Goal: Information Seeking & Learning: Learn about a topic

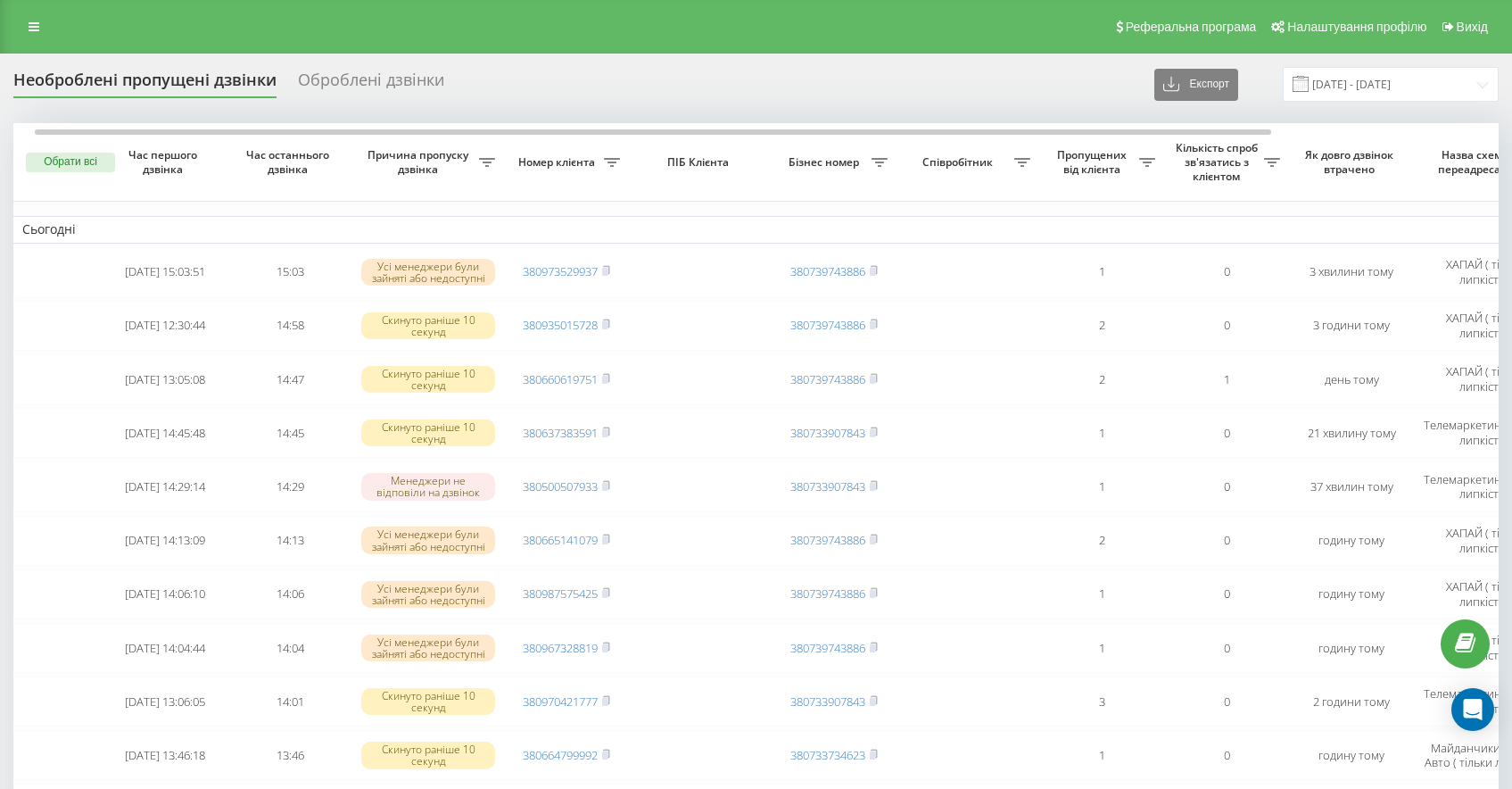
scroll to position [0, 27]
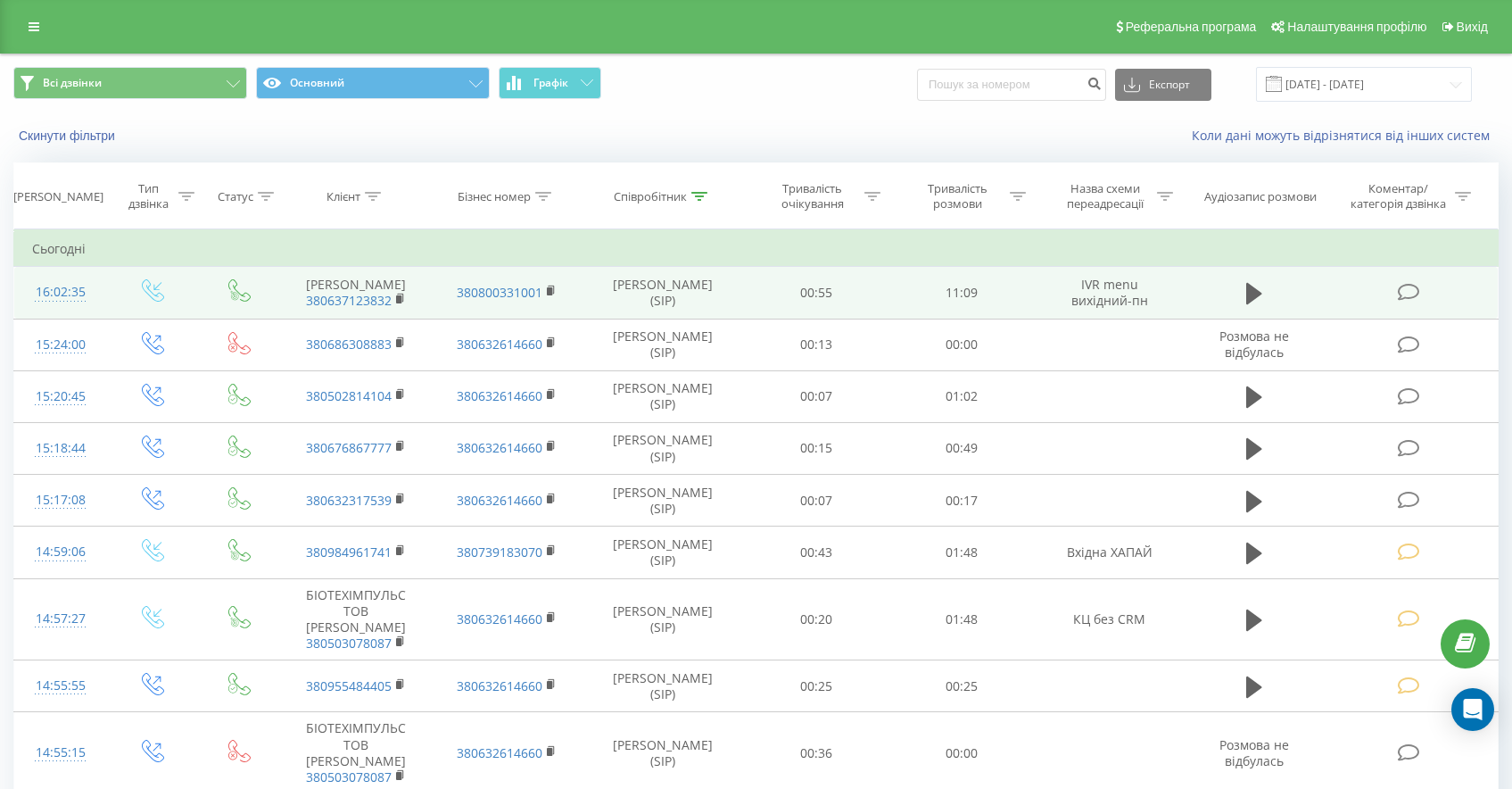
click at [1408, 301] on icon at bounding box center [1409, 291] width 23 height 19
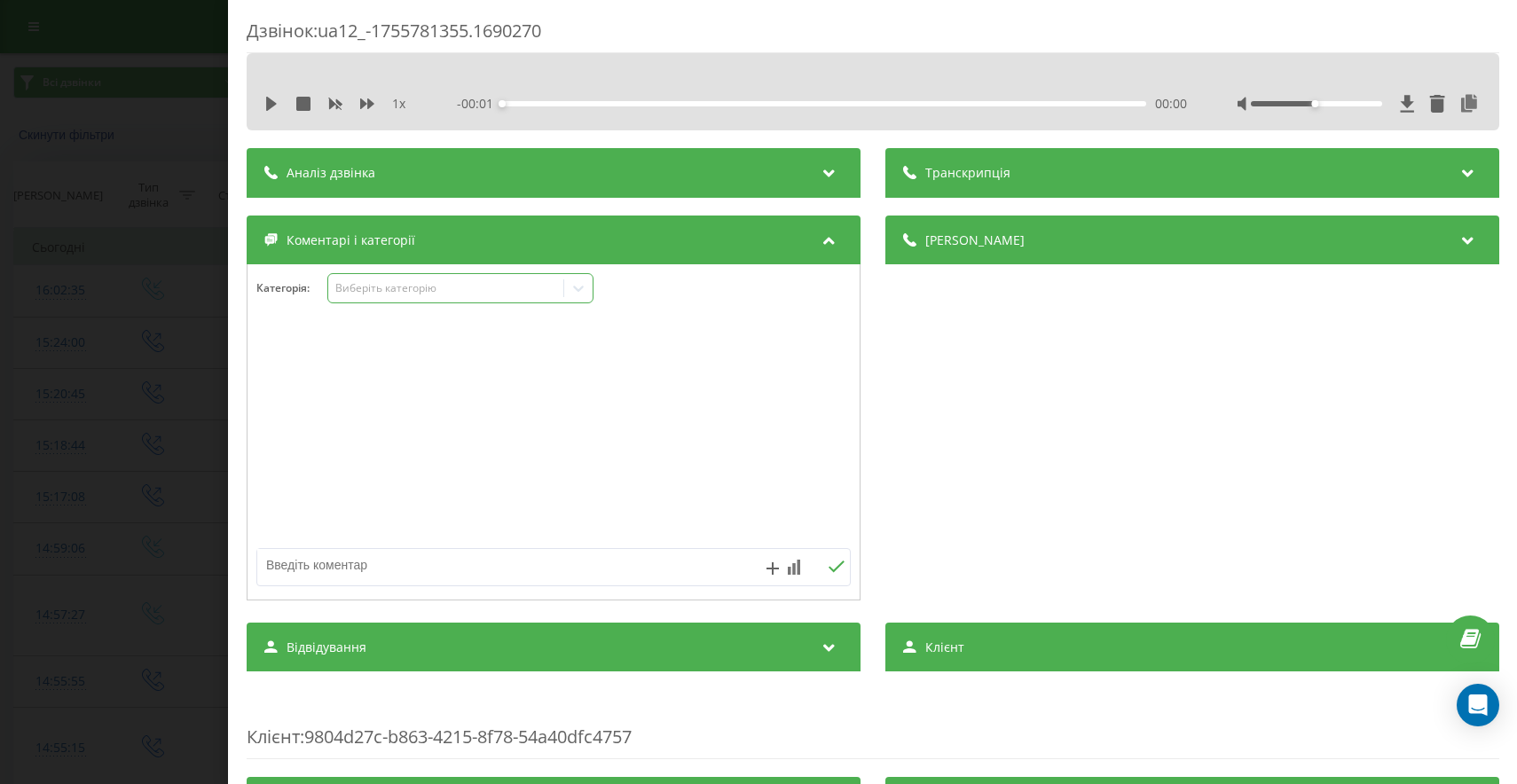
click at [405, 288] on div "Виберіть категорію" at bounding box center [444, 288] width 222 height 14
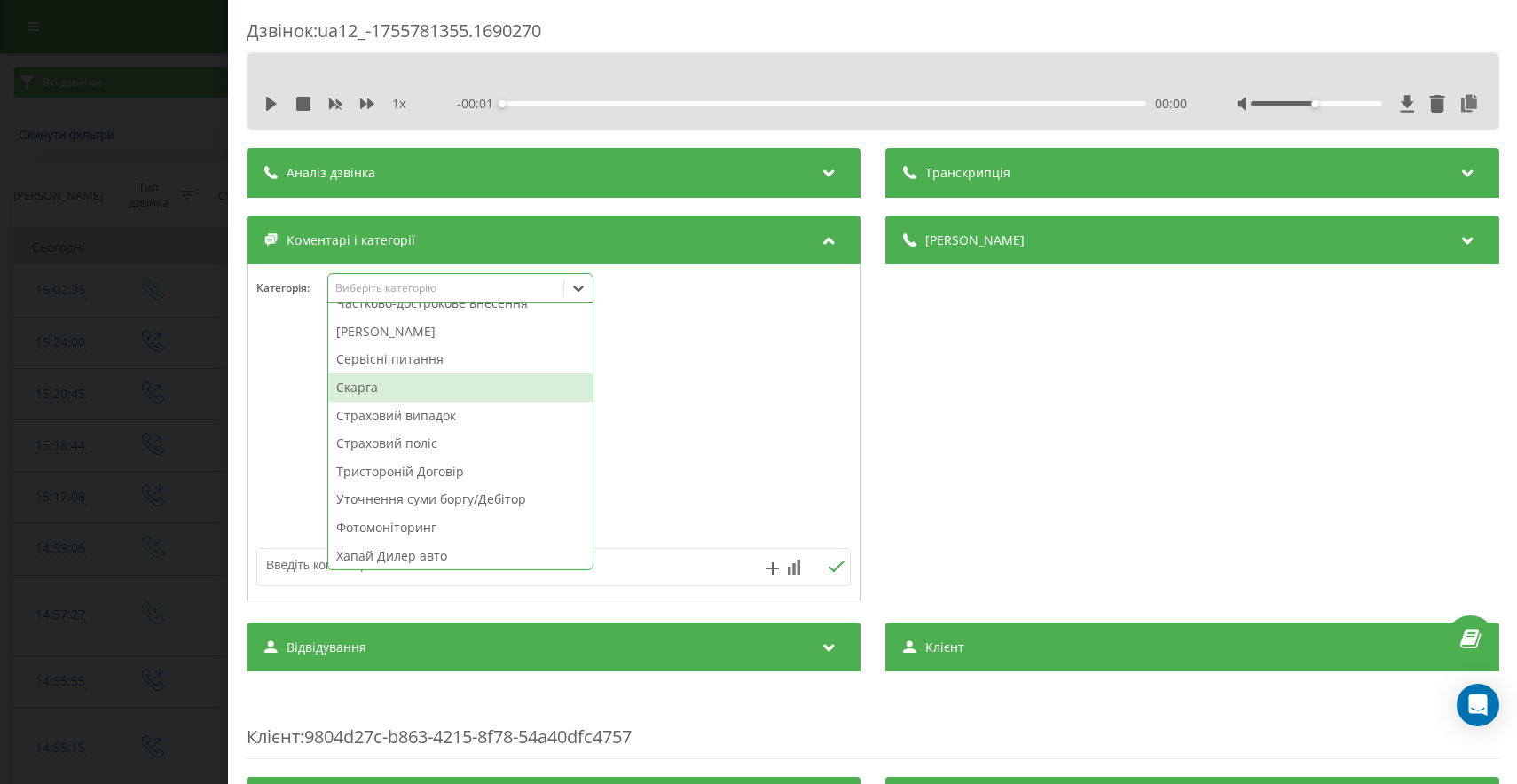
scroll to position [892, 0]
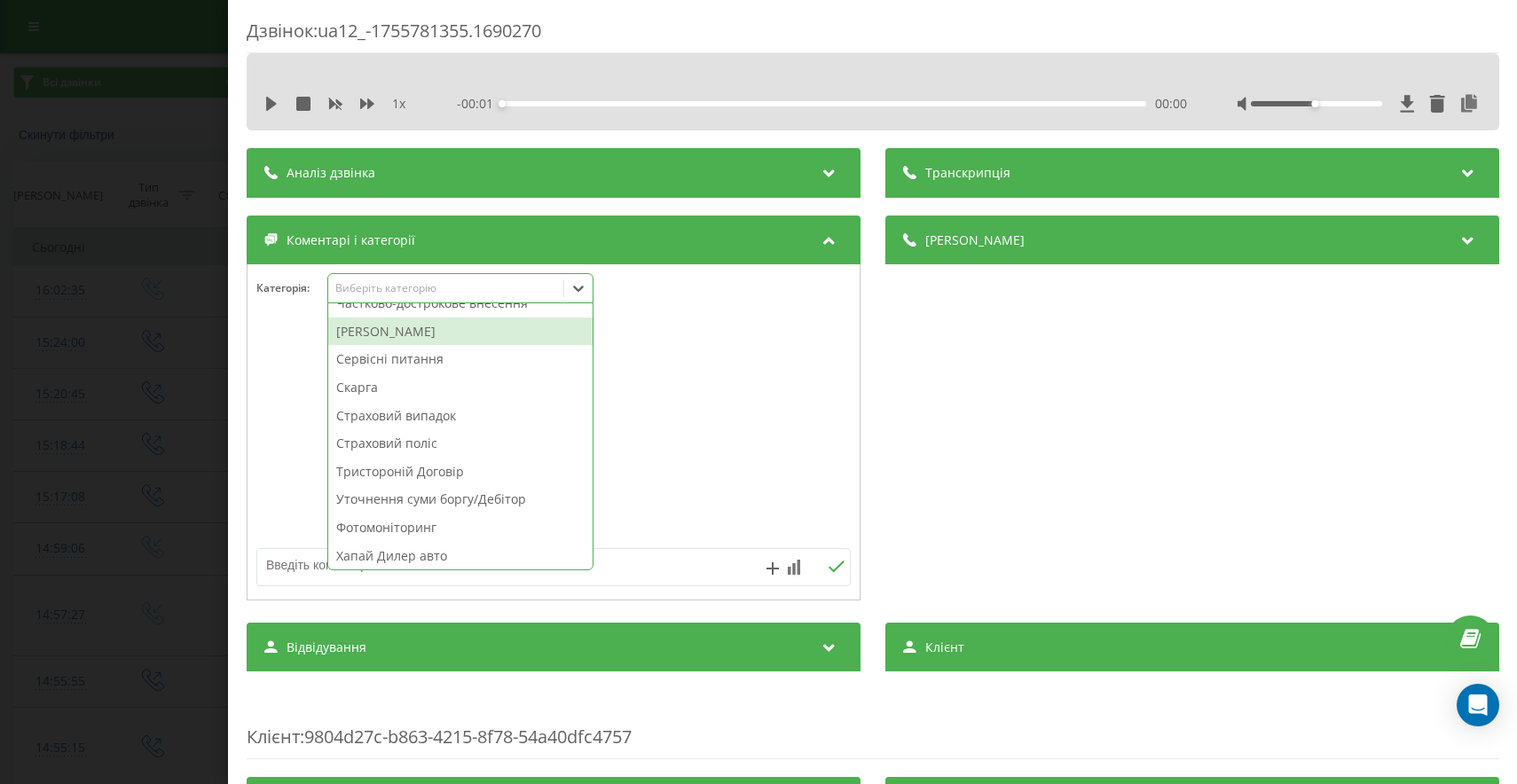
click at [408, 332] on div "Штрафи ПДР" at bounding box center [460, 331] width 264 height 29
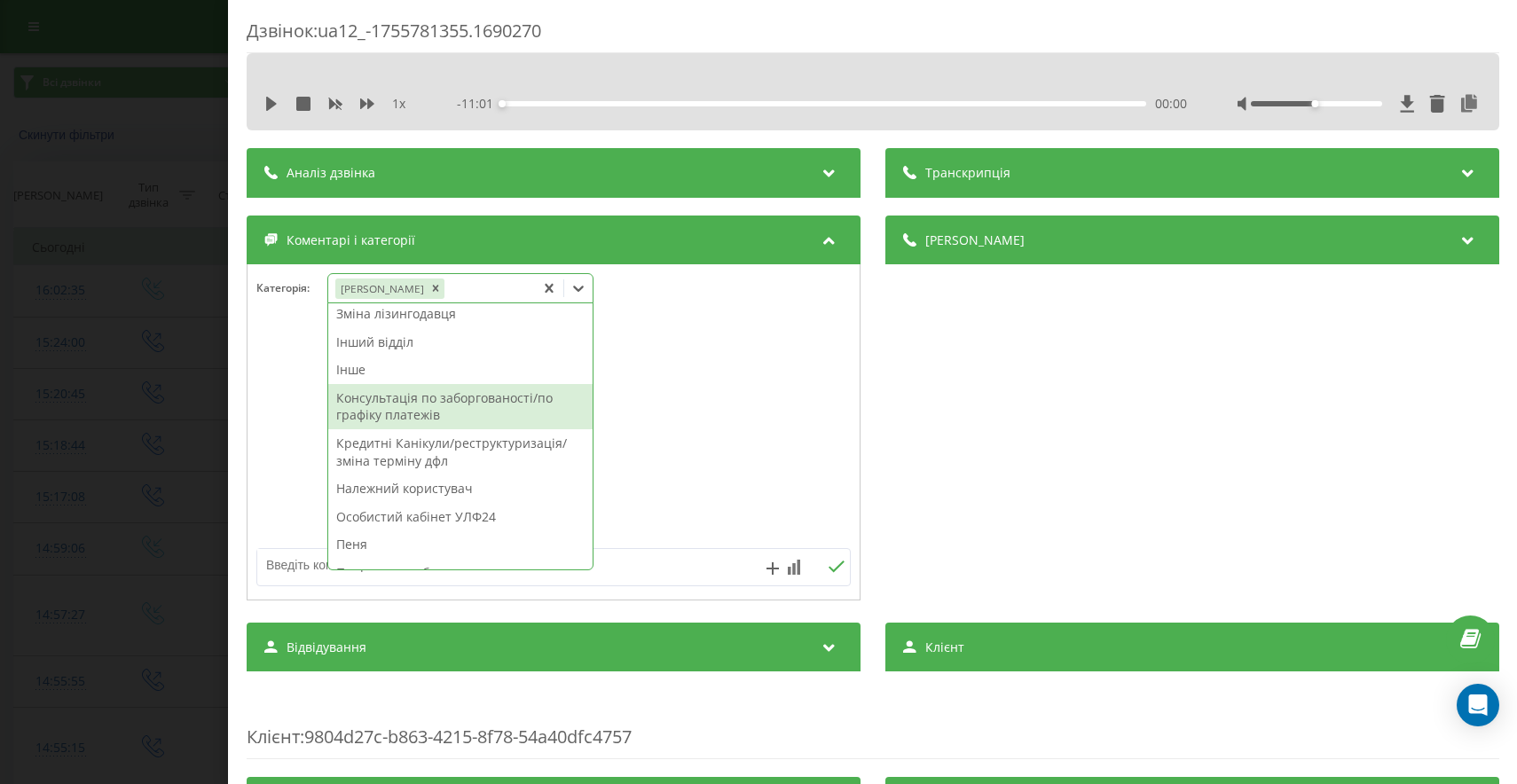
scroll to position [480, 0]
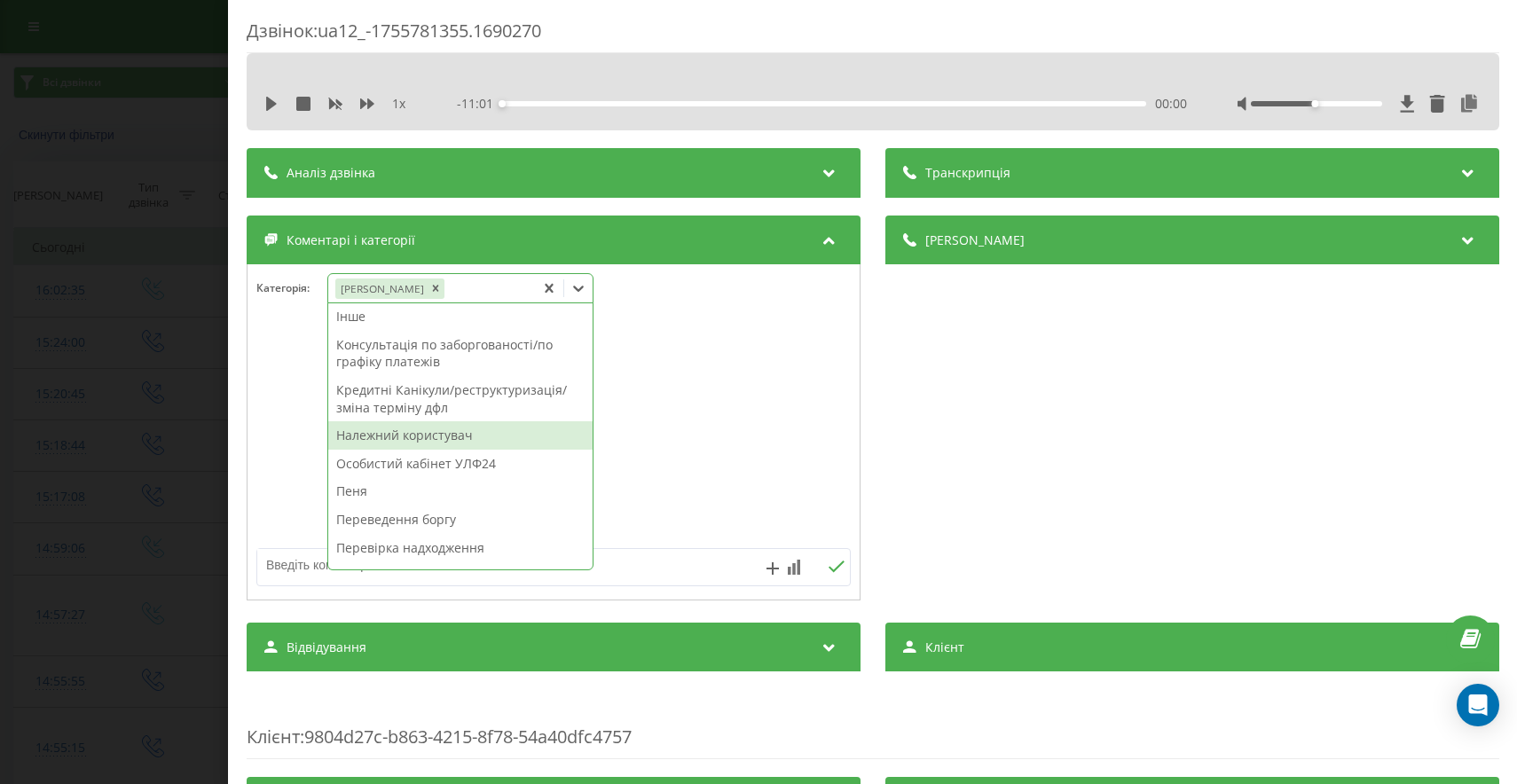
click at [459, 440] on div "Належний користувач" at bounding box center [460, 435] width 264 height 29
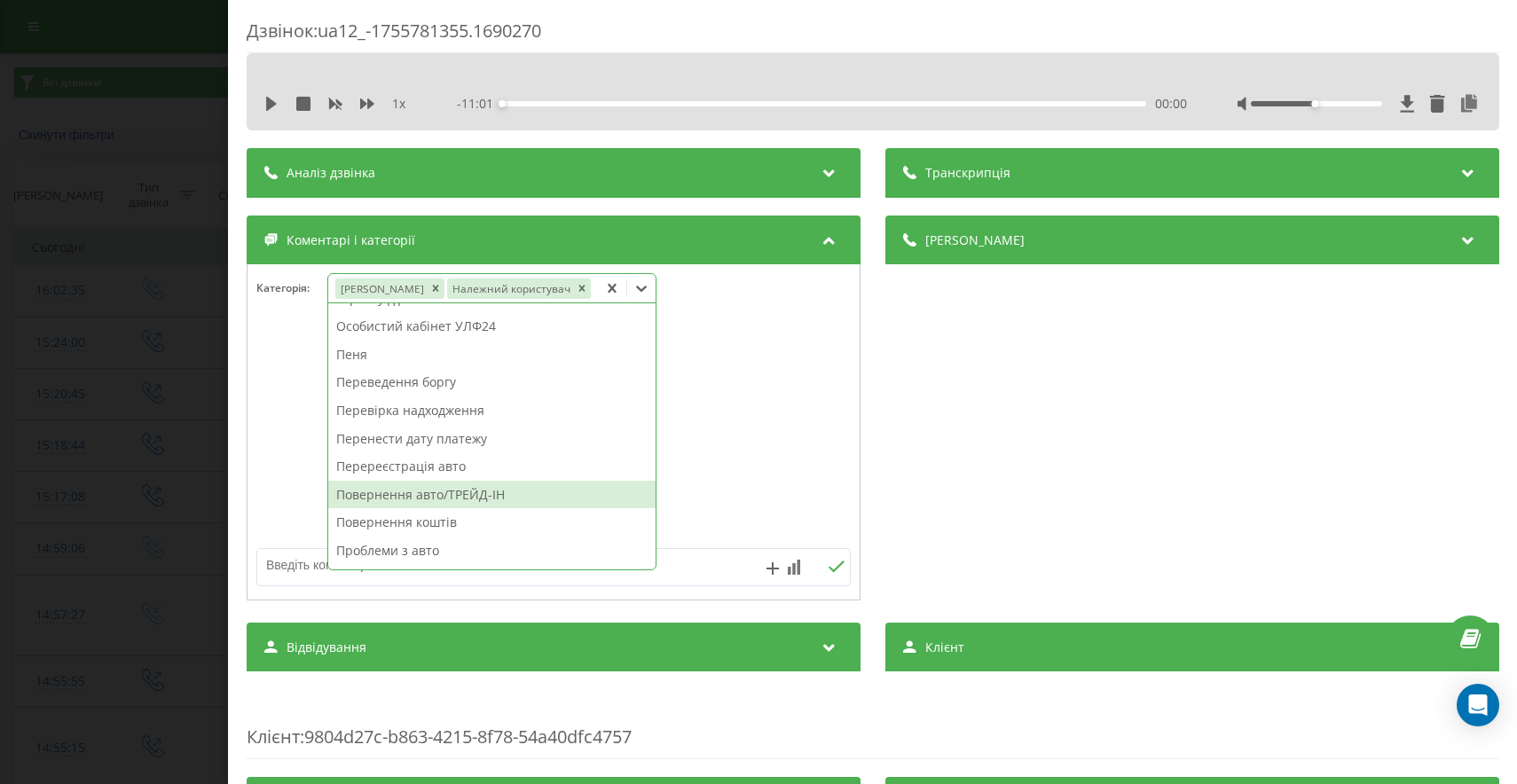
scroll to position [474, 0]
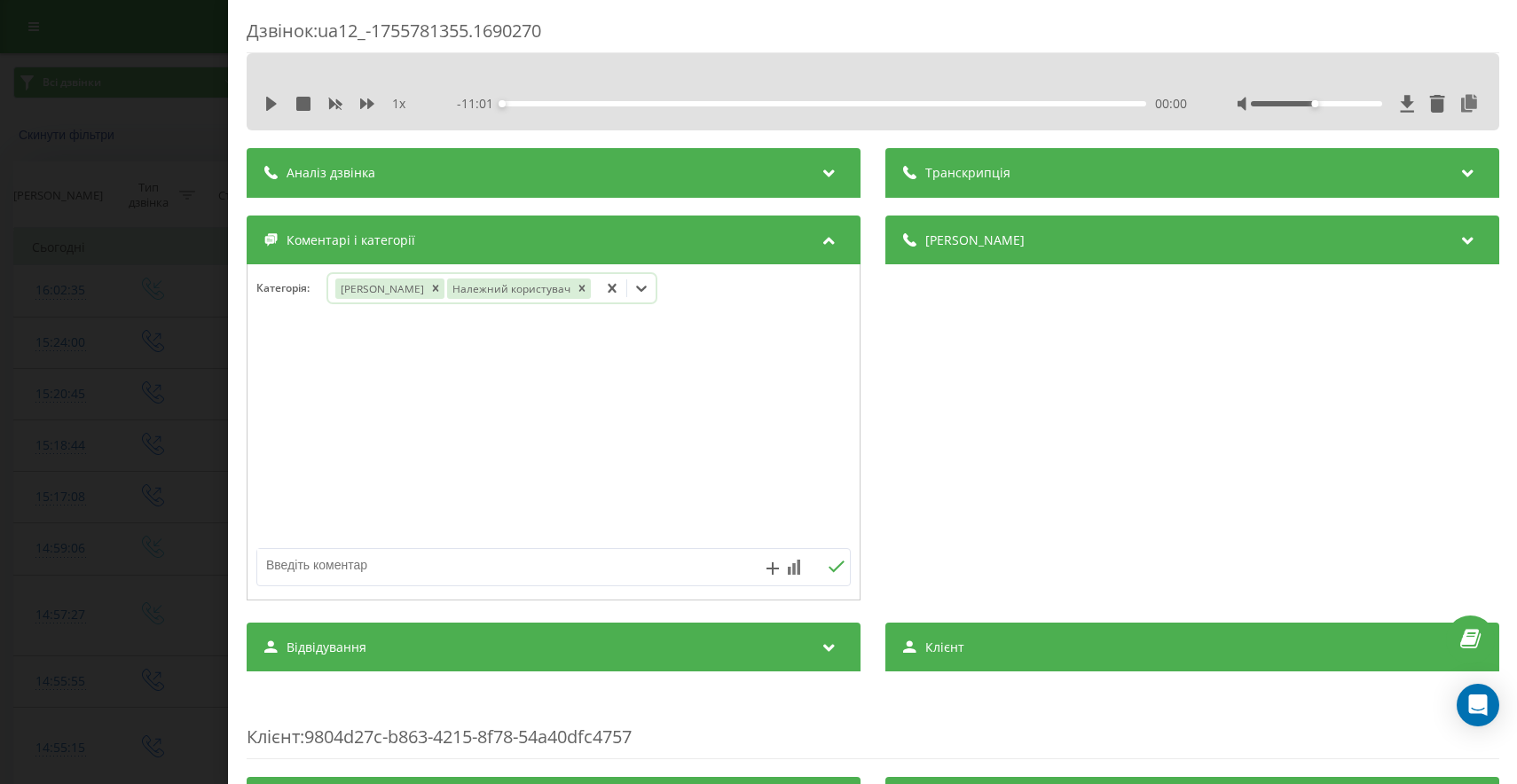
click at [634, 284] on div at bounding box center [641, 288] width 29 height 29
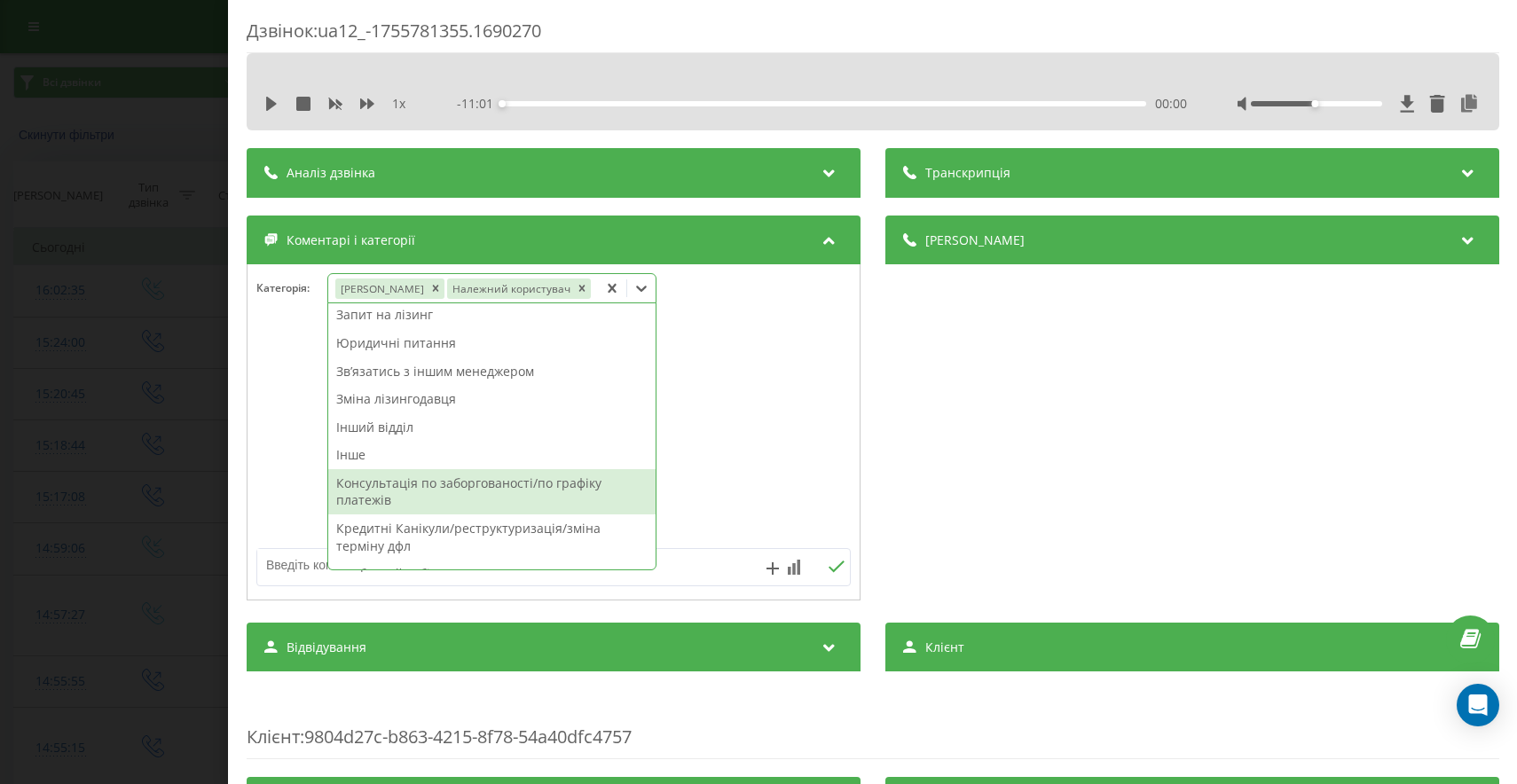
scroll to position [612, 0]
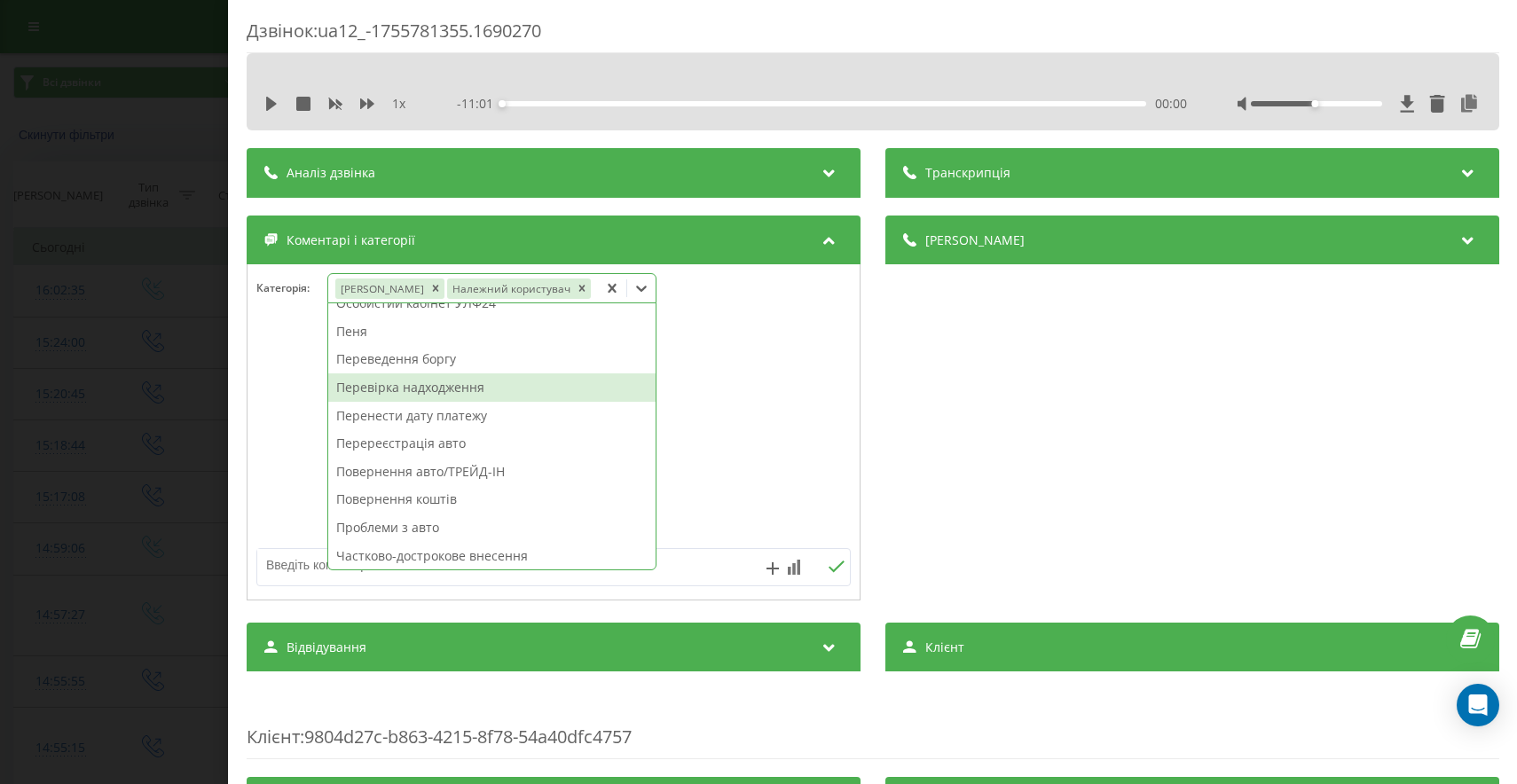
click at [457, 395] on div "Перевірка надходження" at bounding box center [492, 387] width 327 height 29
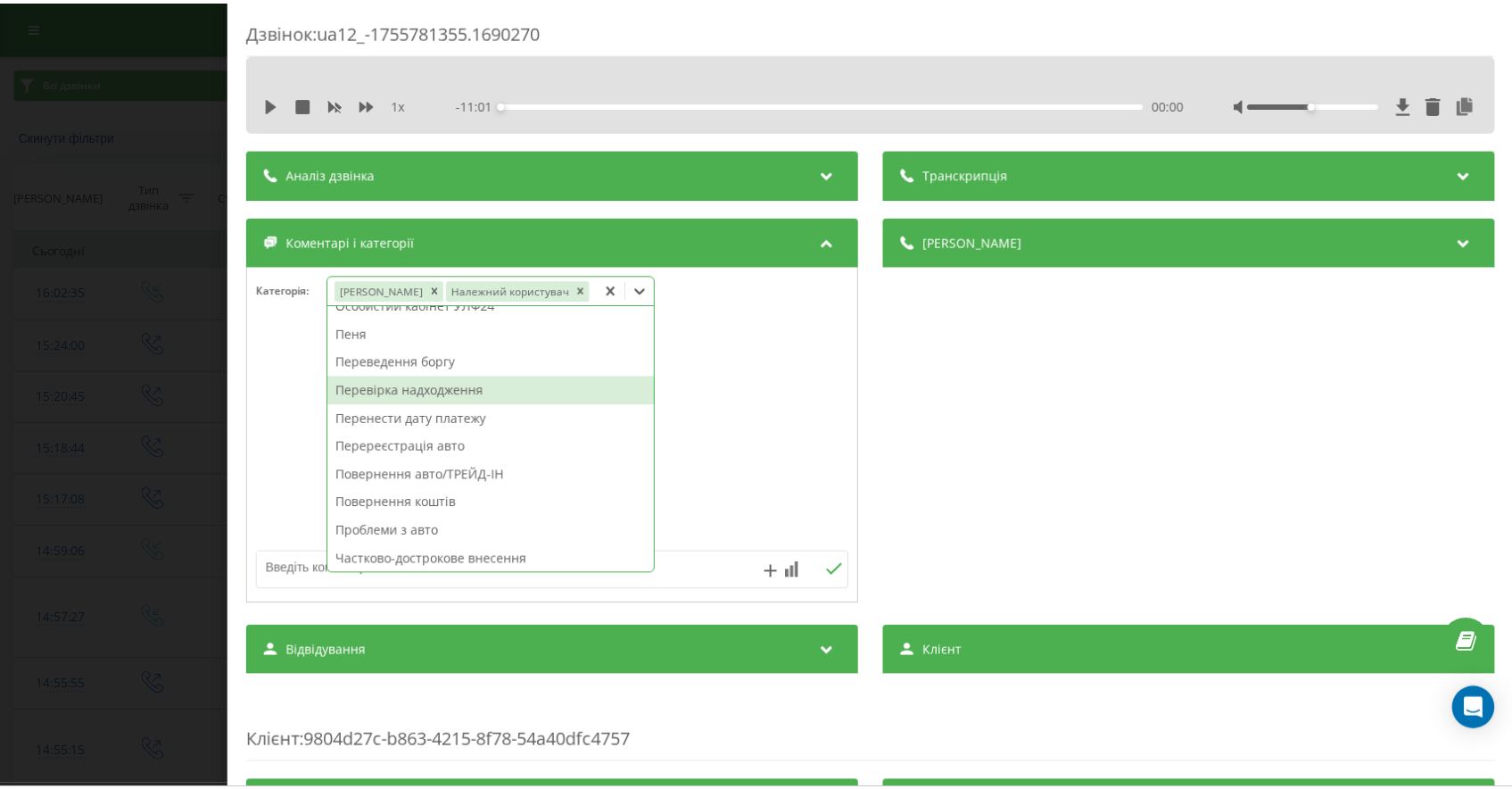
scroll to position [581, 0]
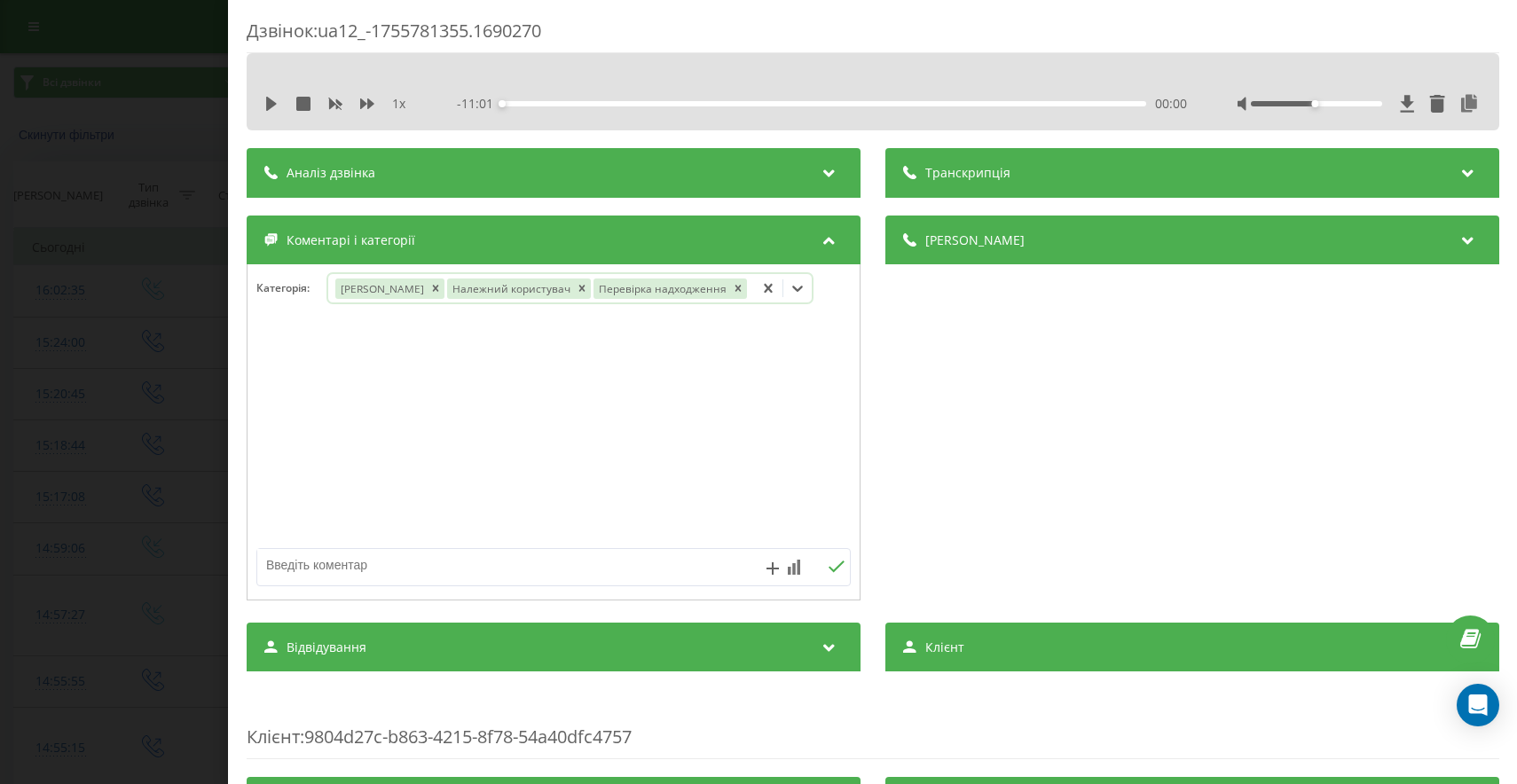
click at [198, 239] on div "Дзвінок : ua12_-1755781355.1690270 1 x - 11:01 00:00 00:00 Транскрипція Для AI-…" at bounding box center [758, 392] width 1517 height 784
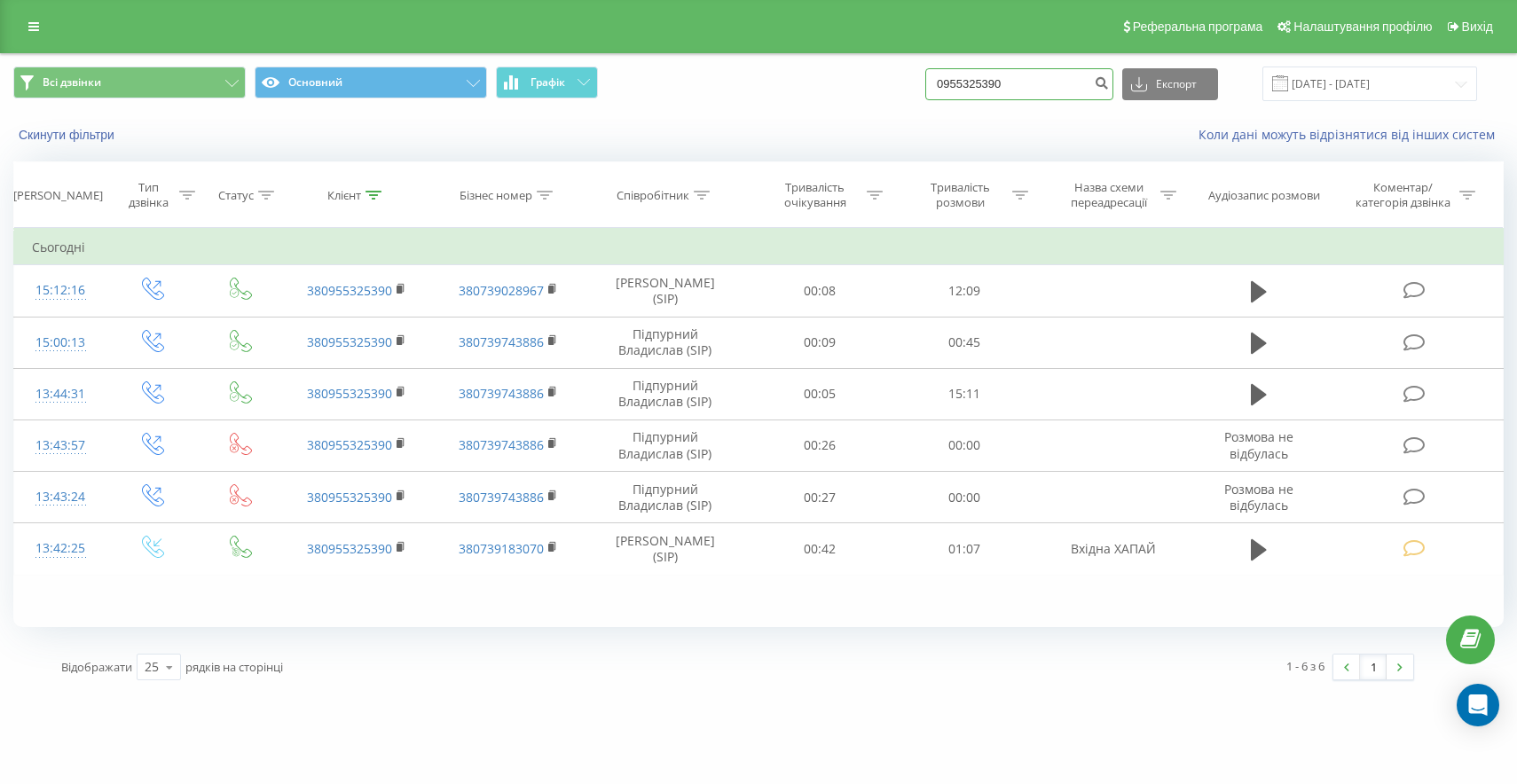
drag, startPoint x: 1065, startPoint y: 80, endPoint x: 869, endPoint y: 85, distance: 196.1
click at [869, 85] on div "Всі дзвінки Основний Графік 0955325390 Експорт .csv .xls .xlsx 21.05.2025 - 21.…" at bounding box center [758, 84] width 1490 height 34
paste input "380930410768"
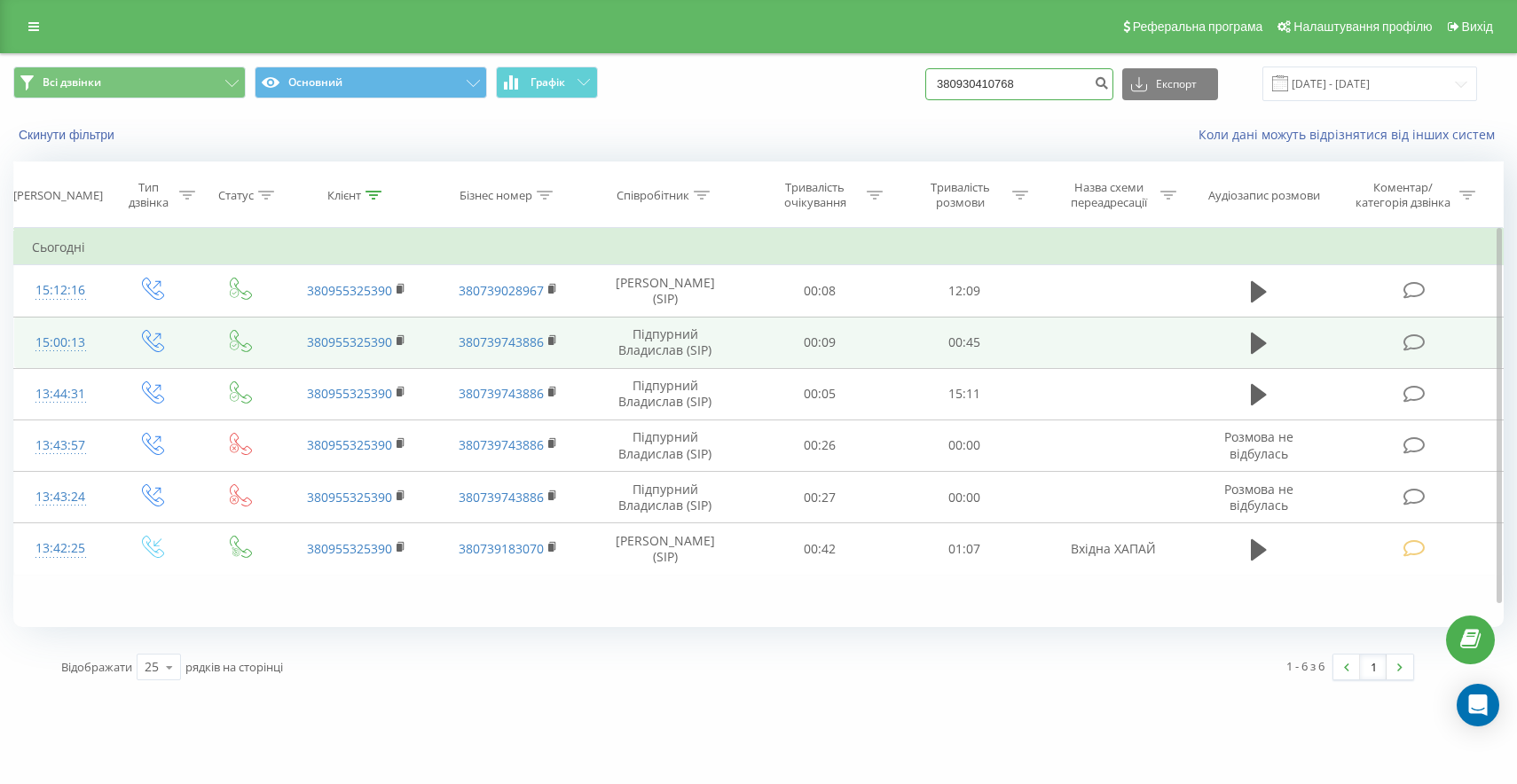
type input "380930410768"
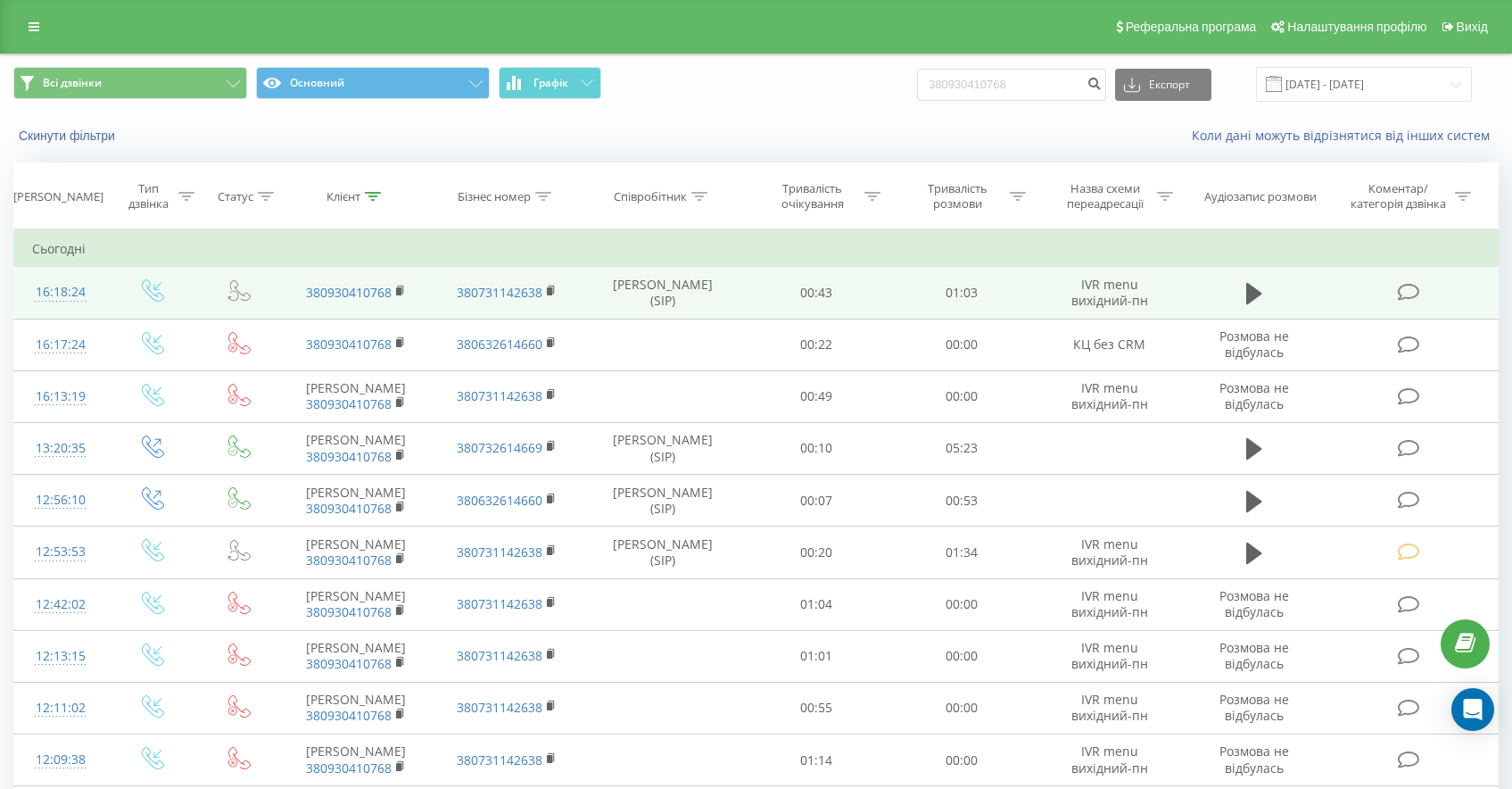
click at [1410, 287] on icon at bounding box center [1409, 291] width 23 height 19
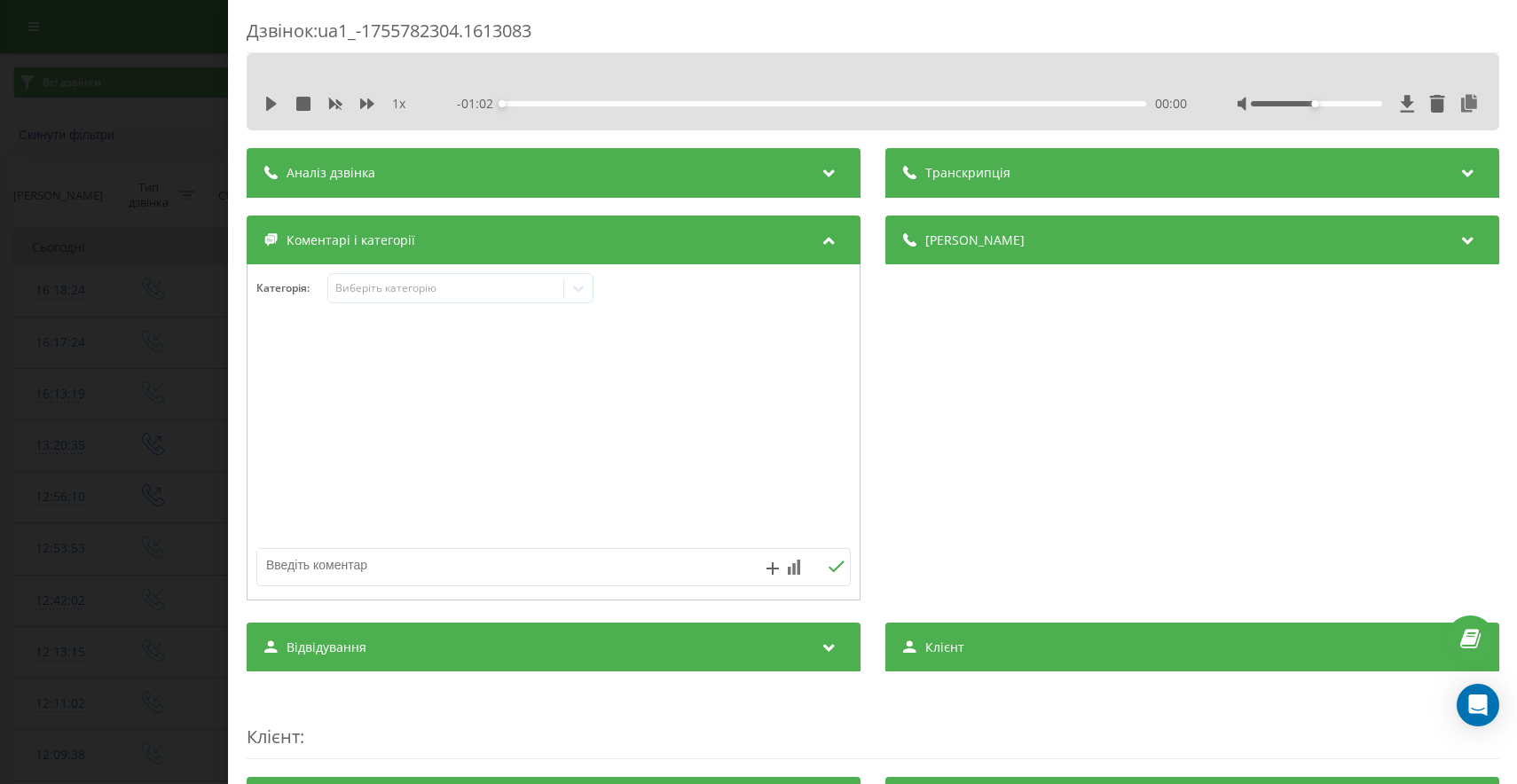
click at [164, 319] on div "Дзвінок : ua1_-1755782304.1613083 1 x - 01:02 00:00 00:00 Транскрипція Для AI-а…" at bounding box center [758, 392] width 1517 height 784
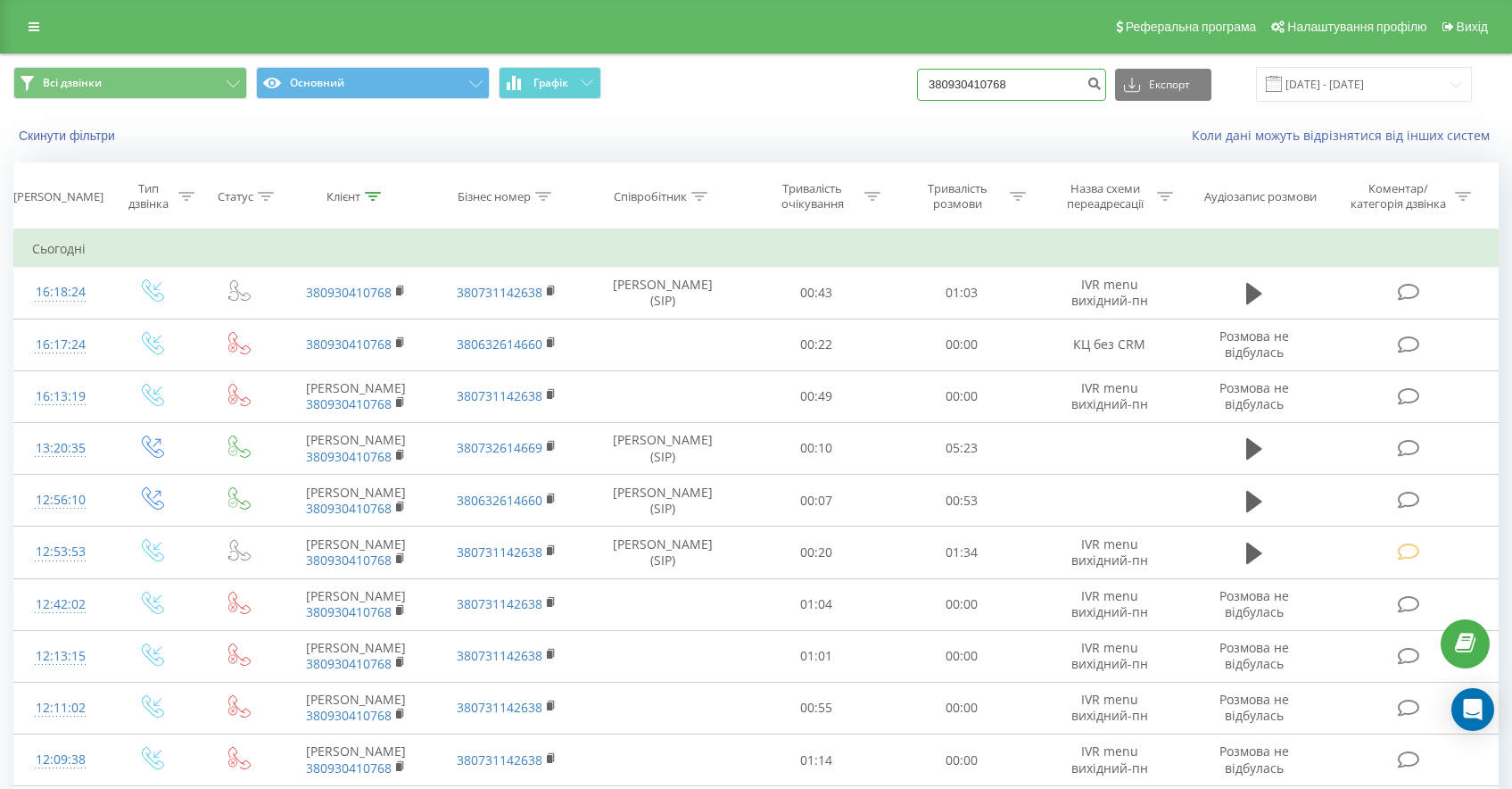
drag, startPoint x: 1060, startPoint y: 84, endPoint x: 841, endPoint y: 23, distance: 227.3
paste input "380965209685"
type input "380965209685"
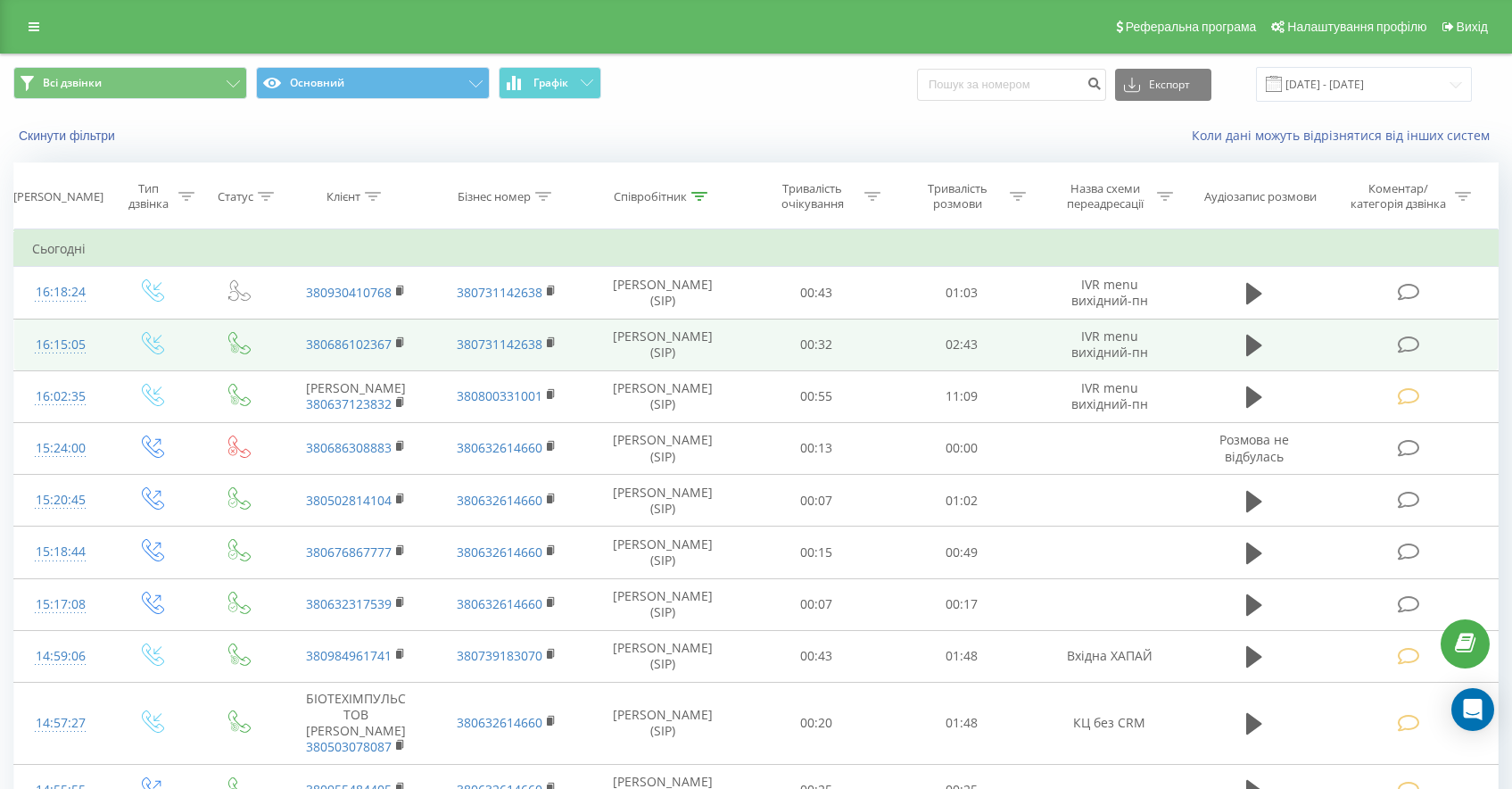
click at [1415, 346] on icon at bounding box center [1409, 345] width 23 height 19
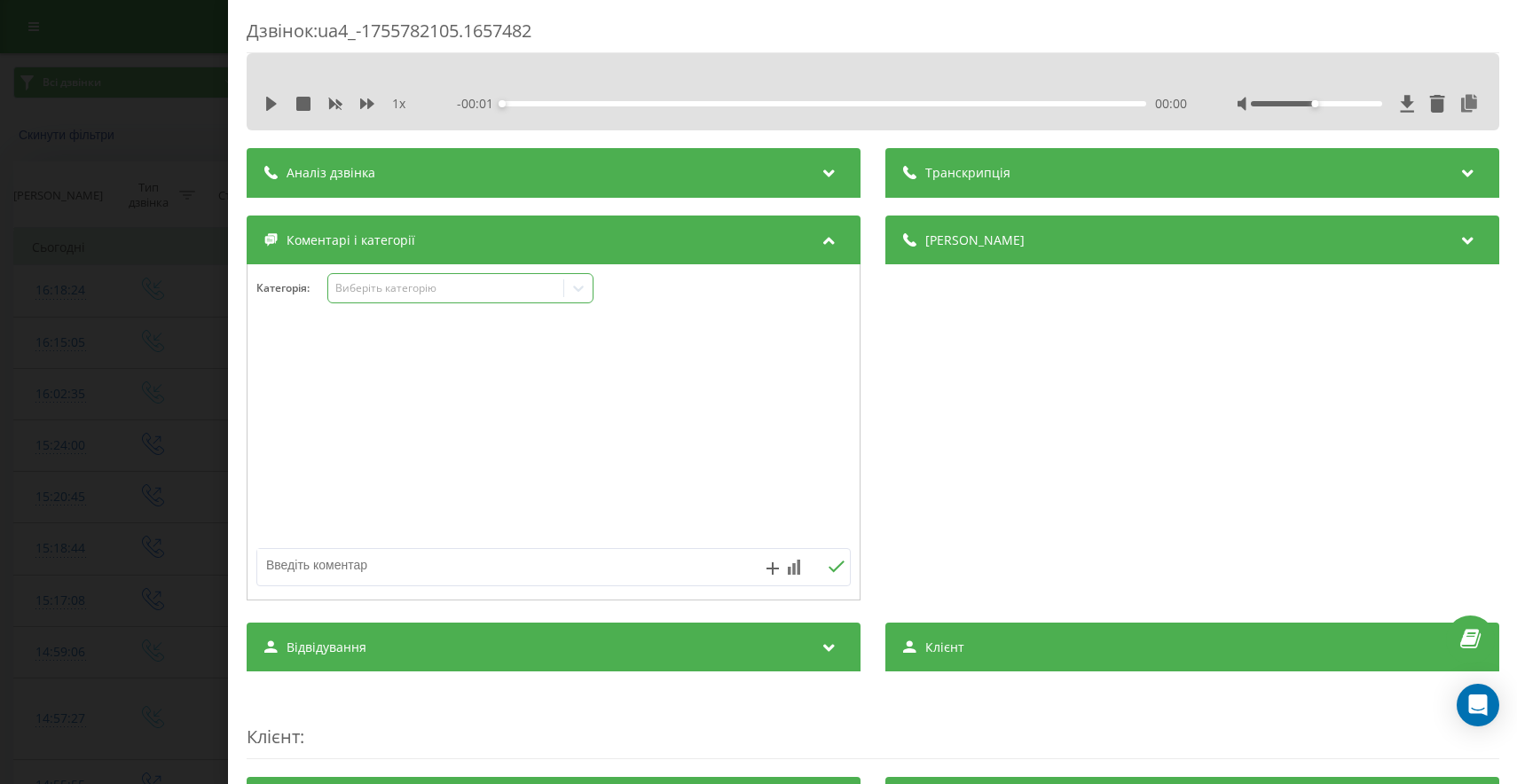
click at [375, 294] on div "Виберіть категорію" at bounding box center [444, 288] width 222 height 14
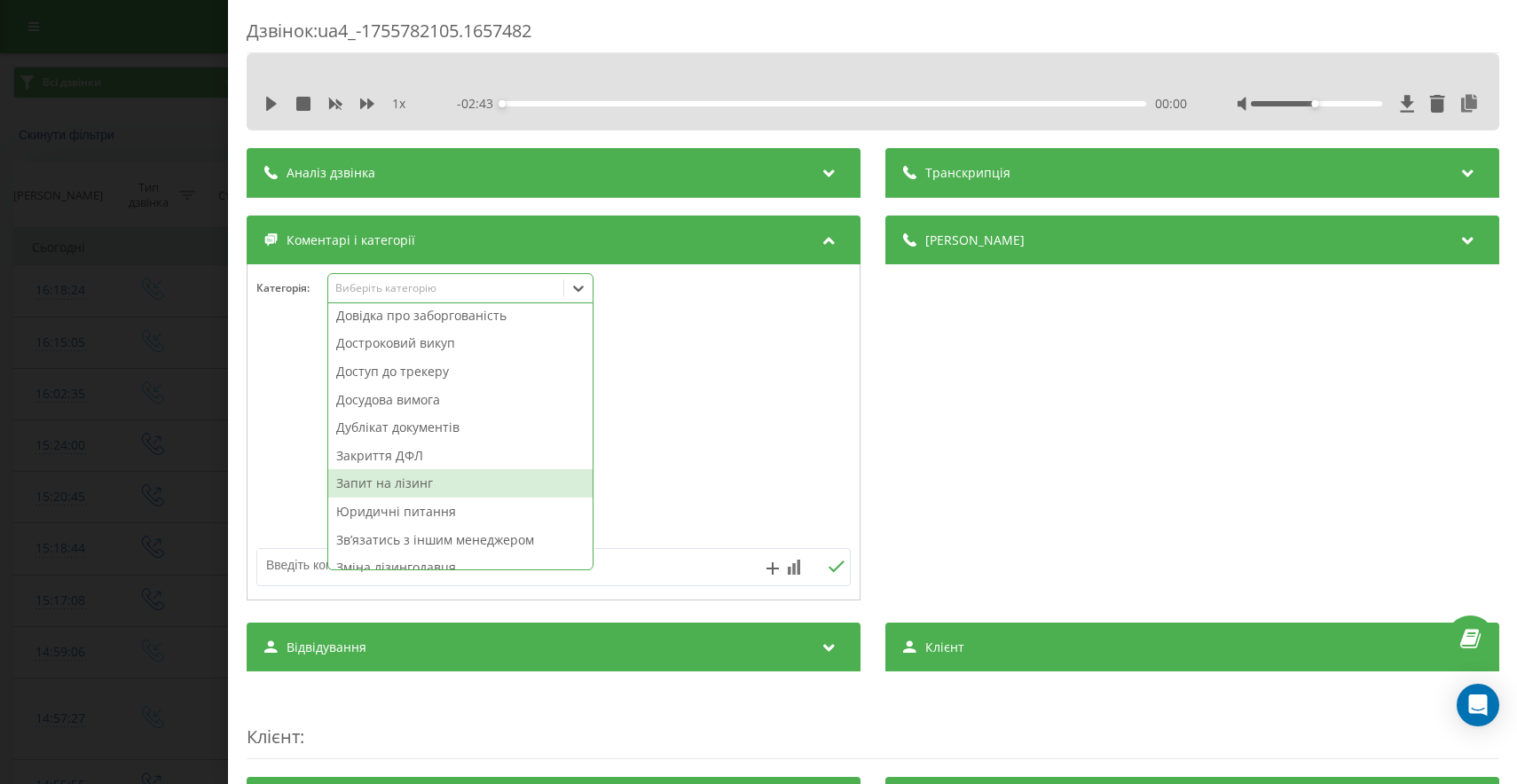
scroll to position [174, 0]
click at [423, 477] on div "Запит на лізинг" at bounding box center [460, 482] width 264 height 29
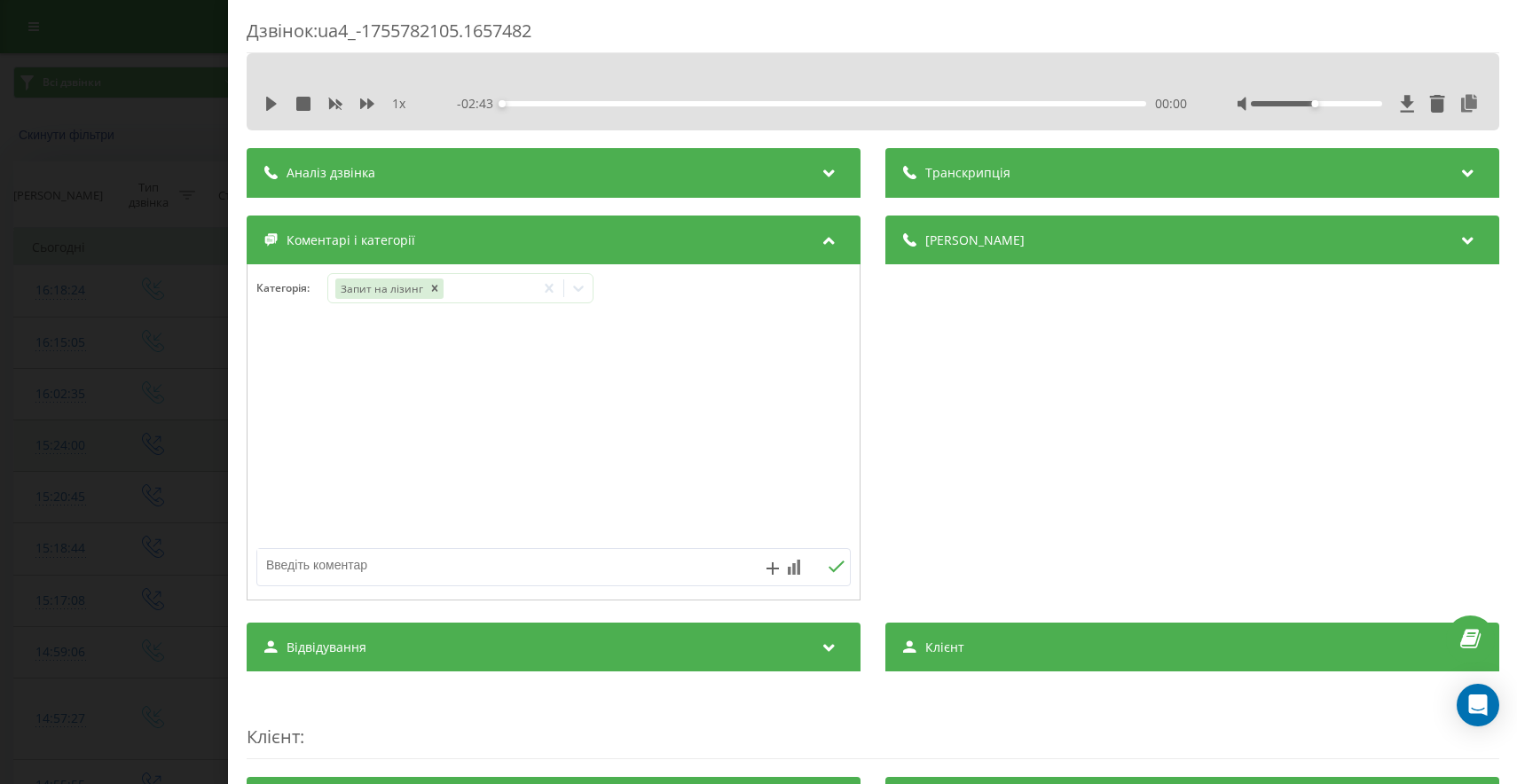
drag, startPoint x: 25, startPoint y: 481, endPoint x: 198, endPoint y: 472, distance: 173.2
click at [25, 481] on div "Дзвінок : ua4_-1755782105.1657482 1 x - 02:43 00:00 00:00 Транскрипція Для AI-а…" at bounding box center [758, 392] width 1517 height 784
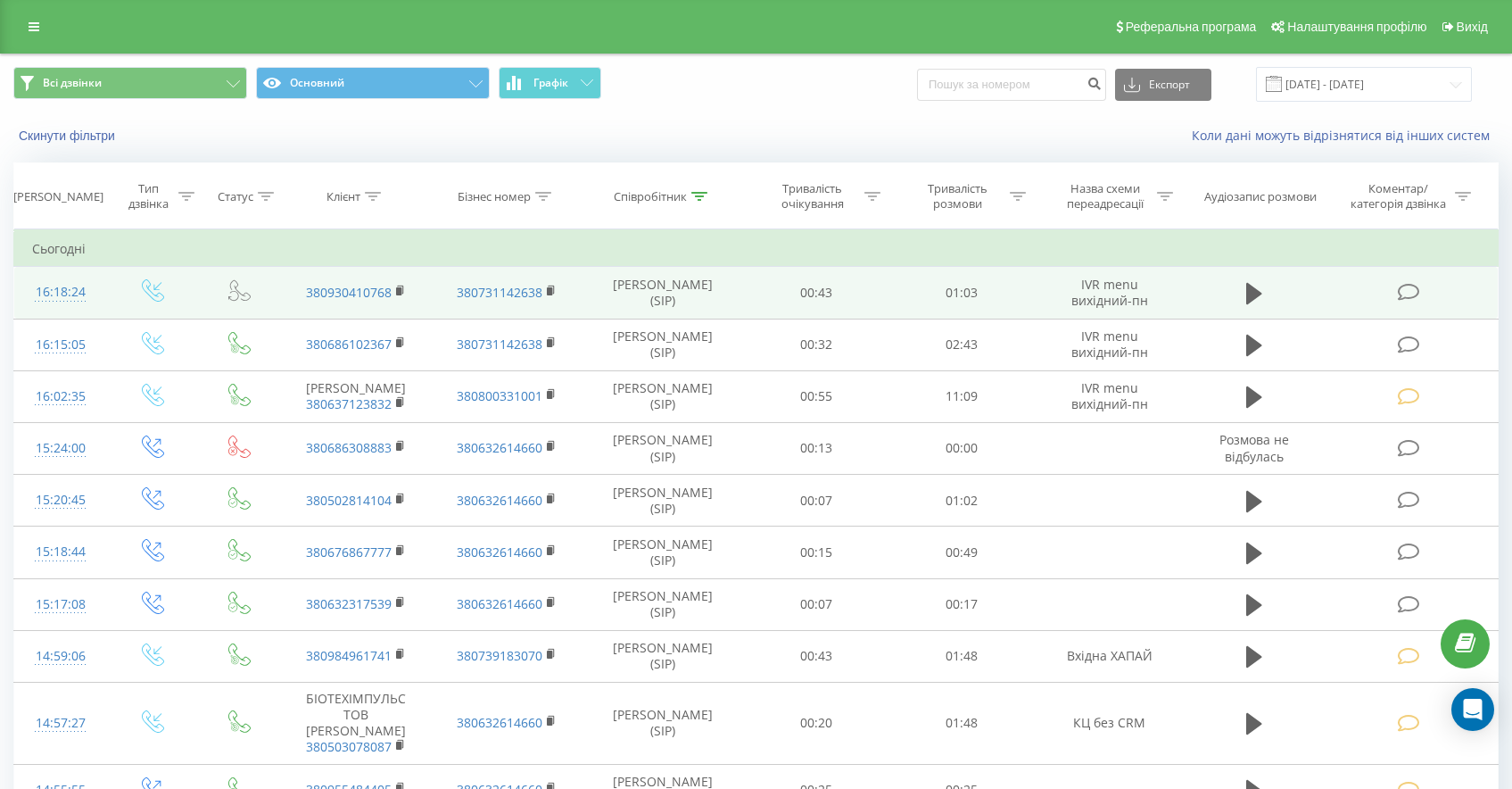
click at [1408, 296] on icon at bounding box center [1409, 291] width 23 height 19
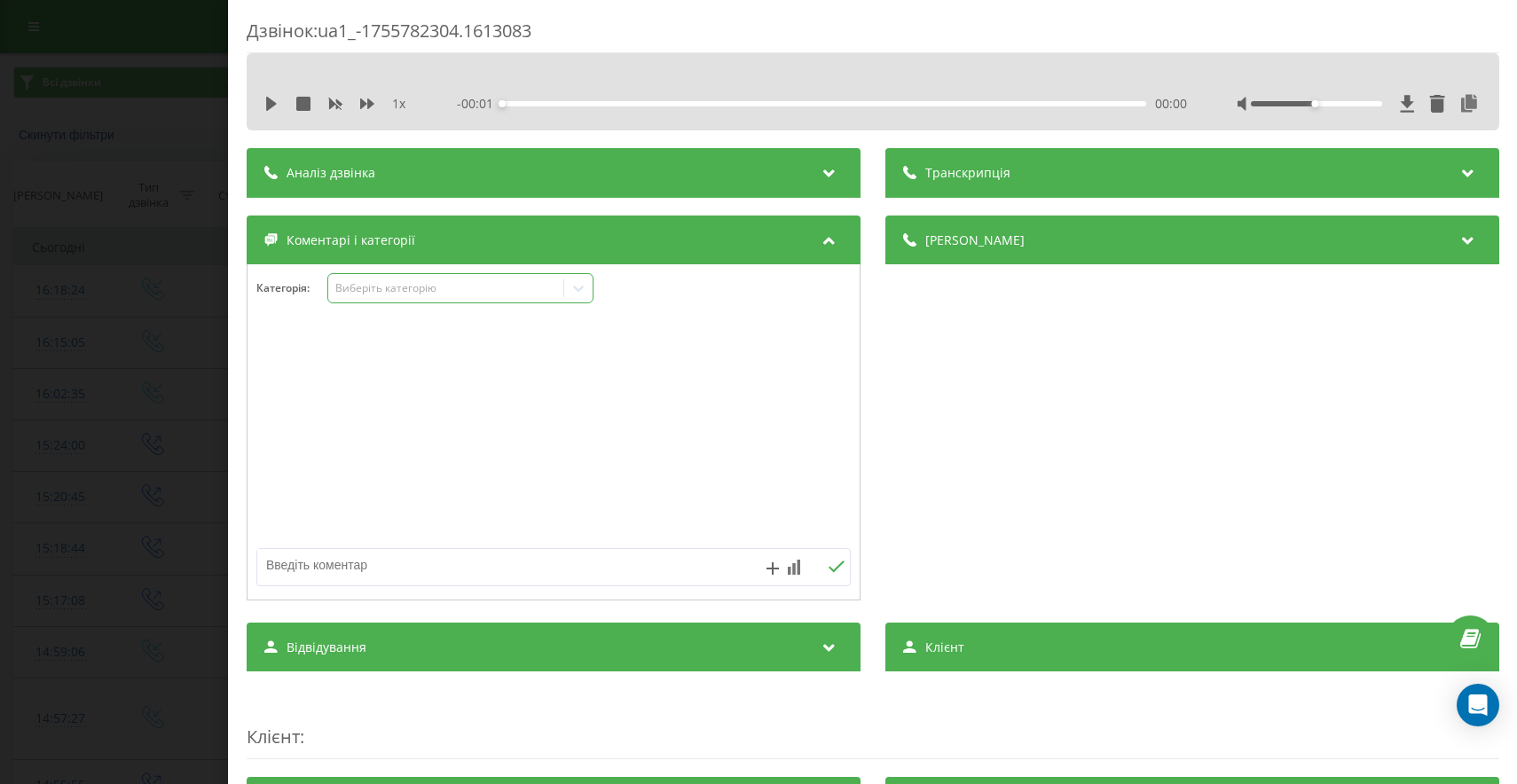
click at [440, 290] on div "Виберіть категорію" at bounding box center [444, 288] width 222 height 14
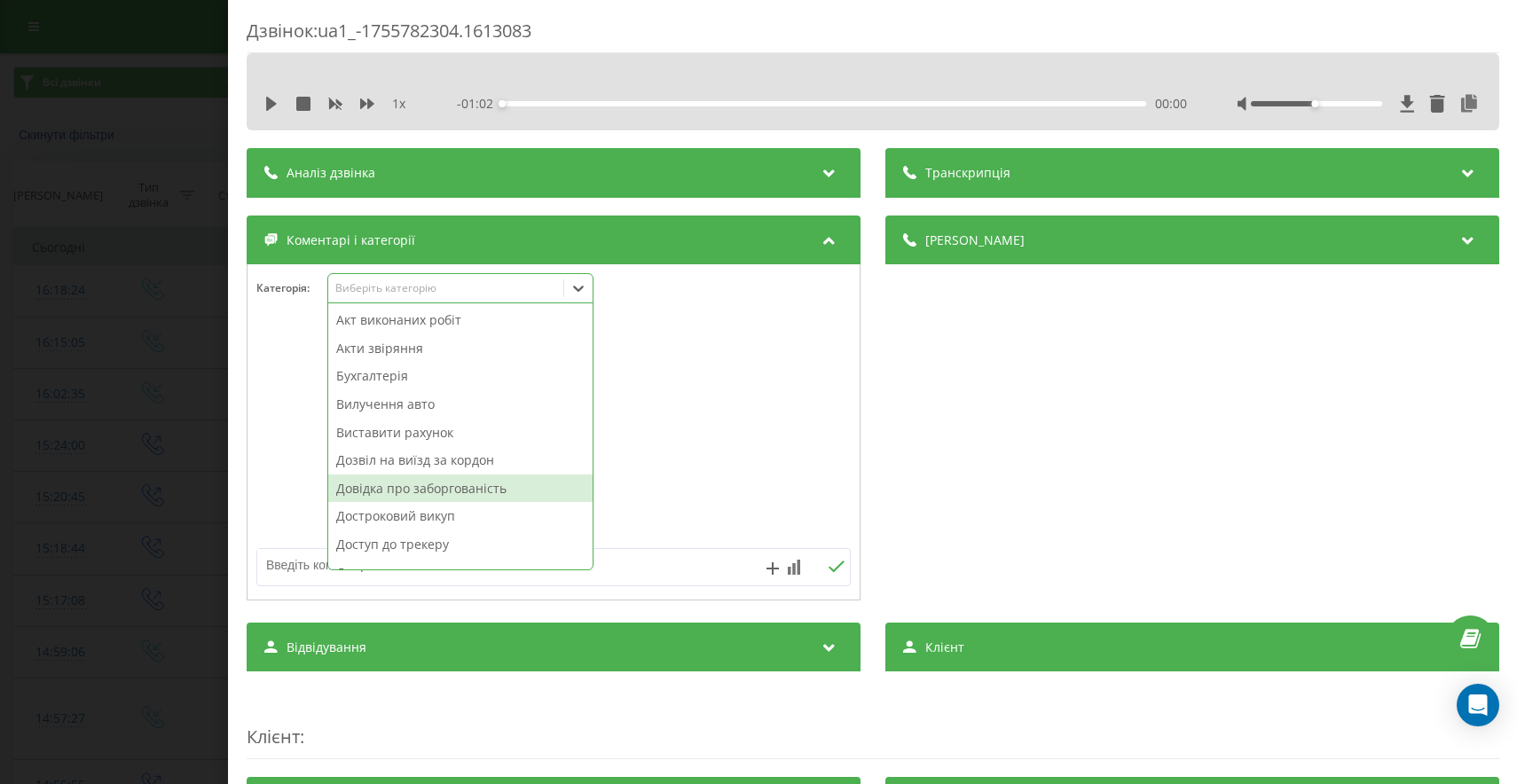
scroll to position [43, 0]
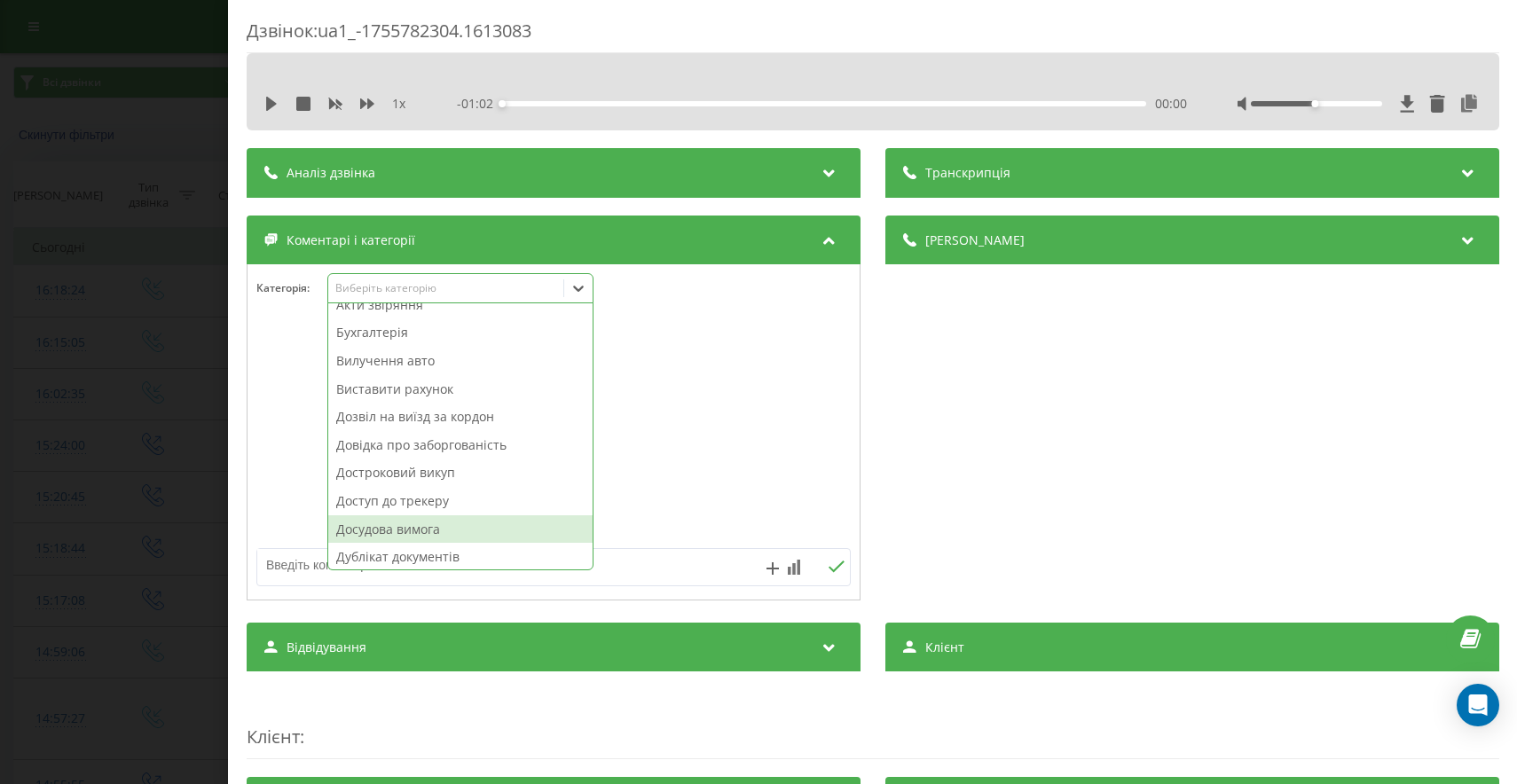
click at [422, 530] on div "Досудова вимога" at bounding box center [460, 529] width 264 height 29
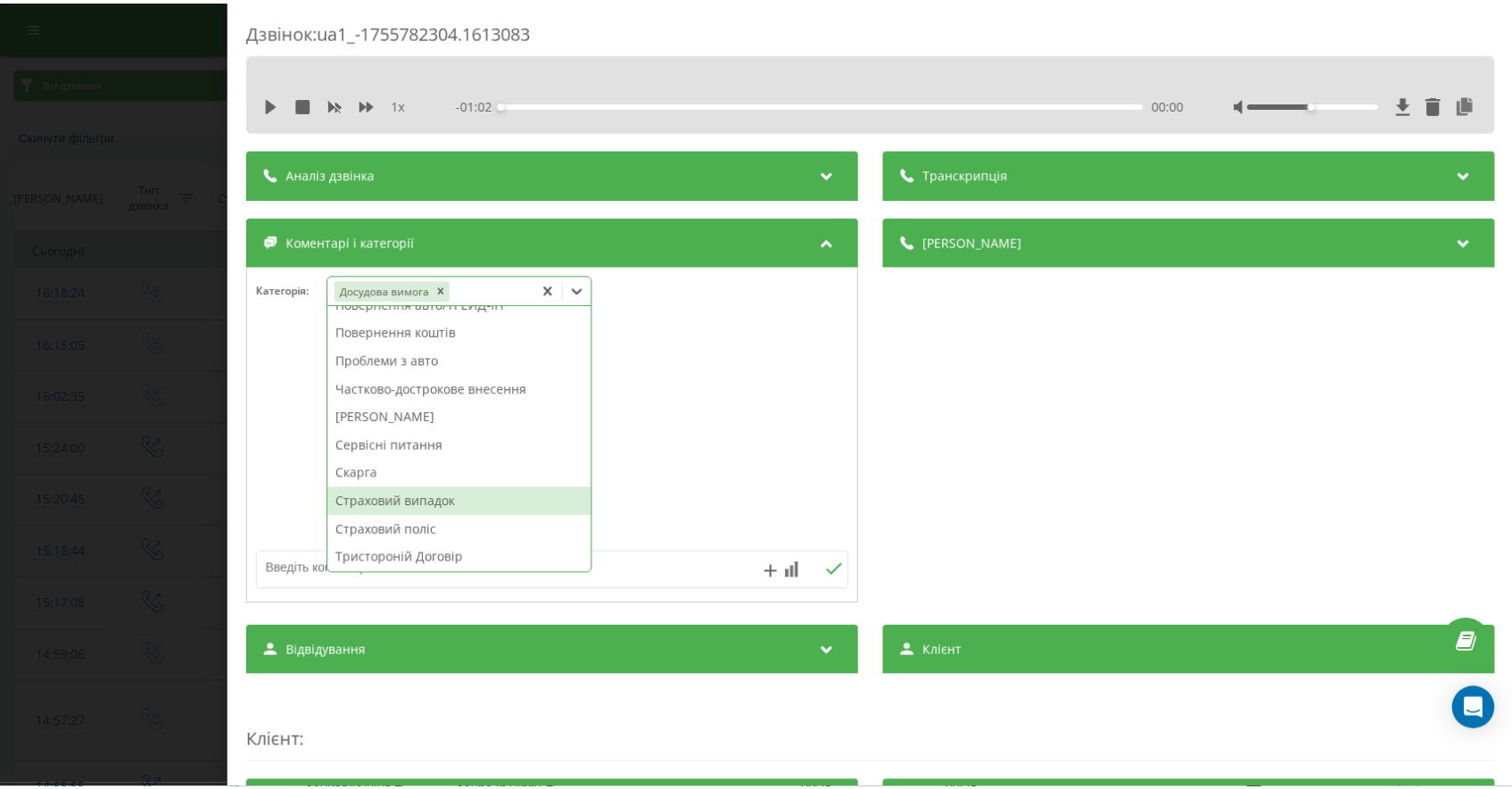
scroll to position [785, 0]
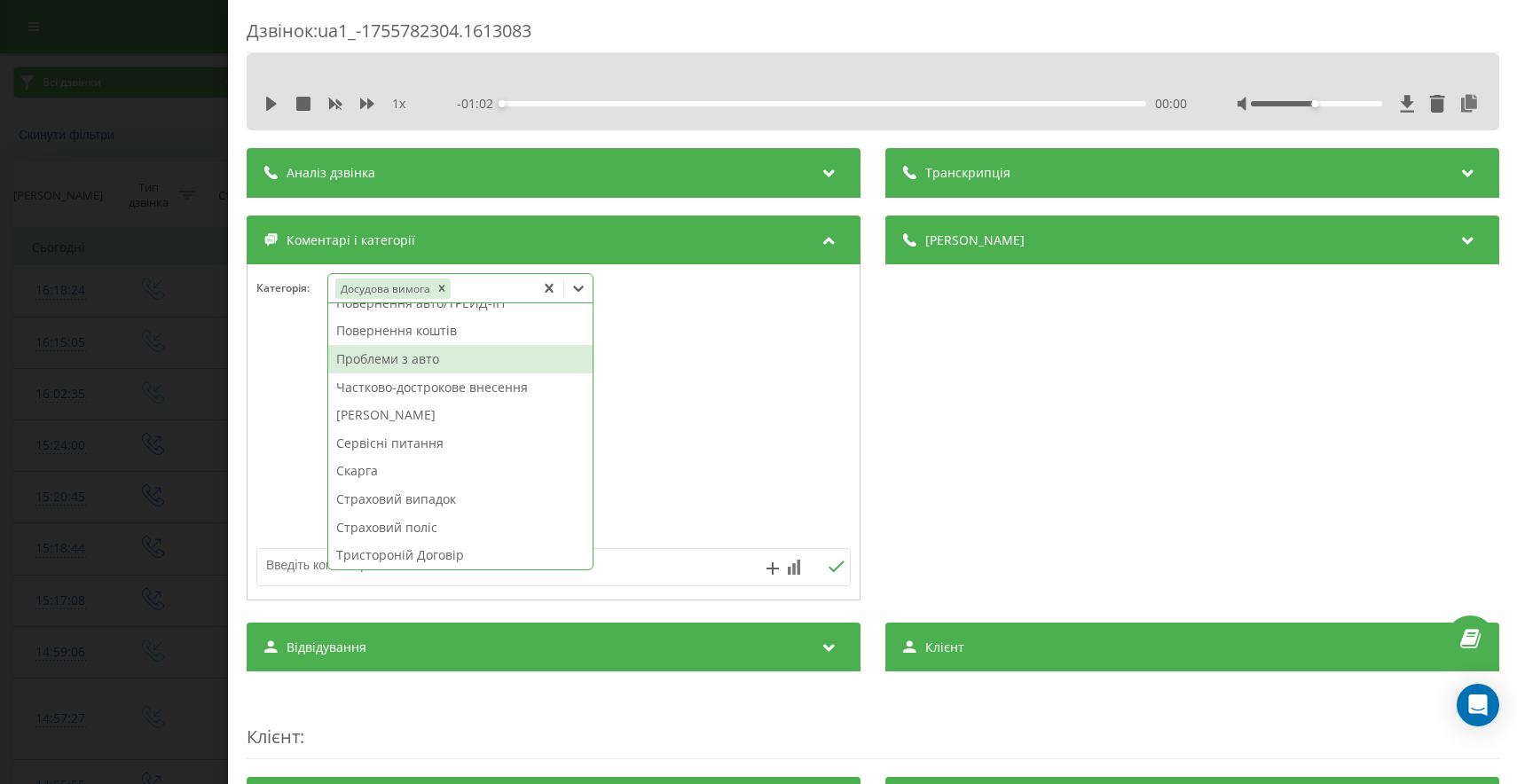
click at [414, 367] on div "Проблеми з авто" at bounding box center [460, 359] width 264 height 29
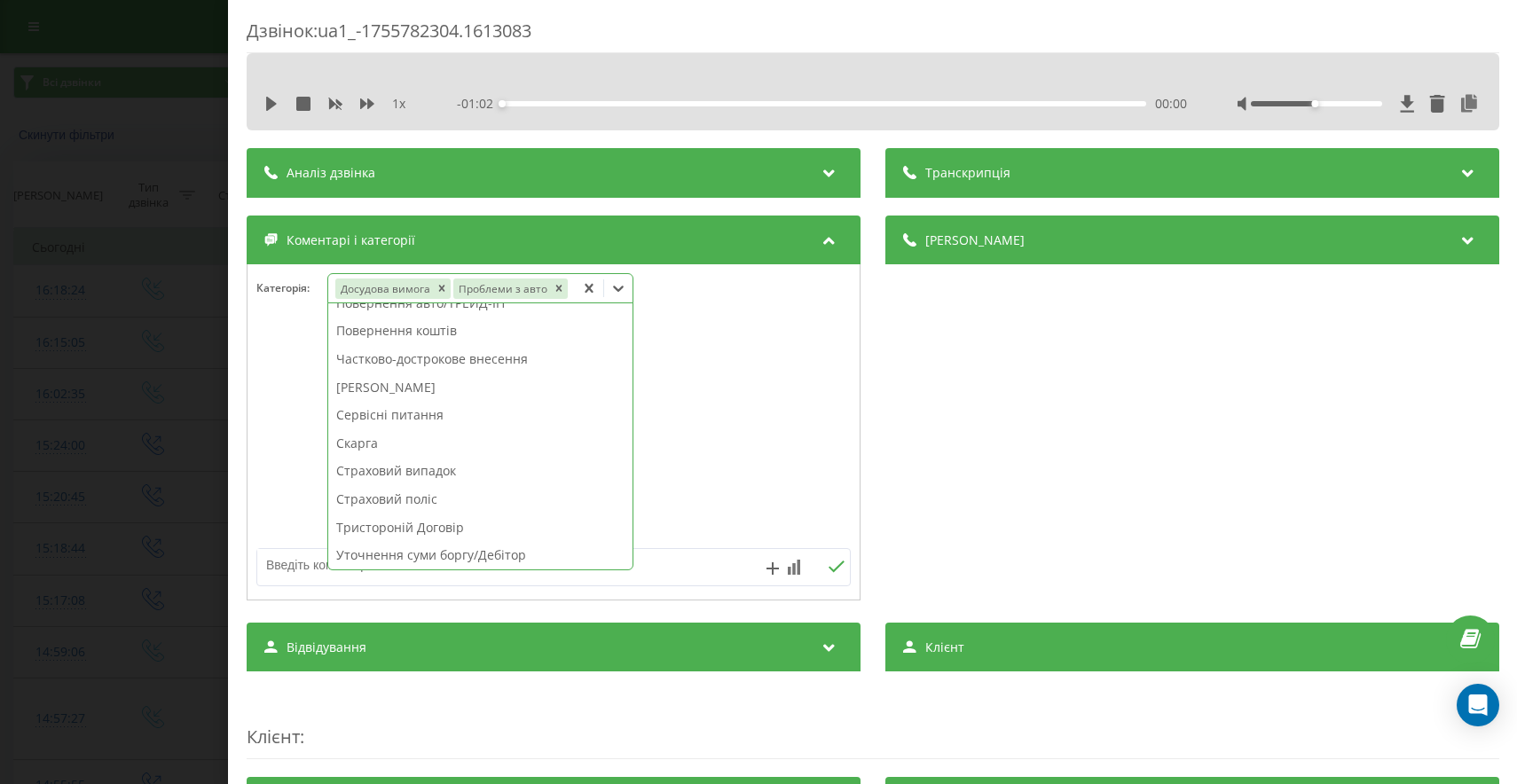
click at [179, 405] on div "Дзвінок : ua1_-1755782304.1613083 1 x - 01:02 00:00 00:00 Транскрипція Для AI-а…" at bounding box center [758, 392] width 1517 height 784
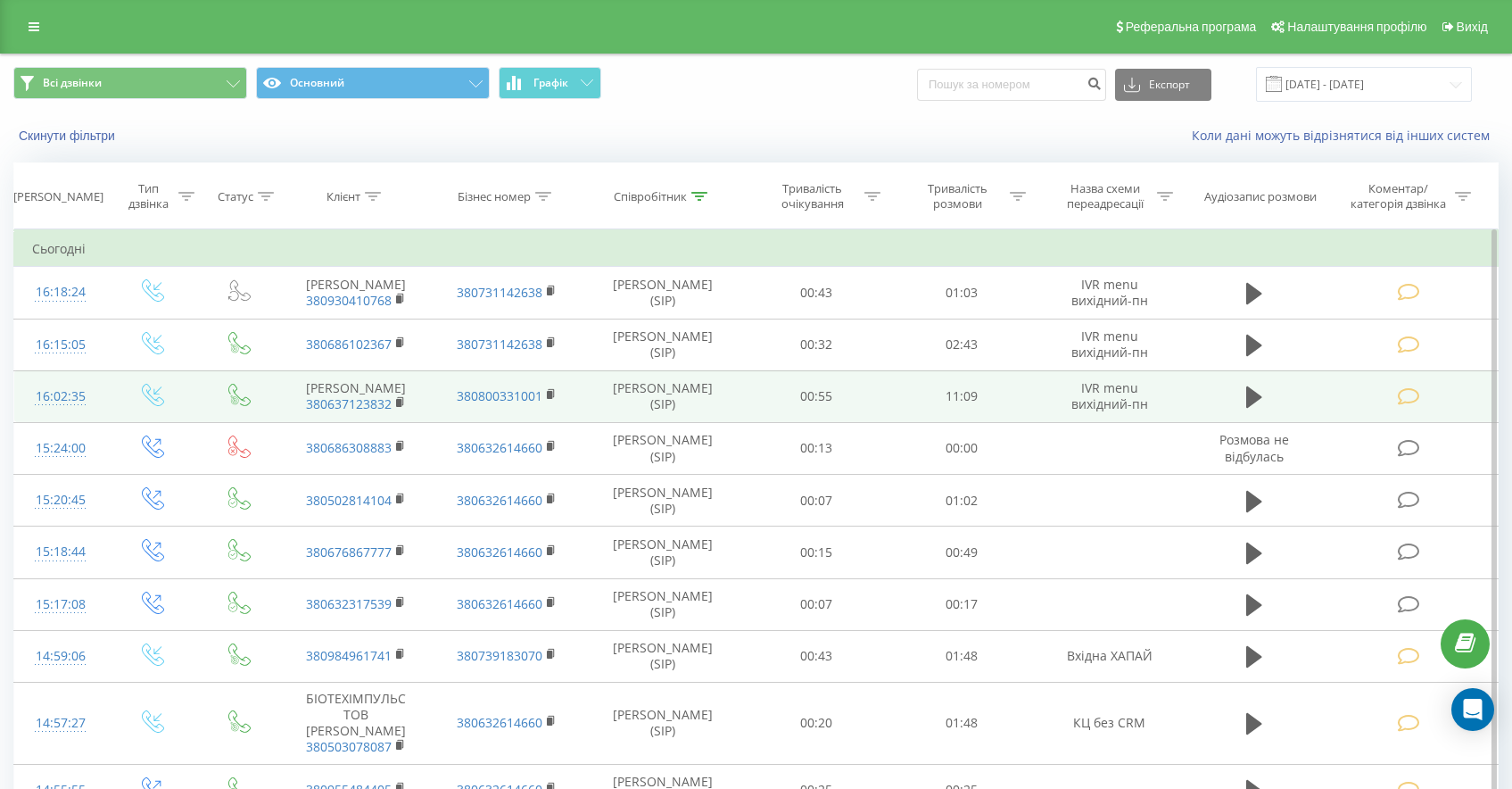
click at [1415, 406] on icon at bounding box center [1409, 396] width 23 height 19
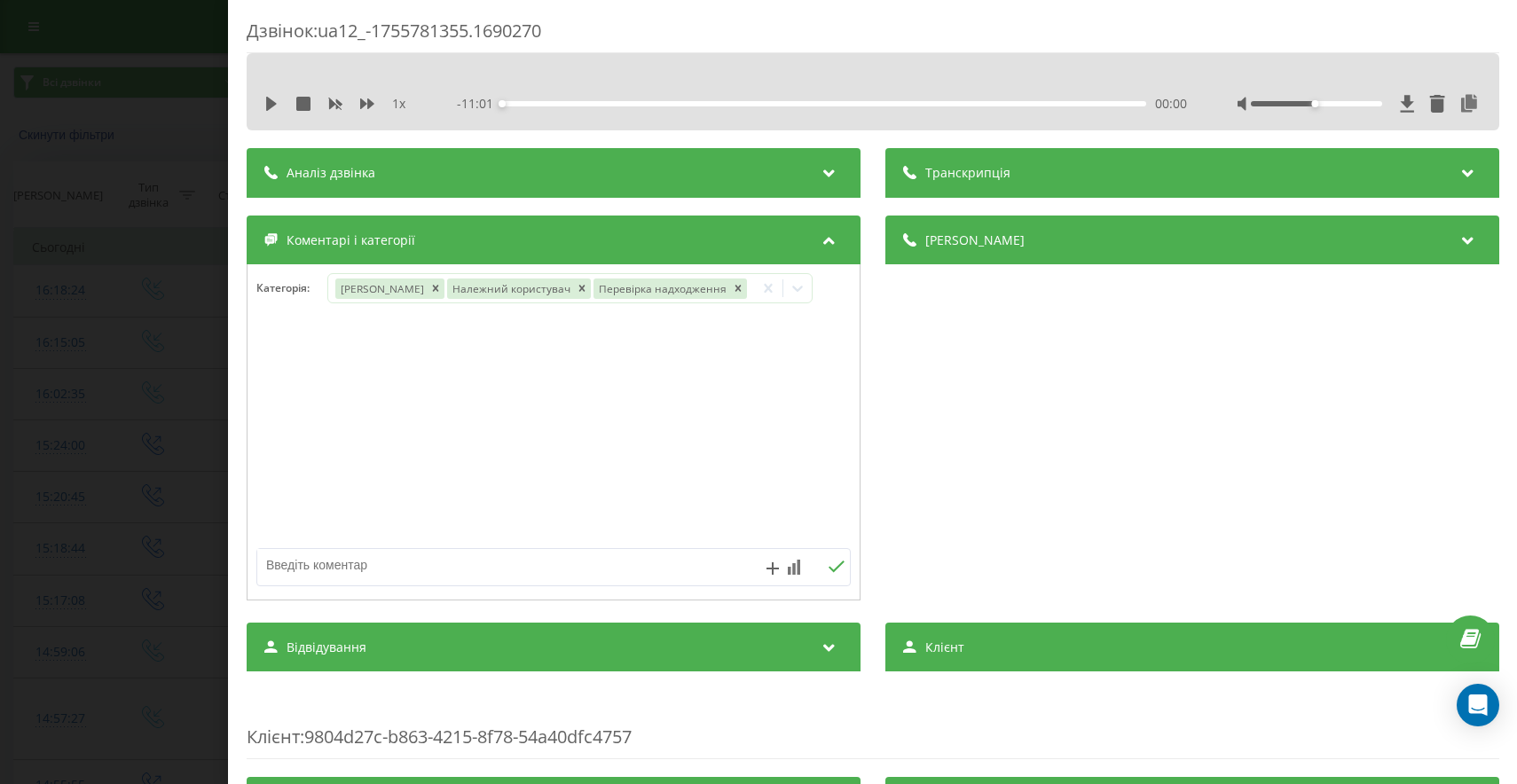
click at [323, 571] on textarea at bounding box center [494, 564] width 474 height 32
click at [792, 290] on icon at bounding box center [797, 289] width 11 height 6
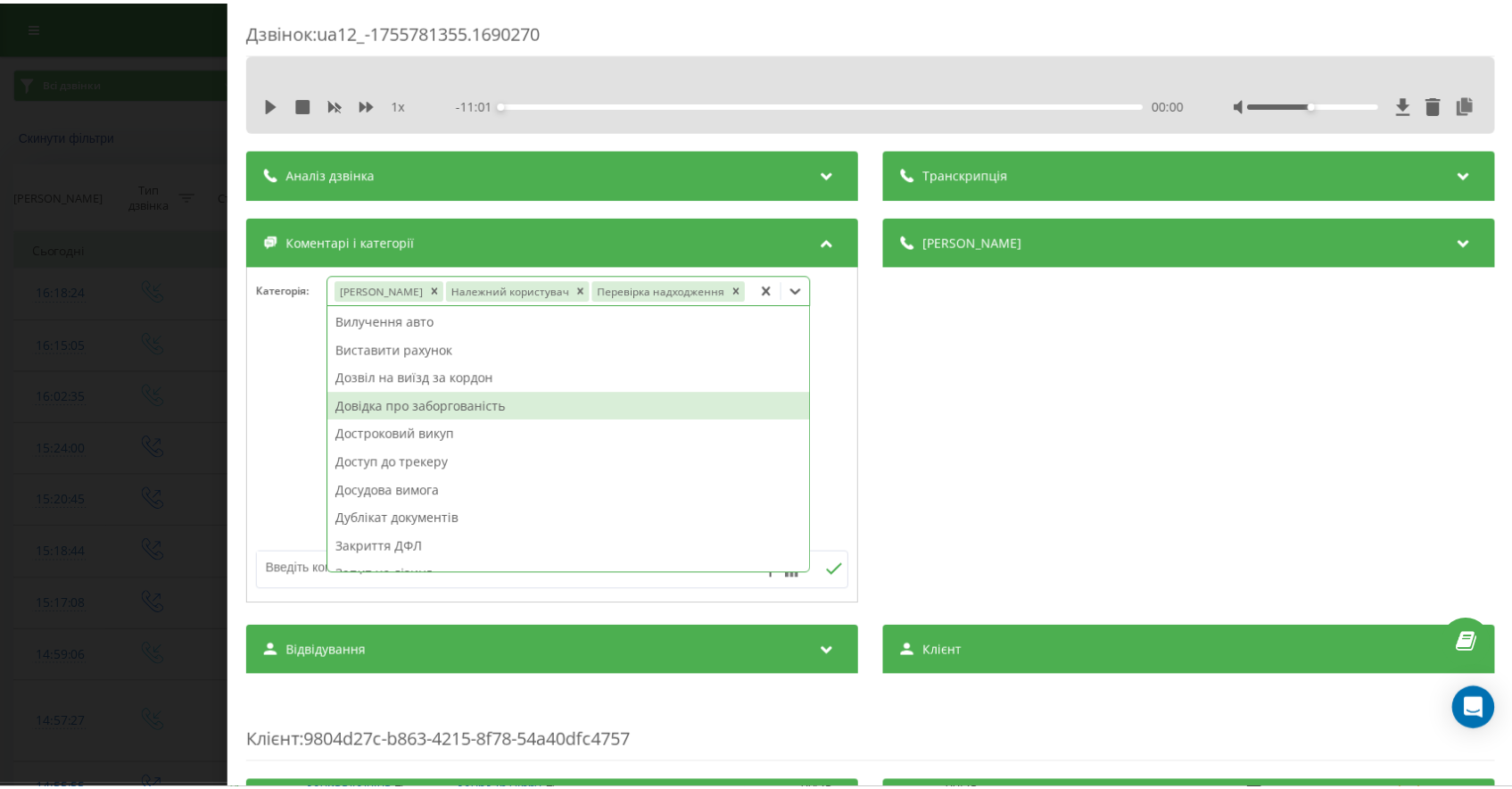
scroll to position [289, 0]
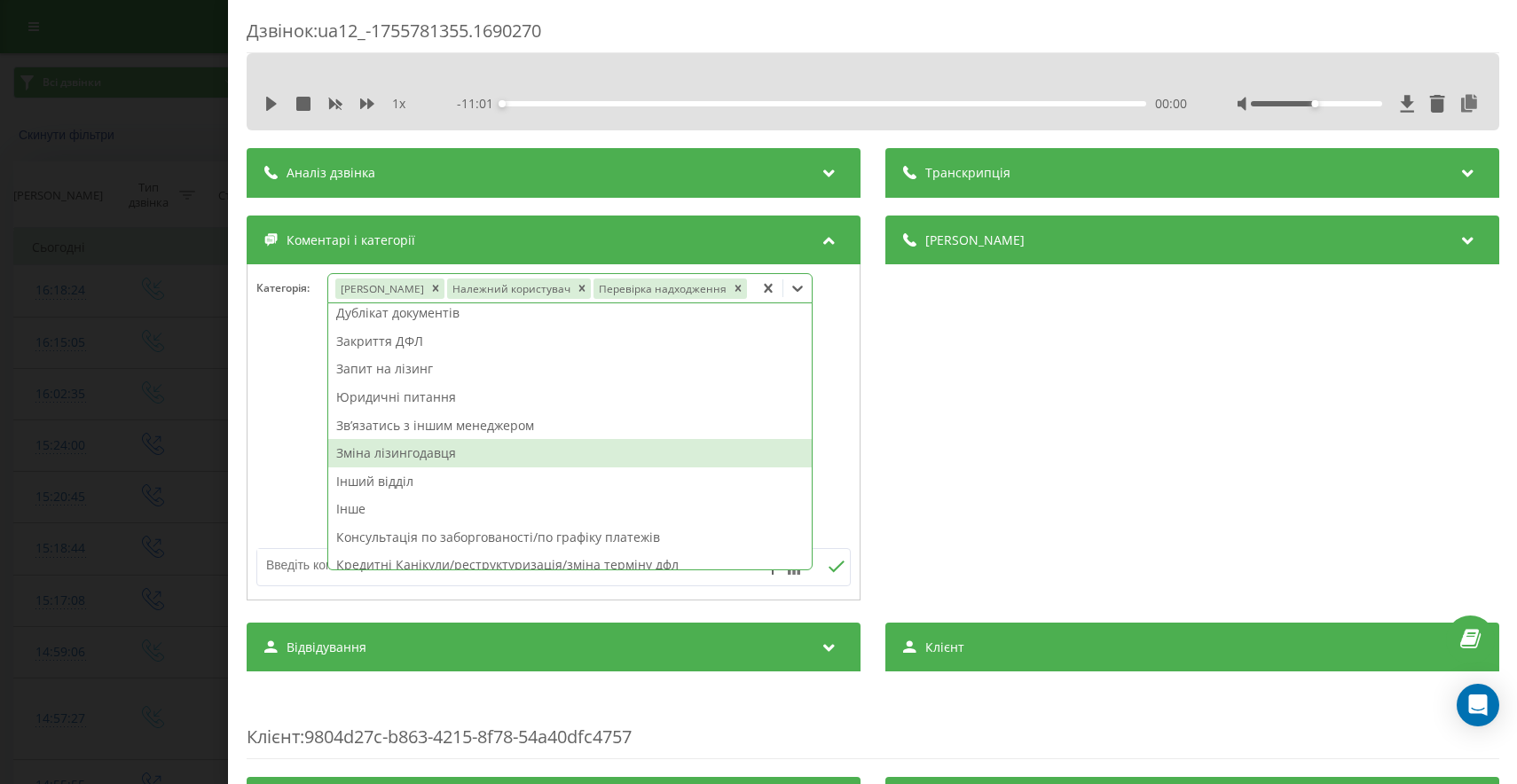
click at [440, 453] on div "Зміна лізингодавця" at bounding box center [569, 453] width 484 height 29
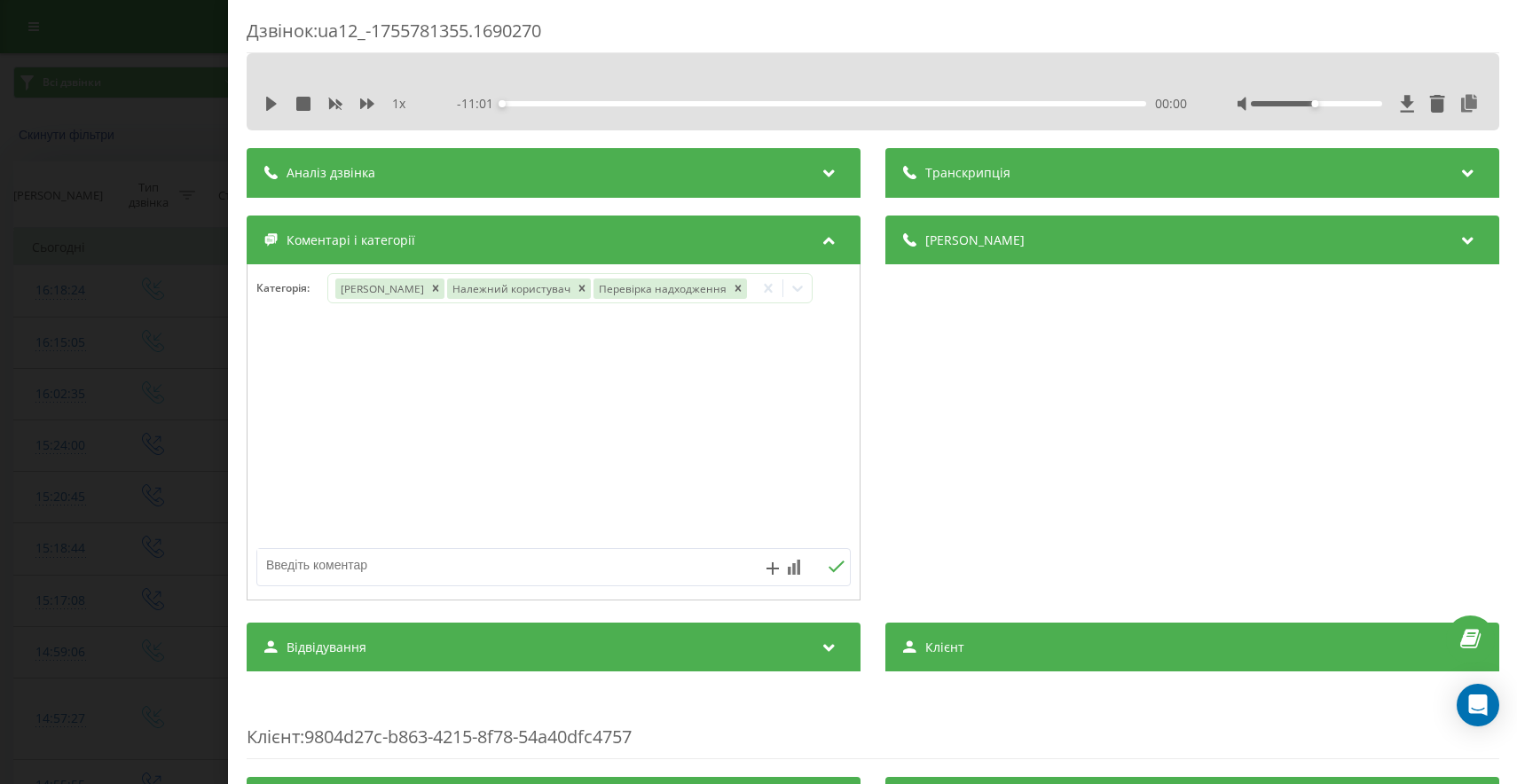
click at [35, 440] on div "Дзвінок : ua12_-1755781355.1690270 1 x - 11:01 00:00 00:00 Транскрипція Для AI-…" at bounding box center [758, 392] width 1517 height 784
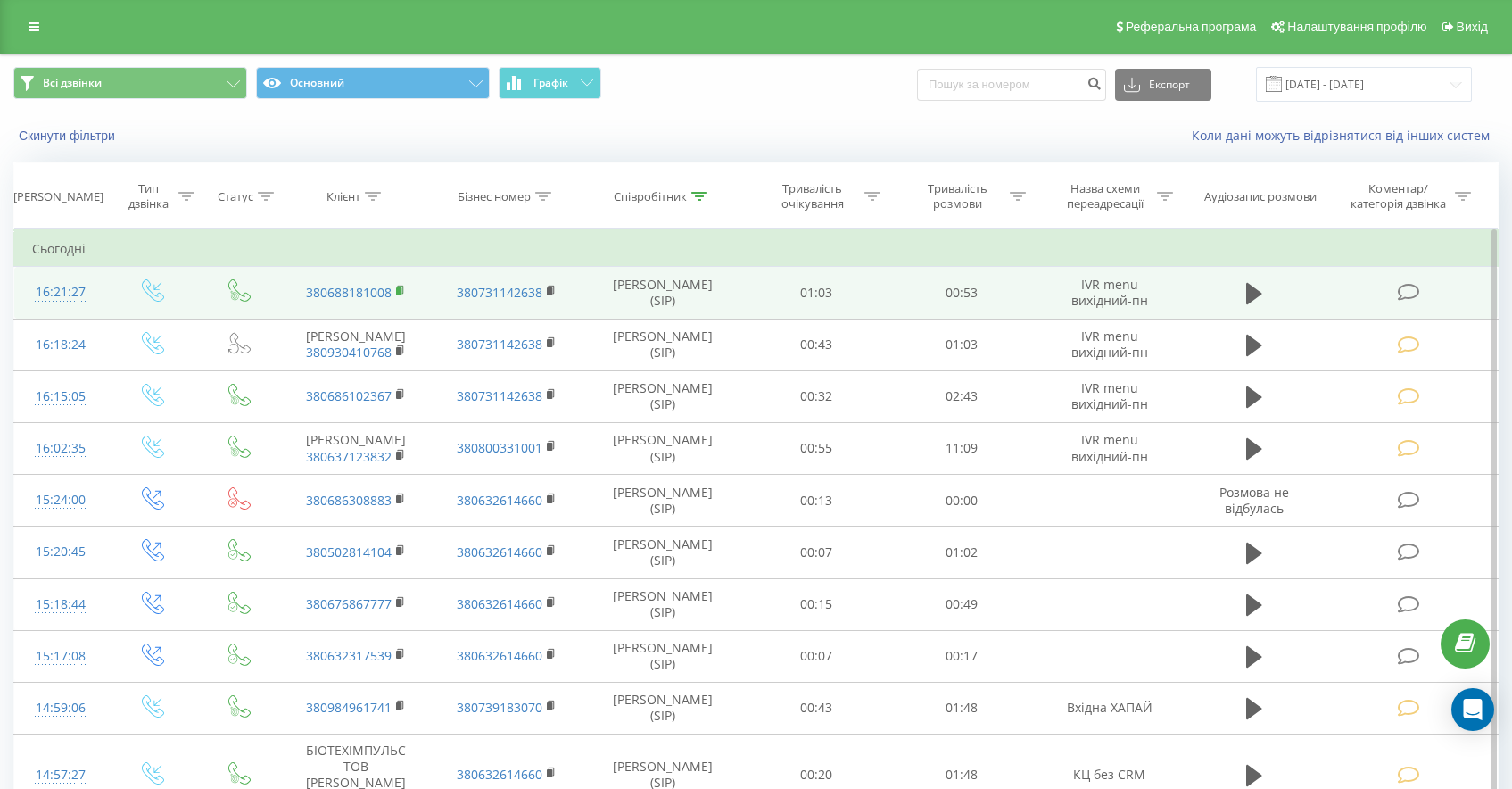
click at [399, 285] on icon at bounding box center [400, 289] width 6 height 8
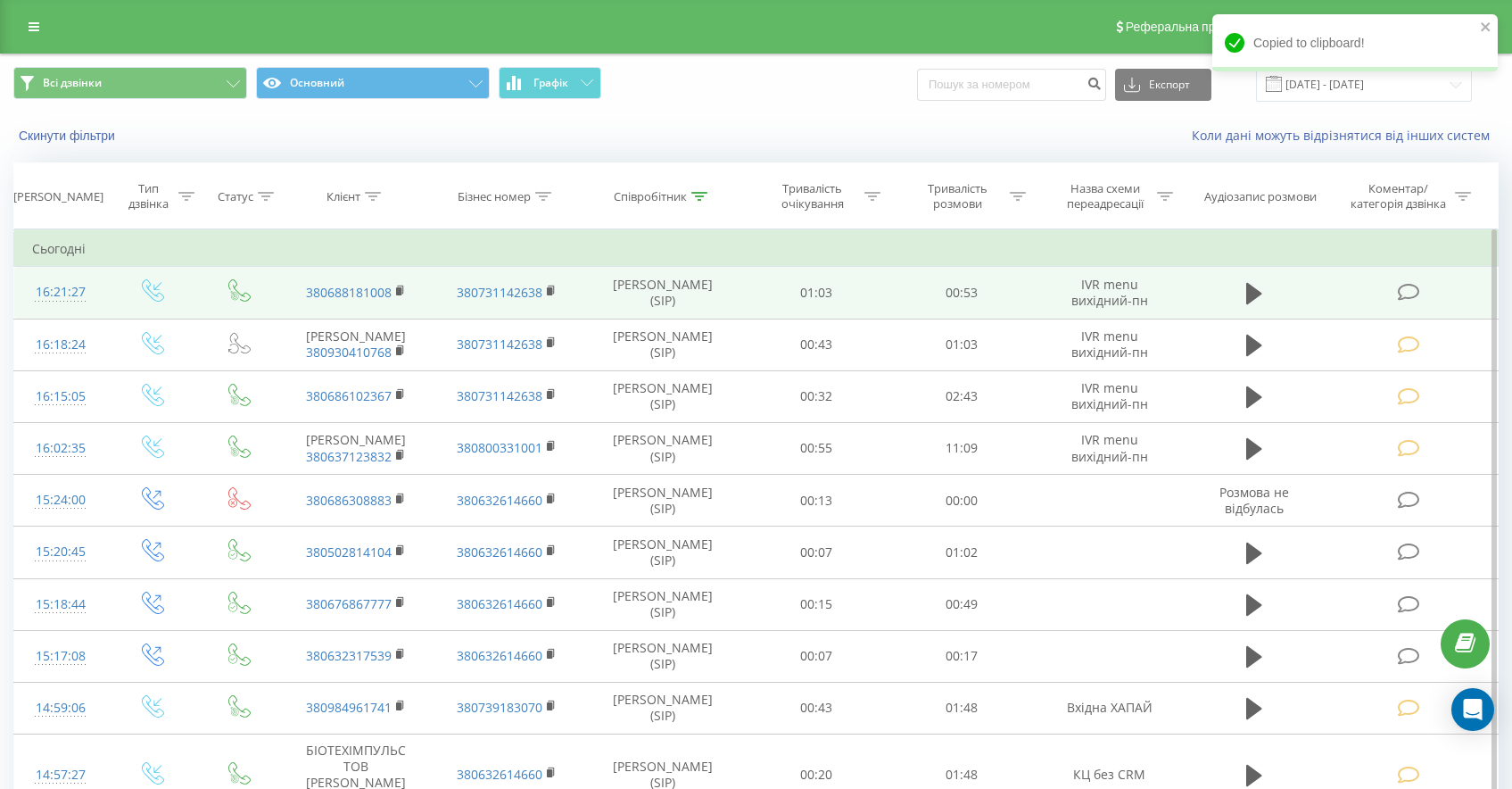
click at [1399, 291] on icon at bounding box center [1409, 291] width 23 height 19
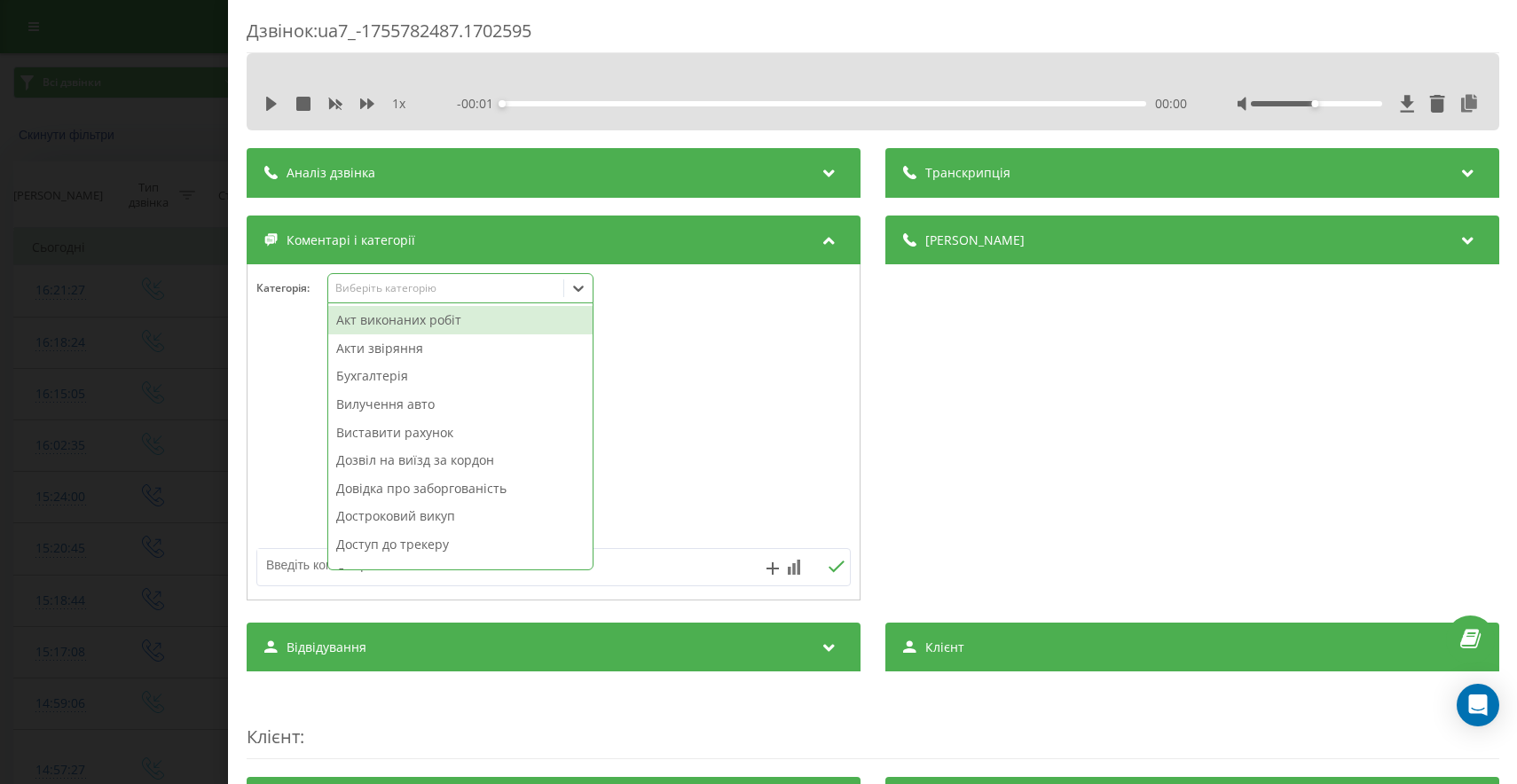
click at [380, 292] on div "Виберіть категорію" at bounding box center [444, 288] width 222 height 14
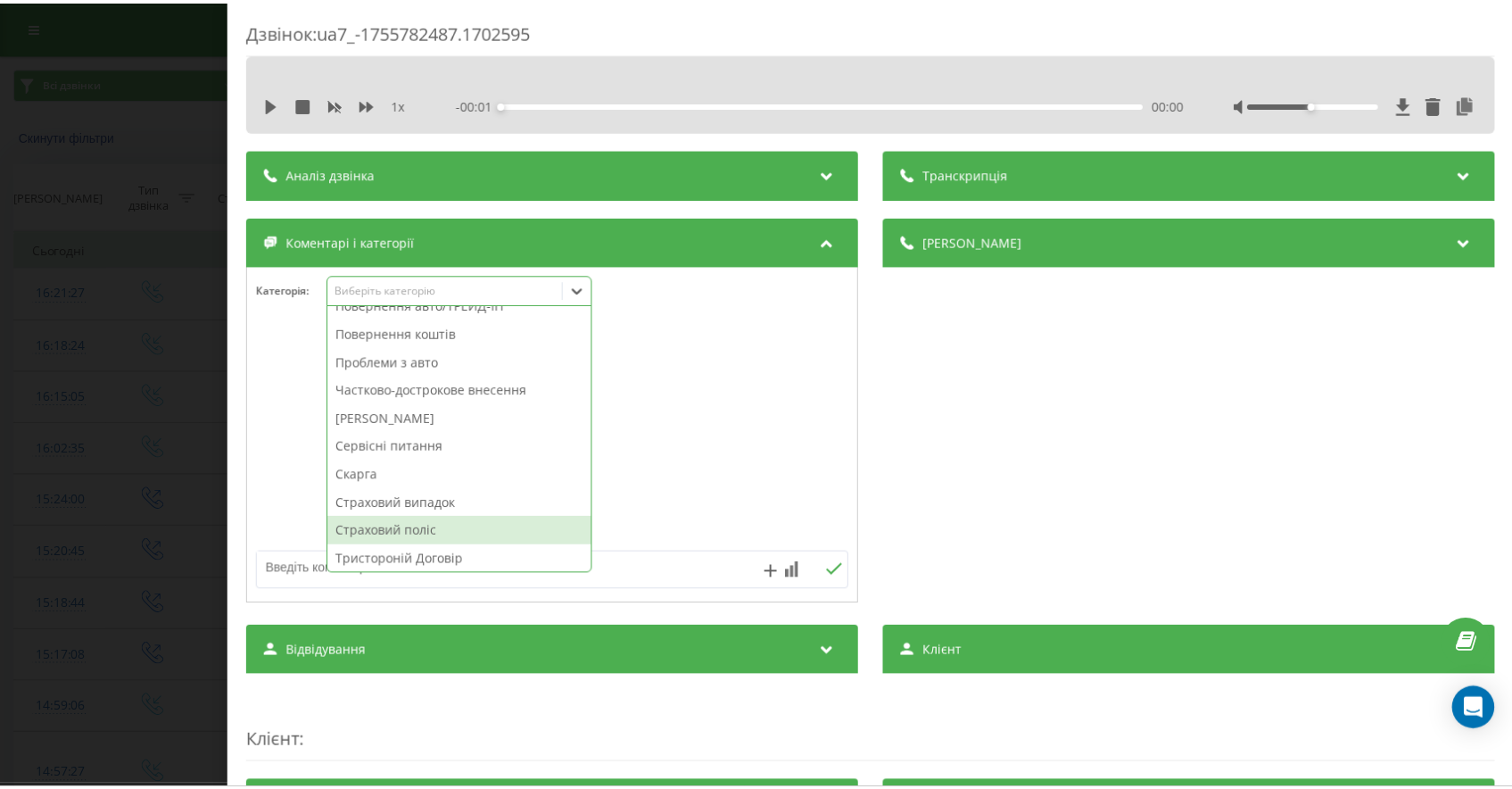
scroll to position [928, 0]
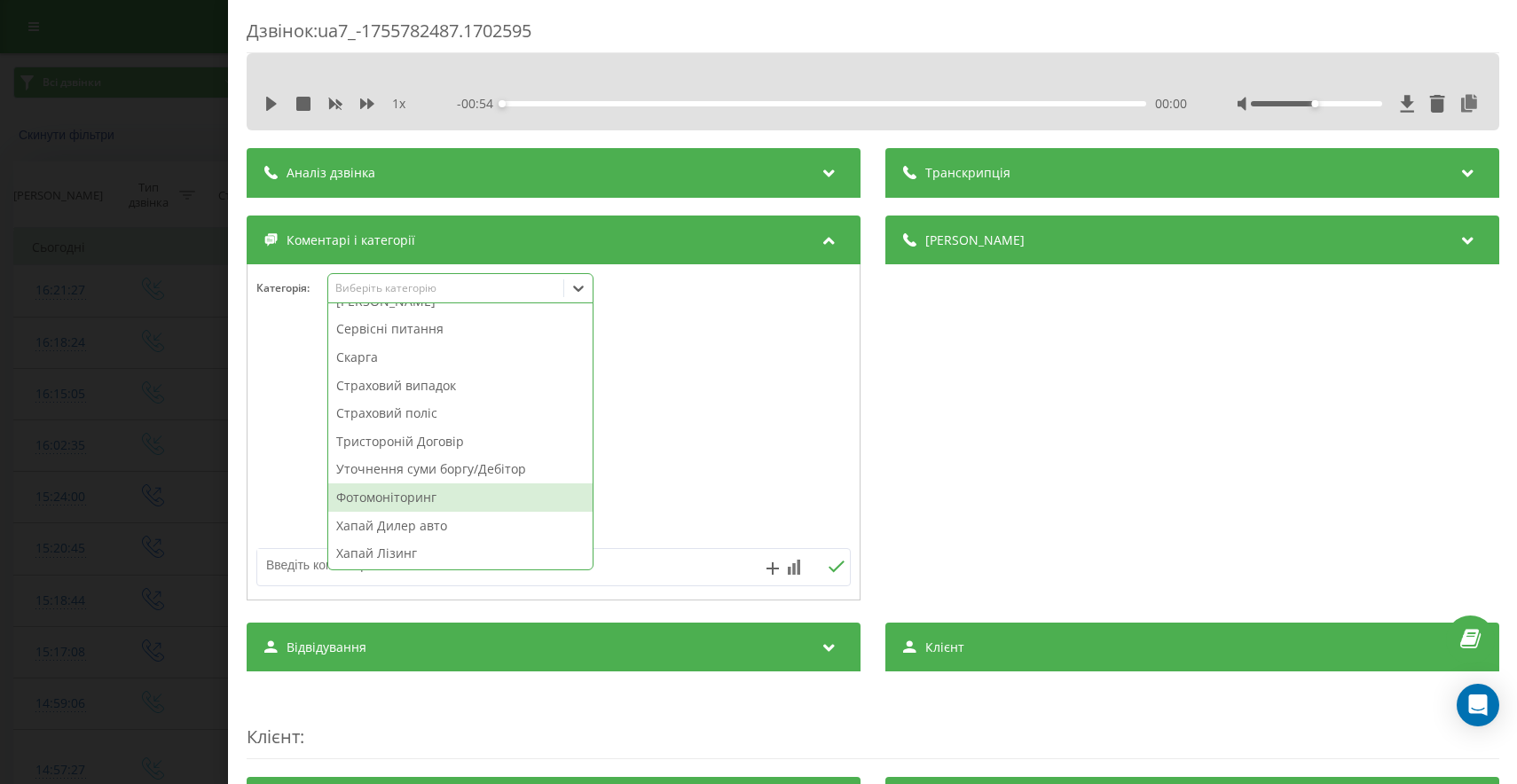
click at [413, 496] on div "Фотомоніторинг" at bounding box center [460, 497] width 264 height 29
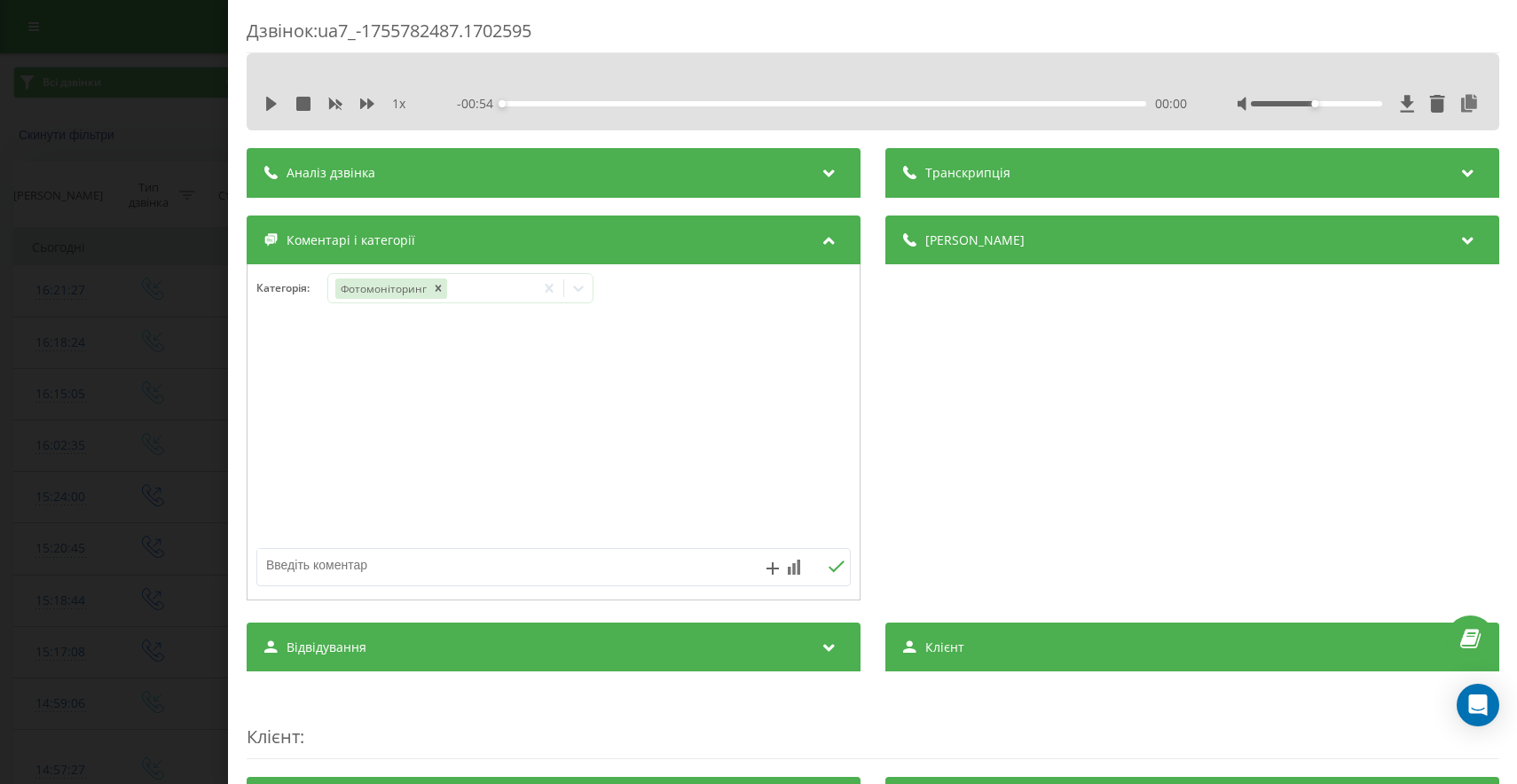
click at [105, 468] on div "Дзвінок : ua7_-1755782487.1702595 1 x - 00:54 00:00 00:00 Транскрипція Для AI-а…" at bounding box center [758, 392] width 1517 height 784
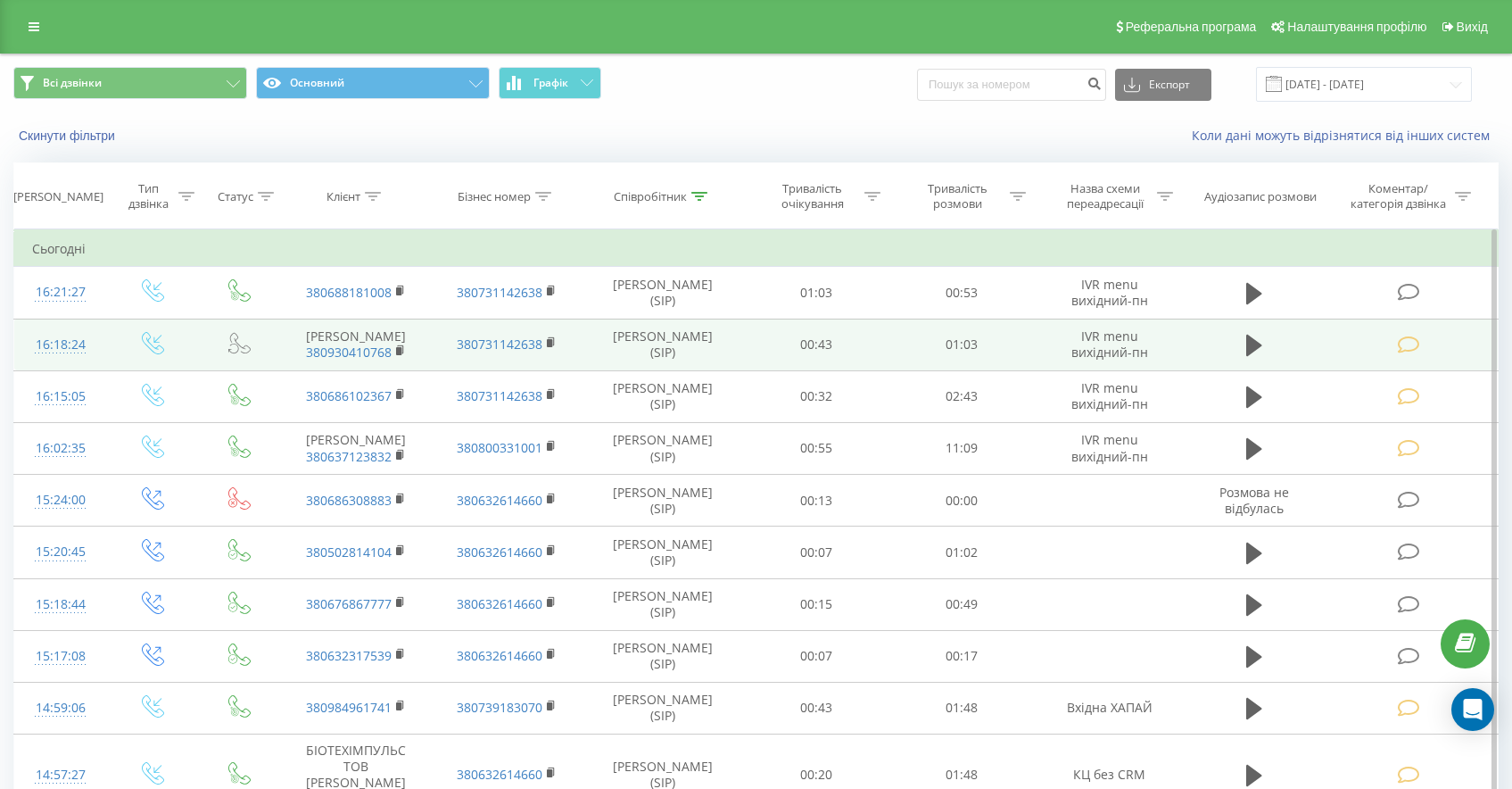
drag, startPoint x: 401, startPoint y: 376, endPoint x: 411, endPoint y: 382, distance: 11.7
click at [402, 357] on icon at bounding box center [401, 351] width 10 height 13
click at [400, 355] on rect at bounding box center [398, 351] width 5 height 8
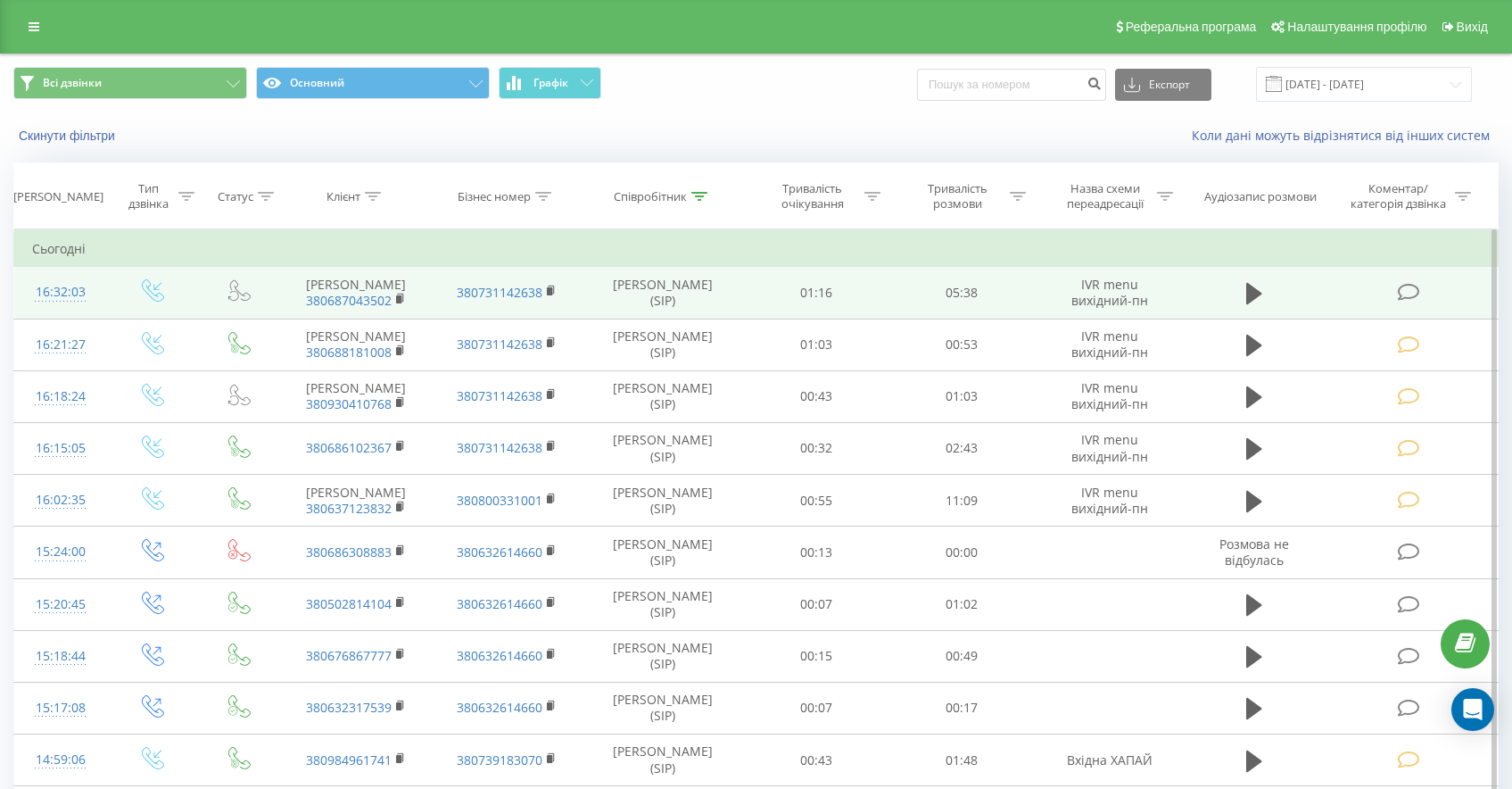
click at [1415, 301] on icon at bounding box center [1409, 291] width 23 height 19
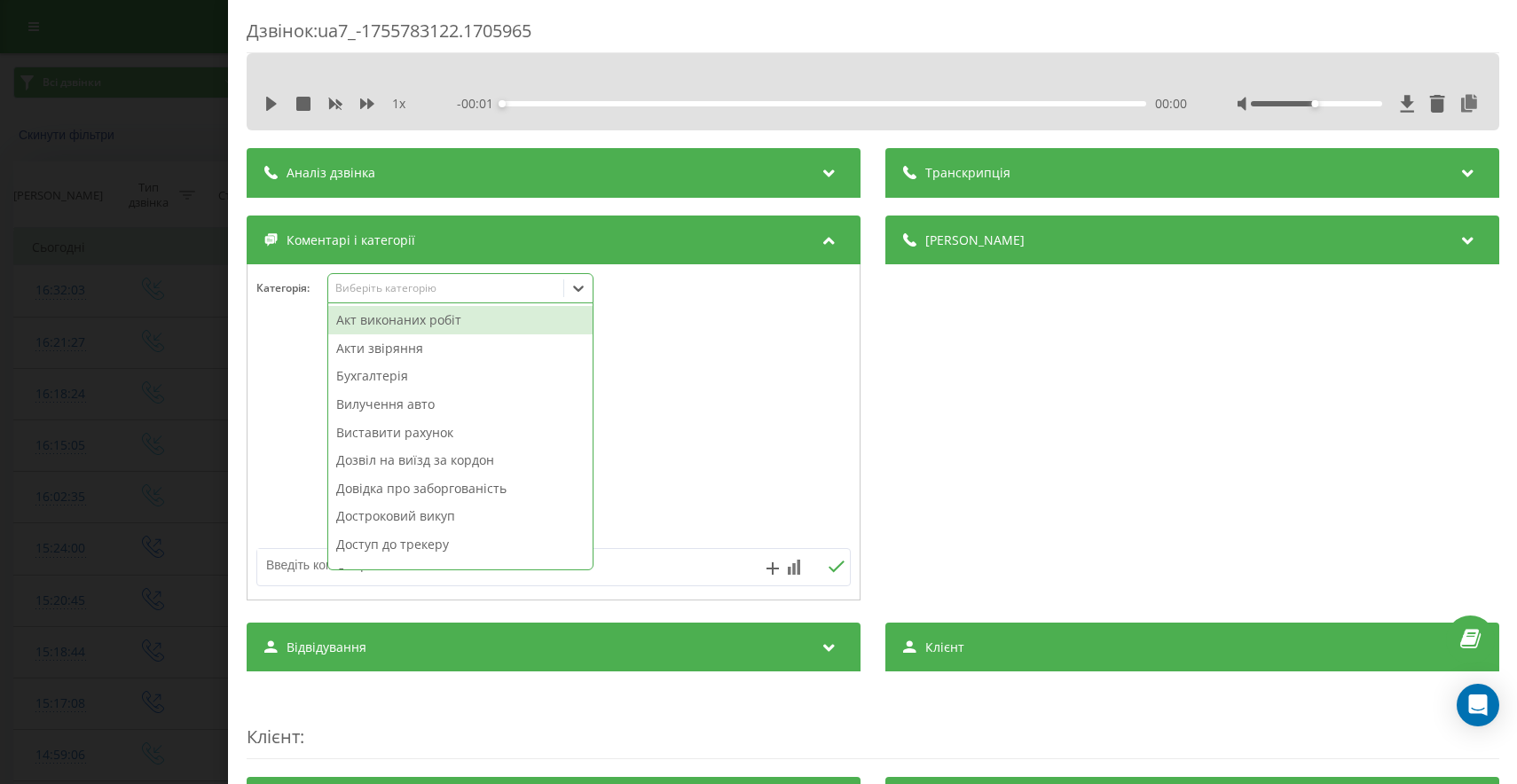
click at [420, 300] on div "Виберіть категорію" at bounding box center [460, 288] width 266 height 31
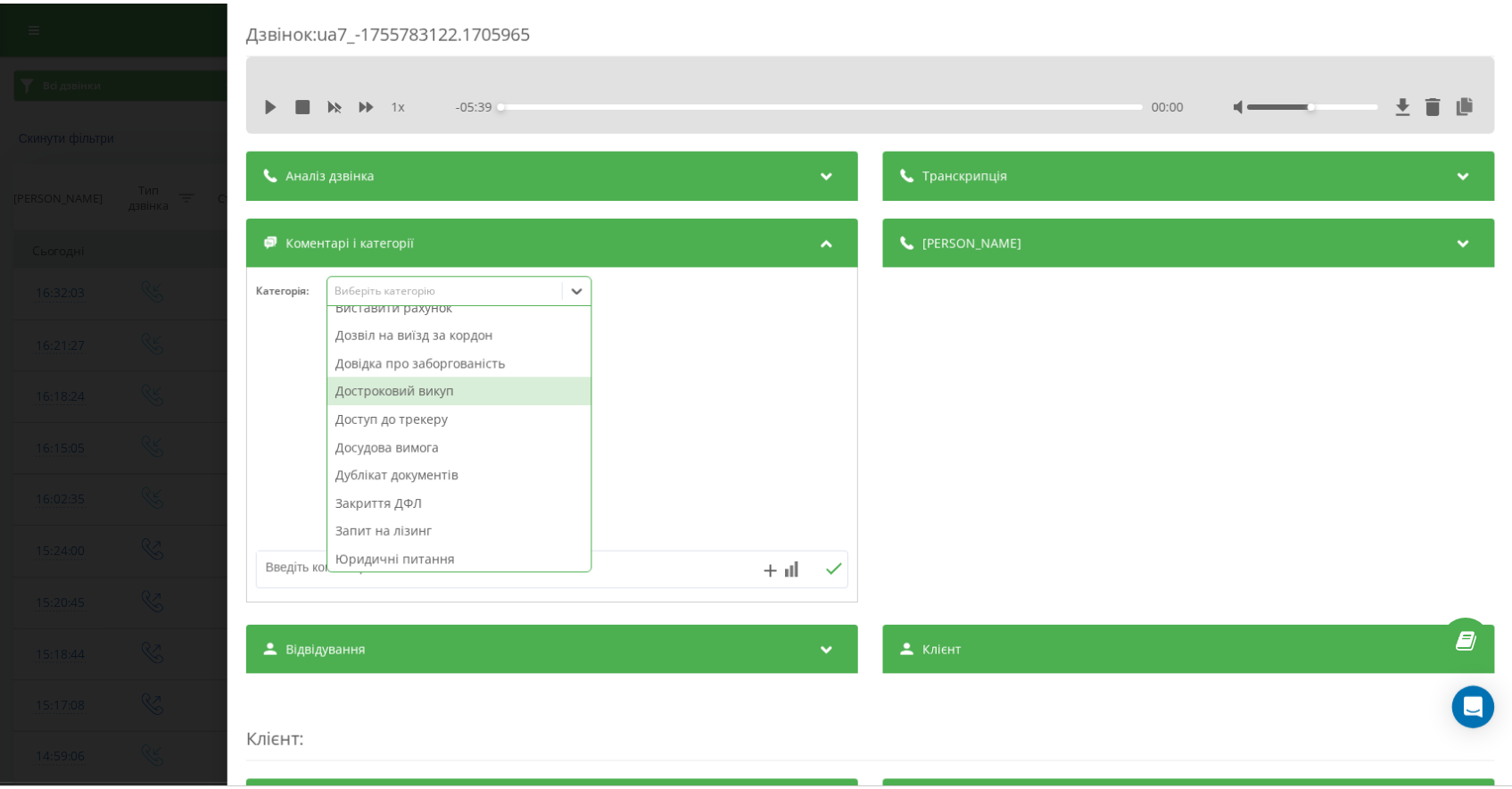
scroll to position [130, 0]
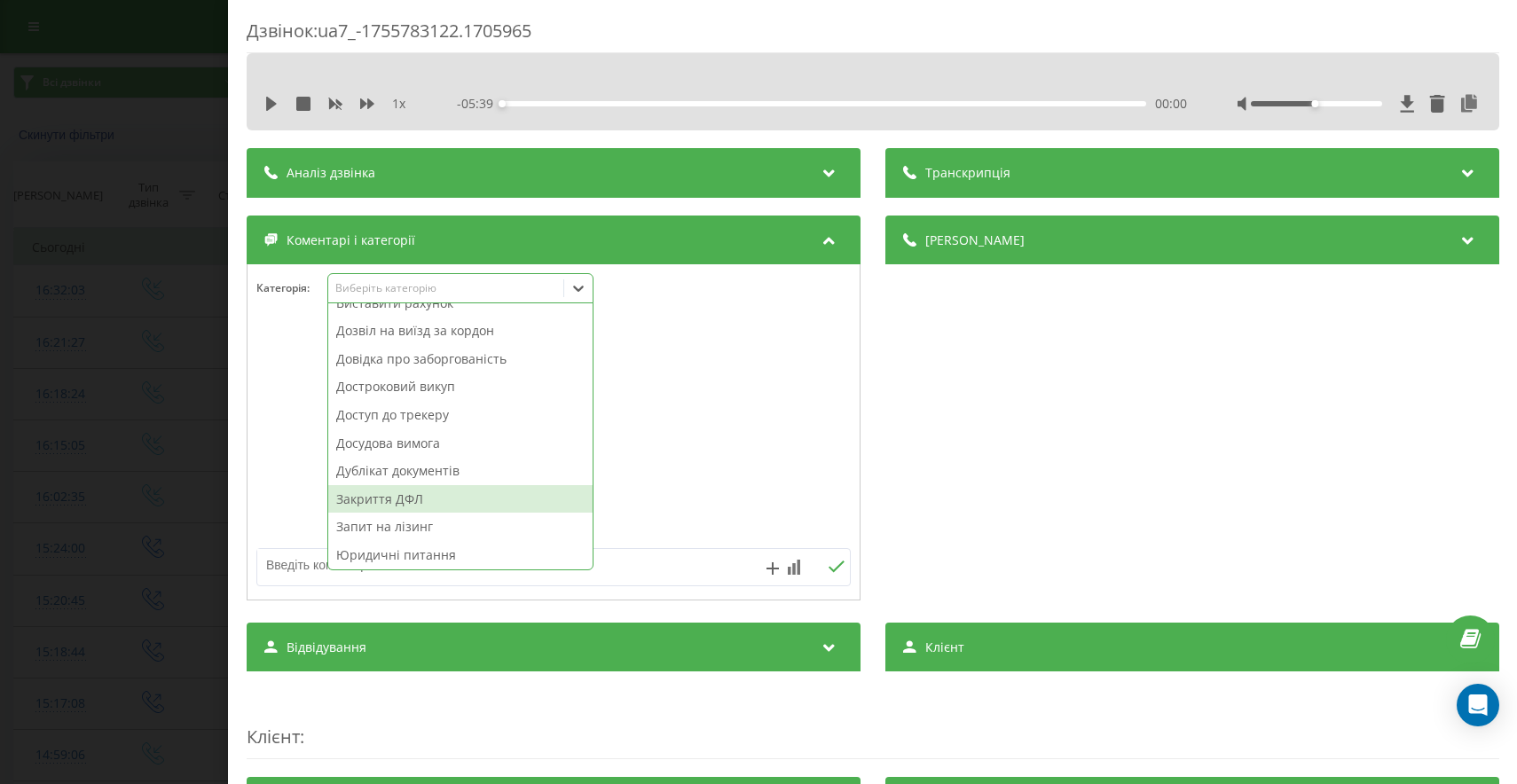
click at [418, 496] on div "Закриття ДФЛ" at bounding box center [460, 499] width 264 height 29
click at [66, 479] on div "Дзвінок : ua7_-1755783122.1705965 1 x - 05:39 00:00 00:00 Транскрипція Для AI-а…" at bounding box center [758, 392] width 1517 height 784
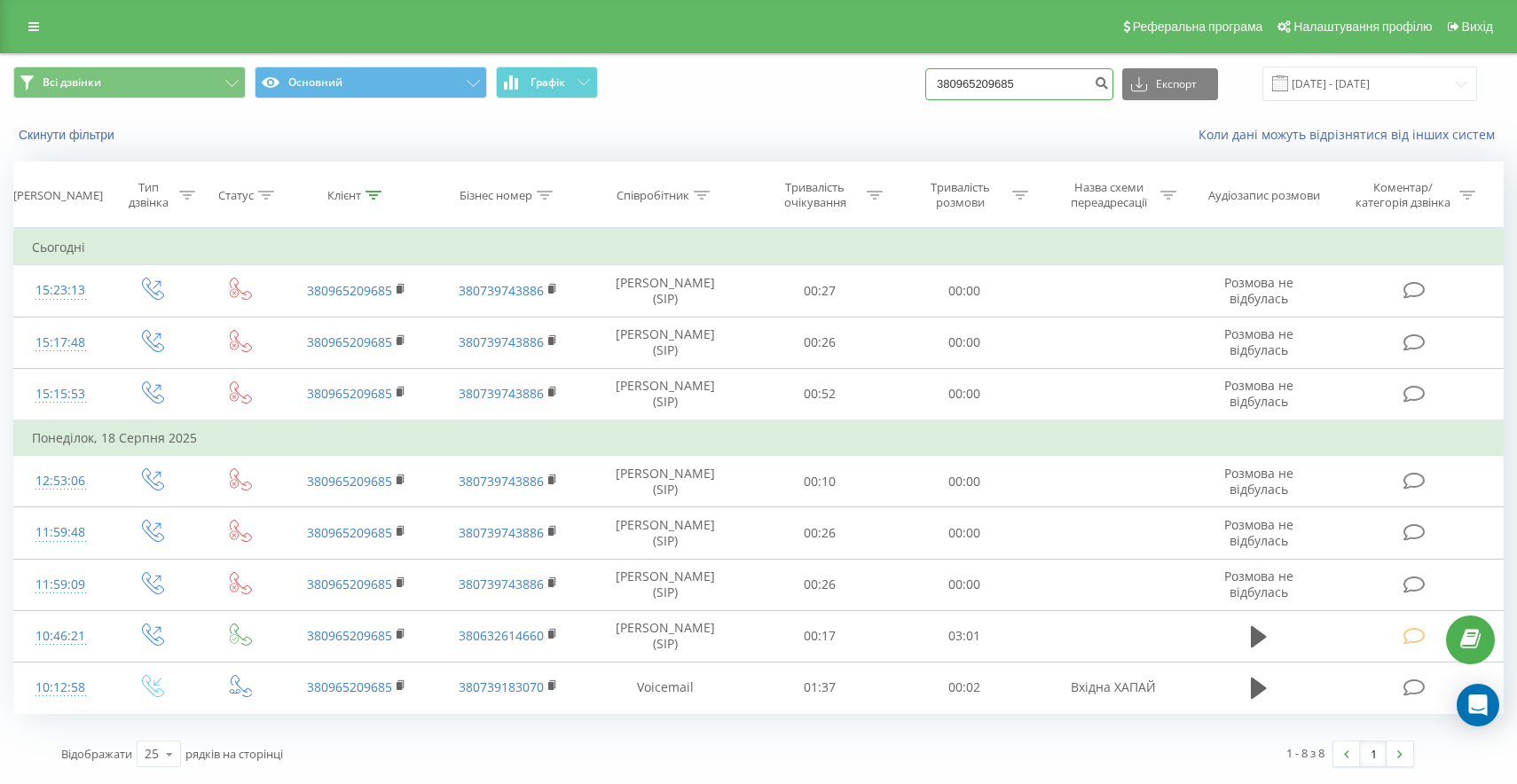
drag, startPoint x: 1085, startPoint y: 85, endPoint x: 935, endPoint y: 87, distance: 150.0
click at [935, 87] on div "Всі дзвінки Основний Графік 380965209685 Експорт .csv .xls .xlsx [DATE] - [DATE]" at bounding box center [758, 84] width 1490 height 34
click at [1072, 87] on input "380965209685" at bounding box center [1019, 84] width 188 height 32
drag, startPoint x: 1072, startPoint y: 87, endPoint x: 827, endPoint y: 58, distance: 246.7
click at [861, 60] on div "Всі дзвінки Основний Графік 380965209685 Експорт .csv .xls .xlsx [DATE] - [DATE]" at bounding box center [758, 84] width 1515 height 59
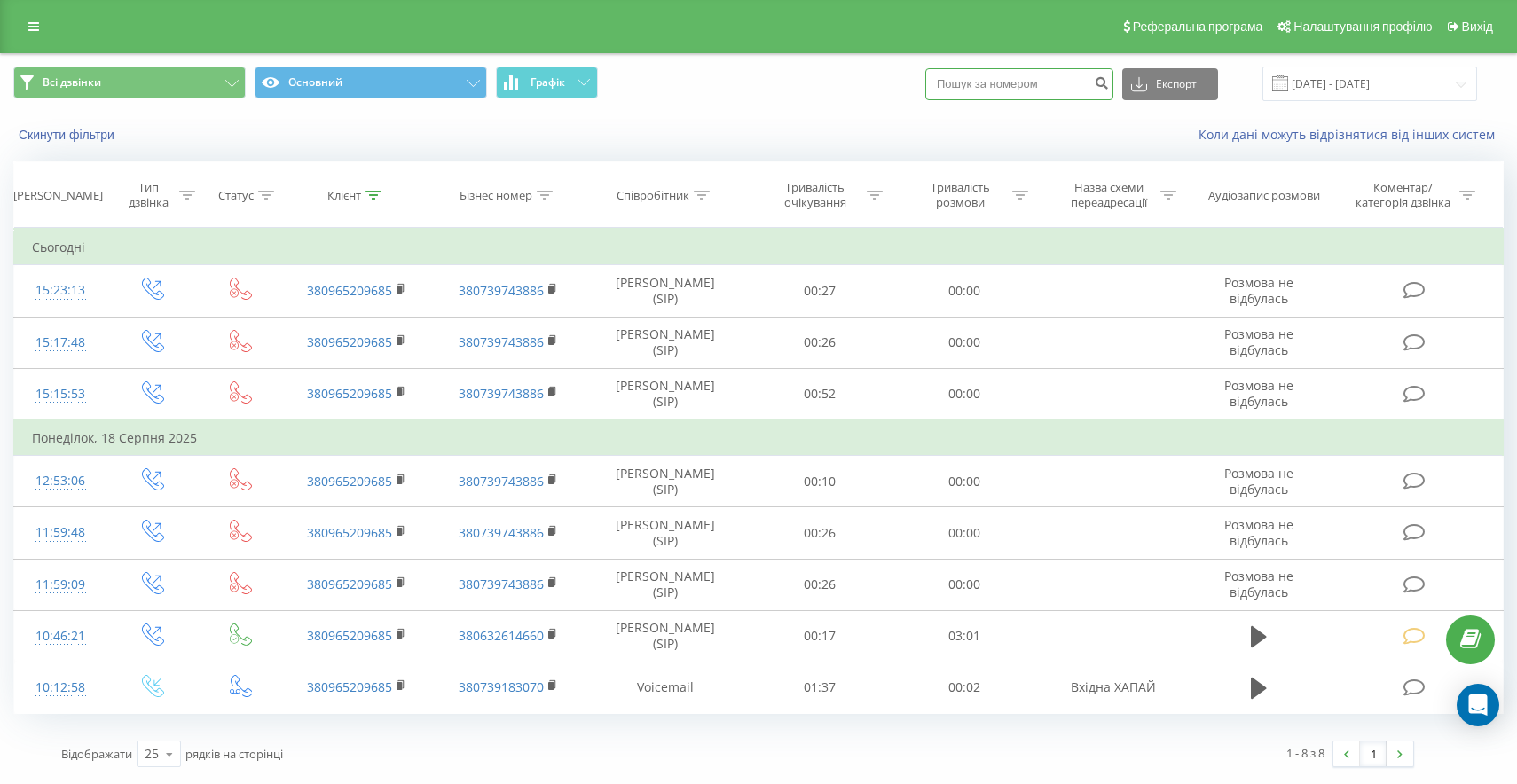
paste input "380982871917"
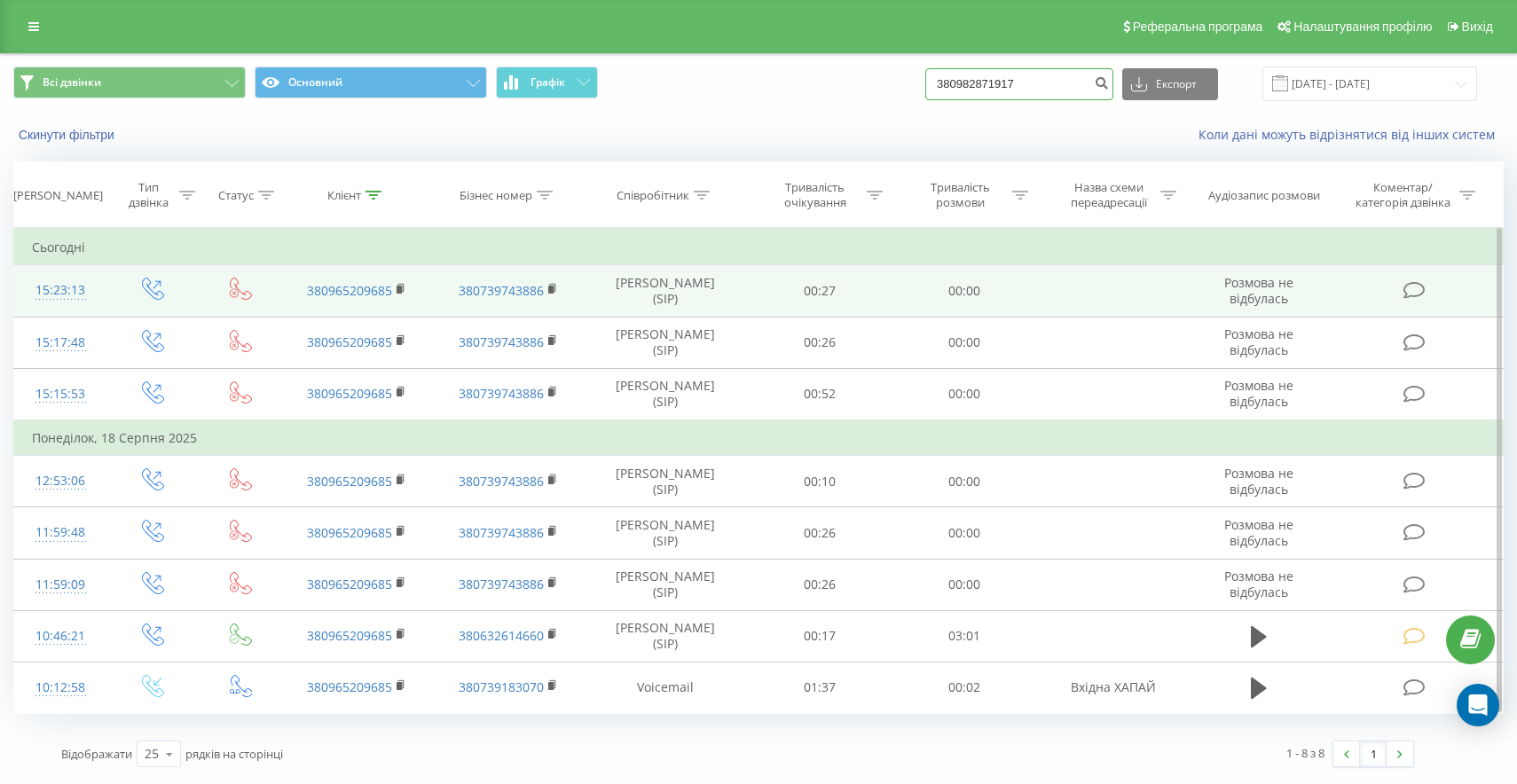
type input "380982871917"
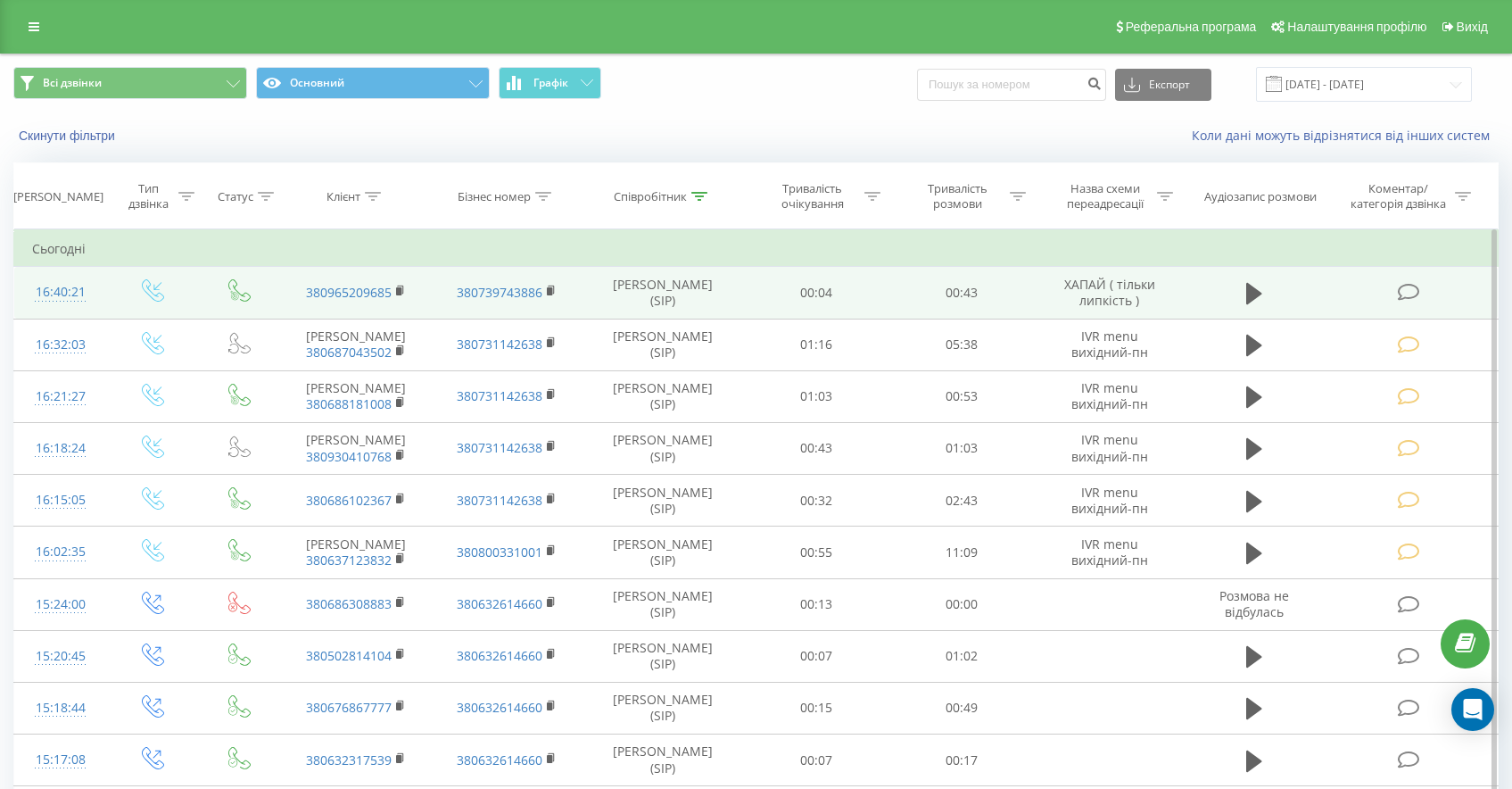
click at [1409, 292] on icon at bounding box center [1409, 291] width 23 height 19
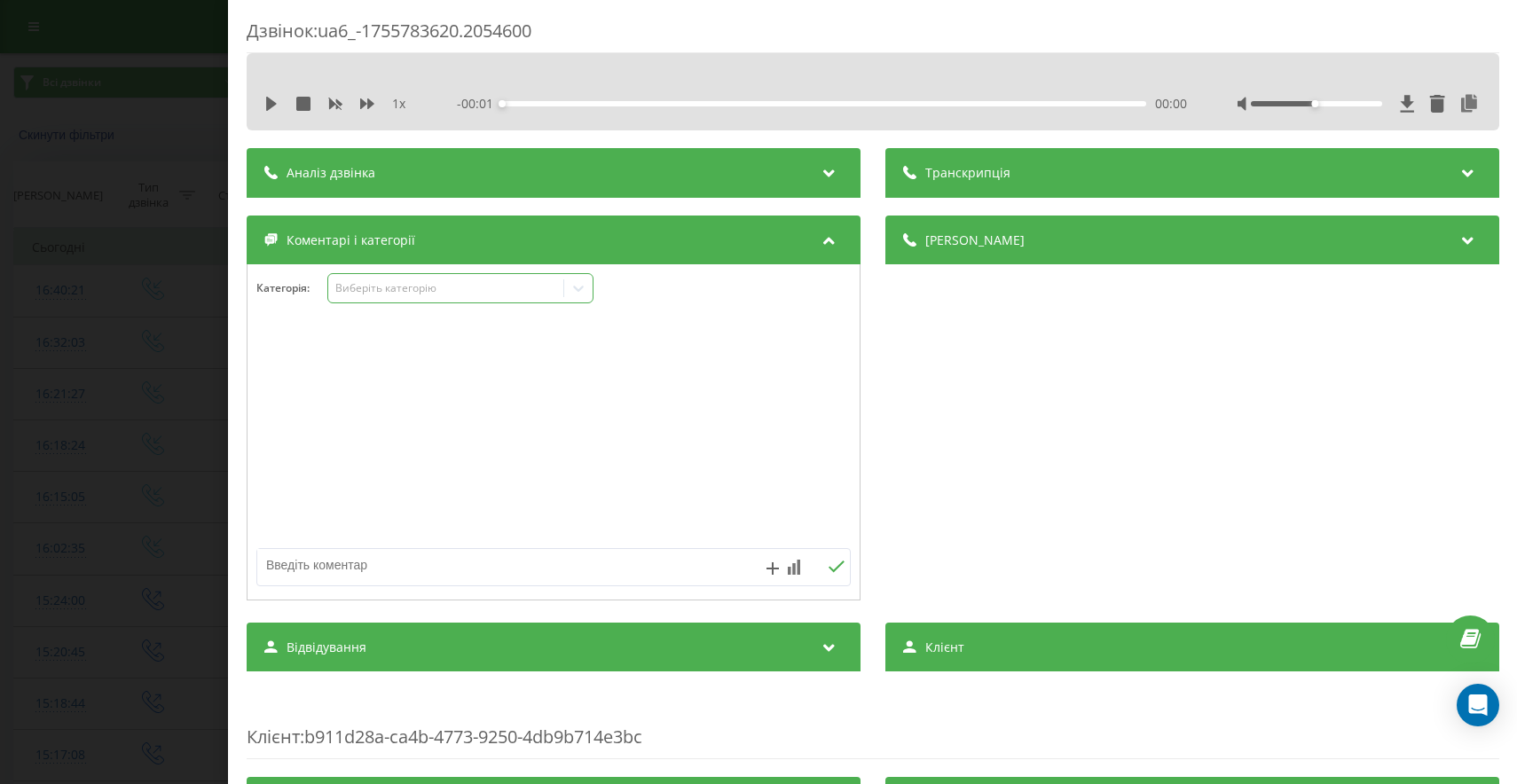
click at [409, 286] on div "Виберіть категорію" at bounding box center [444, 288] width 222 height 14
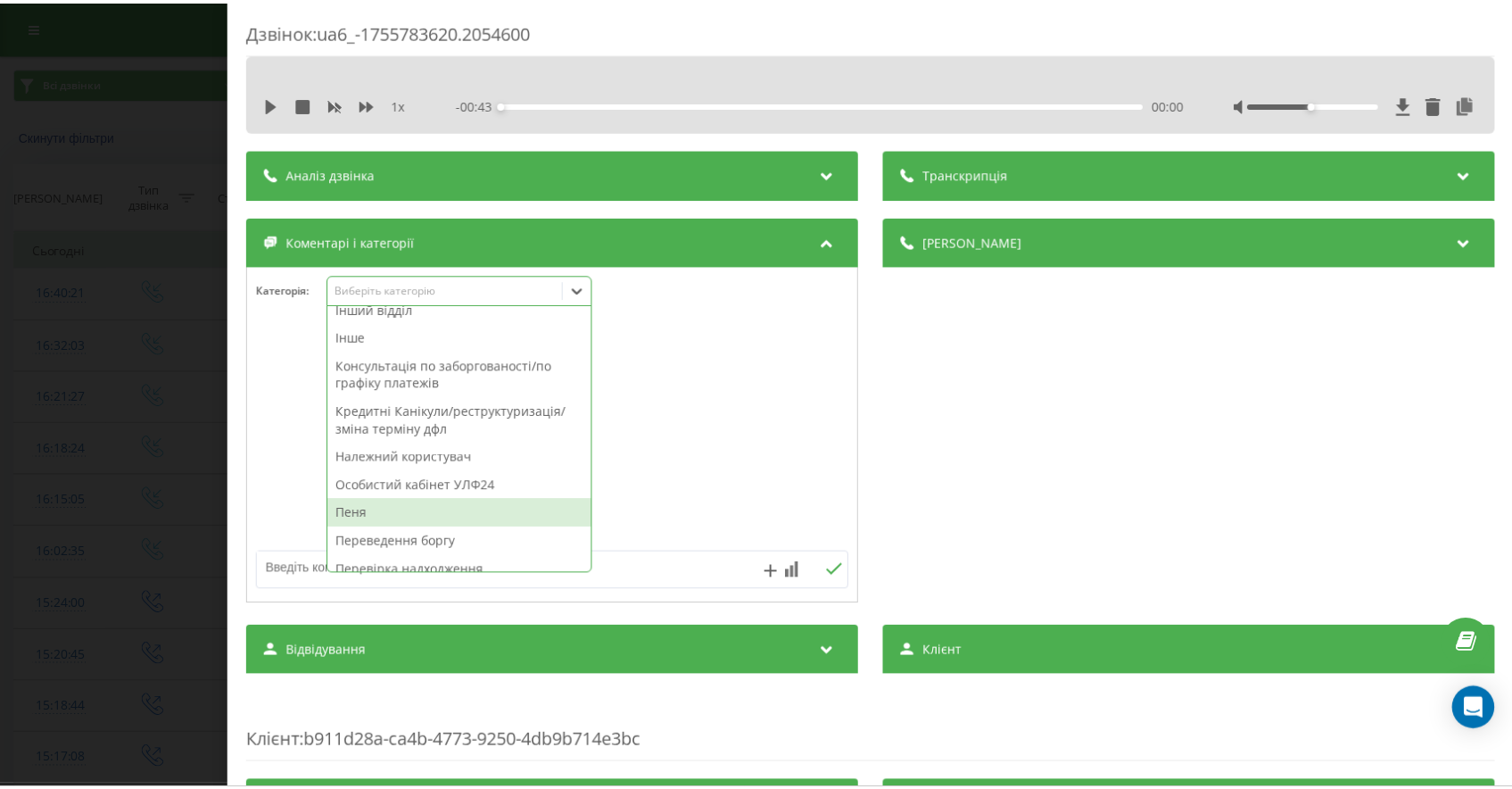
scroll to position [269, 0]
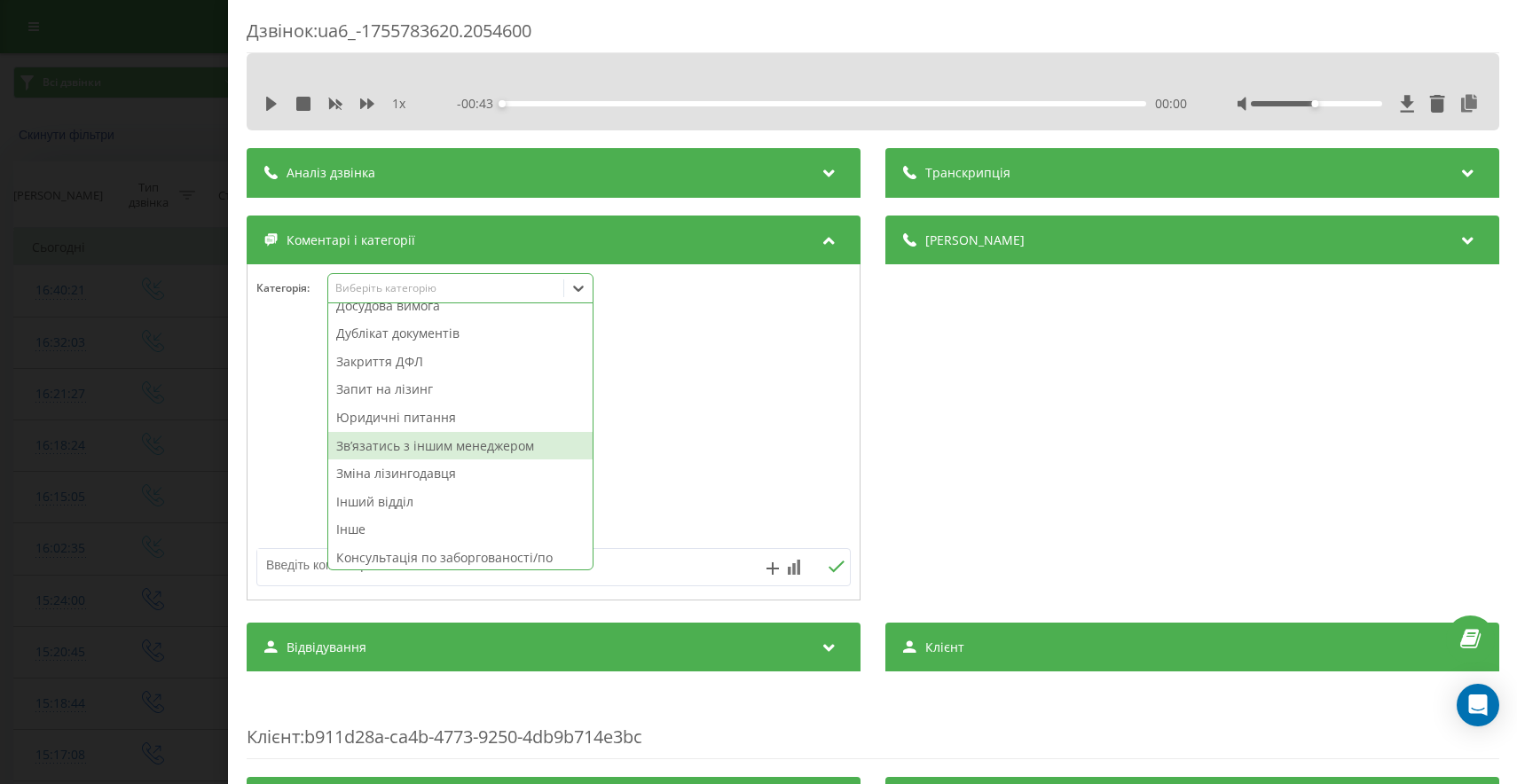
click at [444, 450] on div "Звʼязатись з іншим менеджером" at bounding box center [460, 445] width 264 height 29
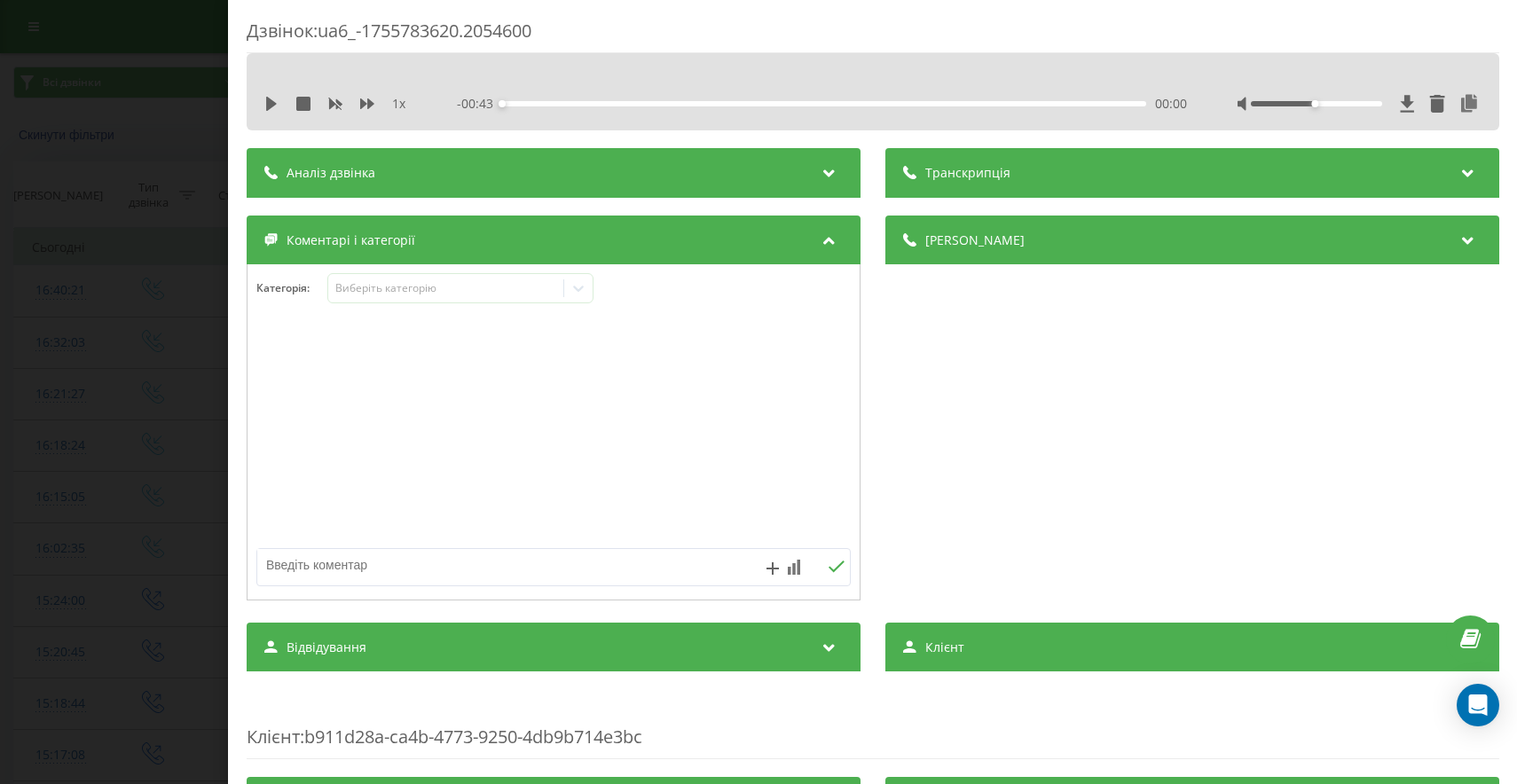
click at [69, 444] on div "Дзвінок : ua6_-1755783620.2054600 1 x - 00:43 00:00 00:00 Транскрипція Для AI-а…" at bounding box center [758, 392] width 1517 height 784
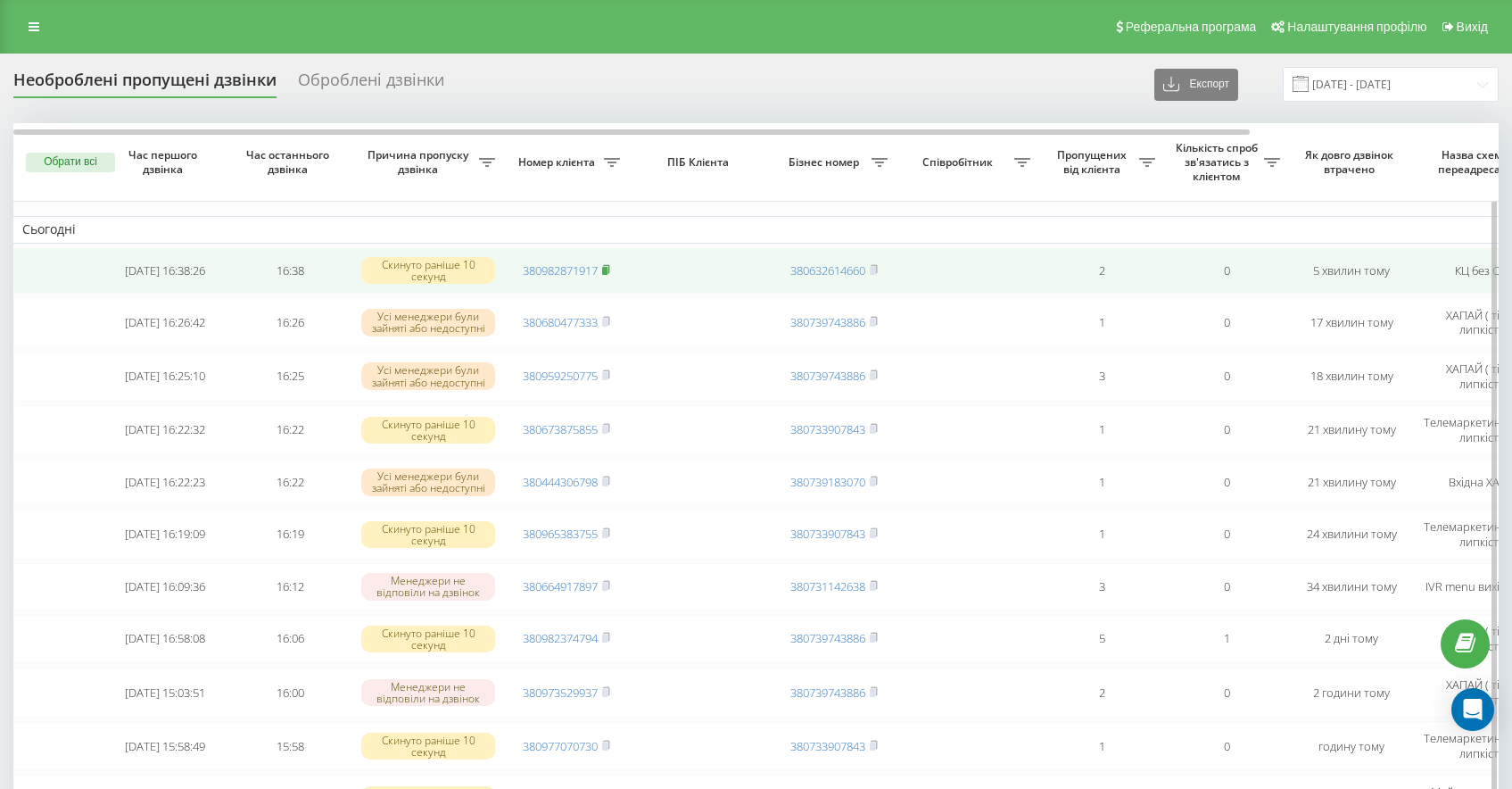
click at [607, 271] on rect at bounding box center [604, 271] width 5 height 8
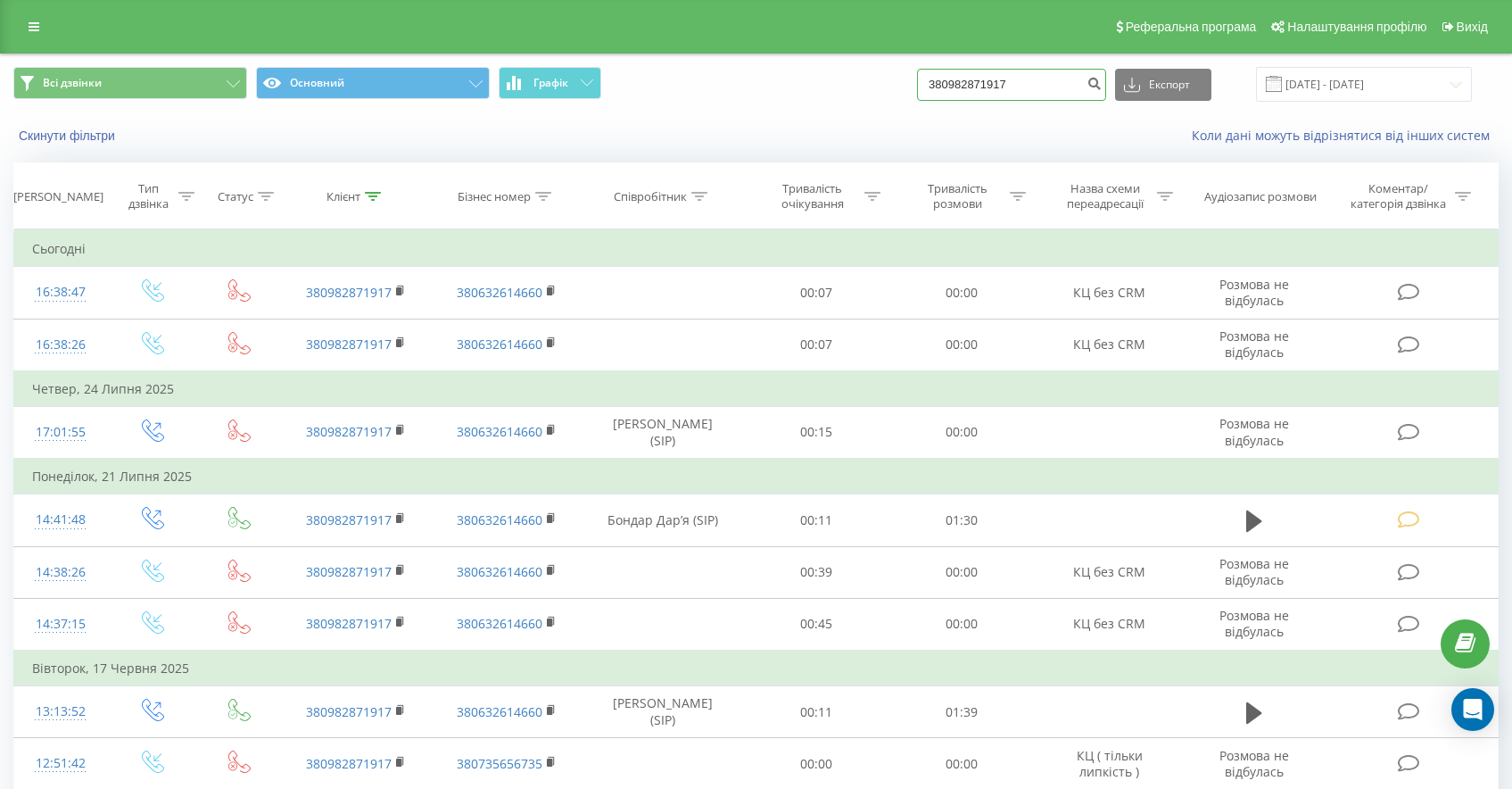
drag, startPoint x: 1076, startPoint y: 83, endPoint x: 876, endPoint y: 69, distance: 200.5
click at [881, 75] on div "Всі дзвінки Основний Графік 380982871917 Експорт .csv .xls .xlsx [DATE] - [DATE]" at bounding box center [756, 84] width 1485 height 35
click at [983, 81] on input "939980598" at bounding box center [1012, 84] width 189 height 32
drag, startPoint x: 975, startPoint y: 84, endPoint x: 984, endPoint y: 85, distance: 9.1
click at [975, 84] on input "939980598" at bounding box center [1012, 84] width 189 height 32
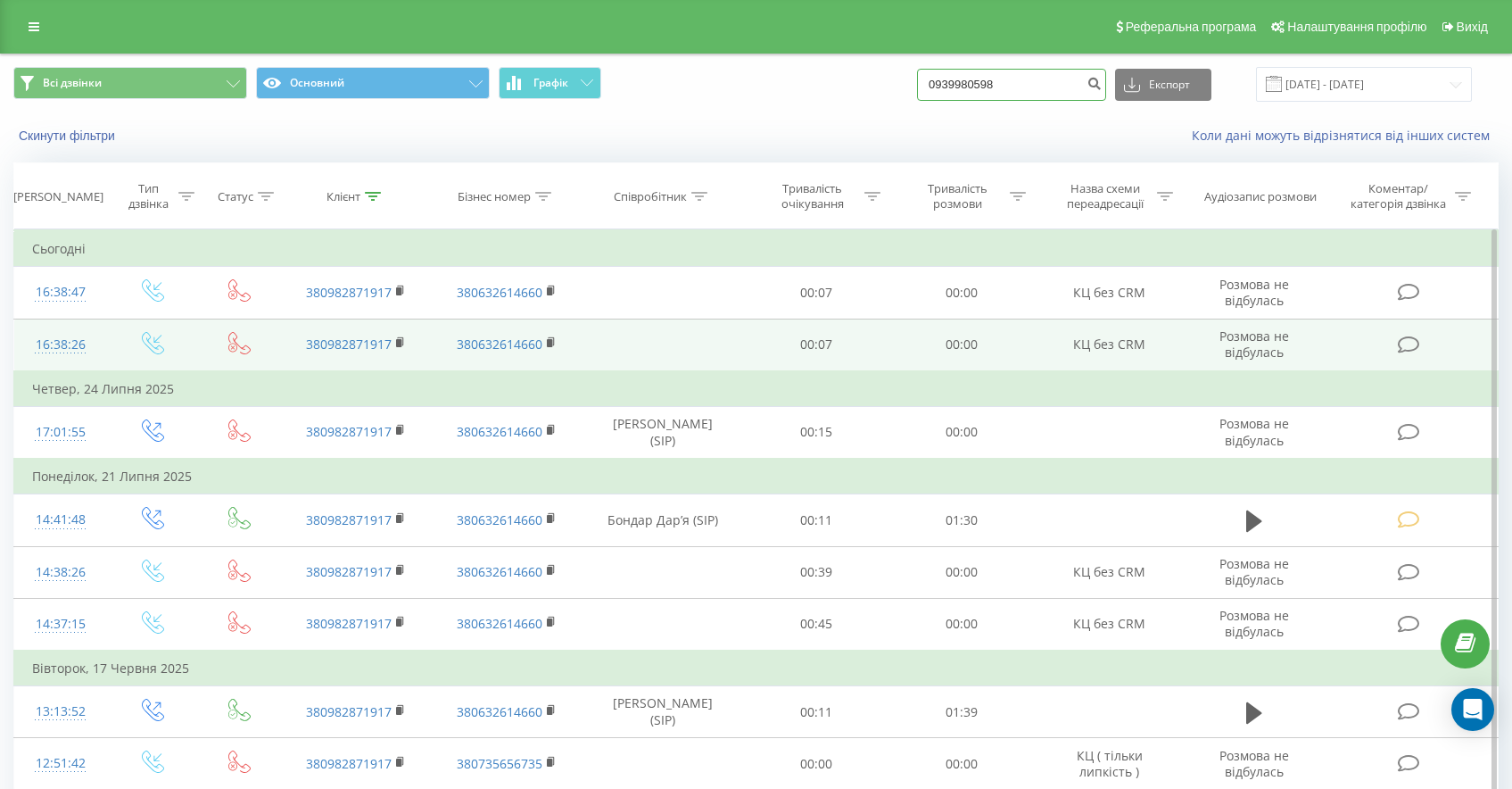
type input "0939980598"
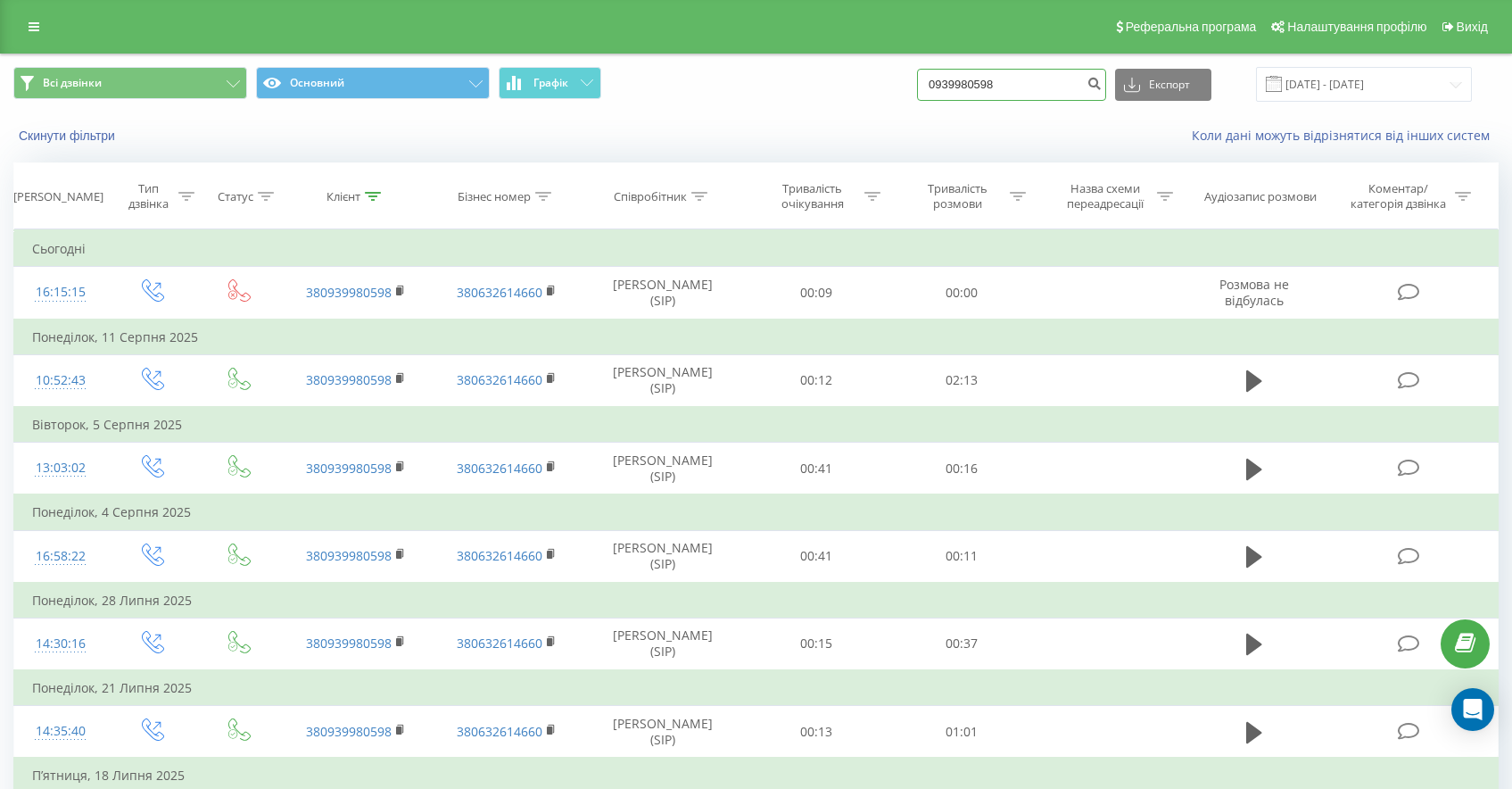
drag, startPoint x: 1043, startPoint y: 84, endPoint x: 943, endPoint y: 78, distance: 100.2
click at [945, 79] on div "Всі дзвінки Основний Графік 0939980598 Експорт .csv .xls .xlsx [DATE] - [DATE]" at bounding box center [756, 84] width 1485 height 35
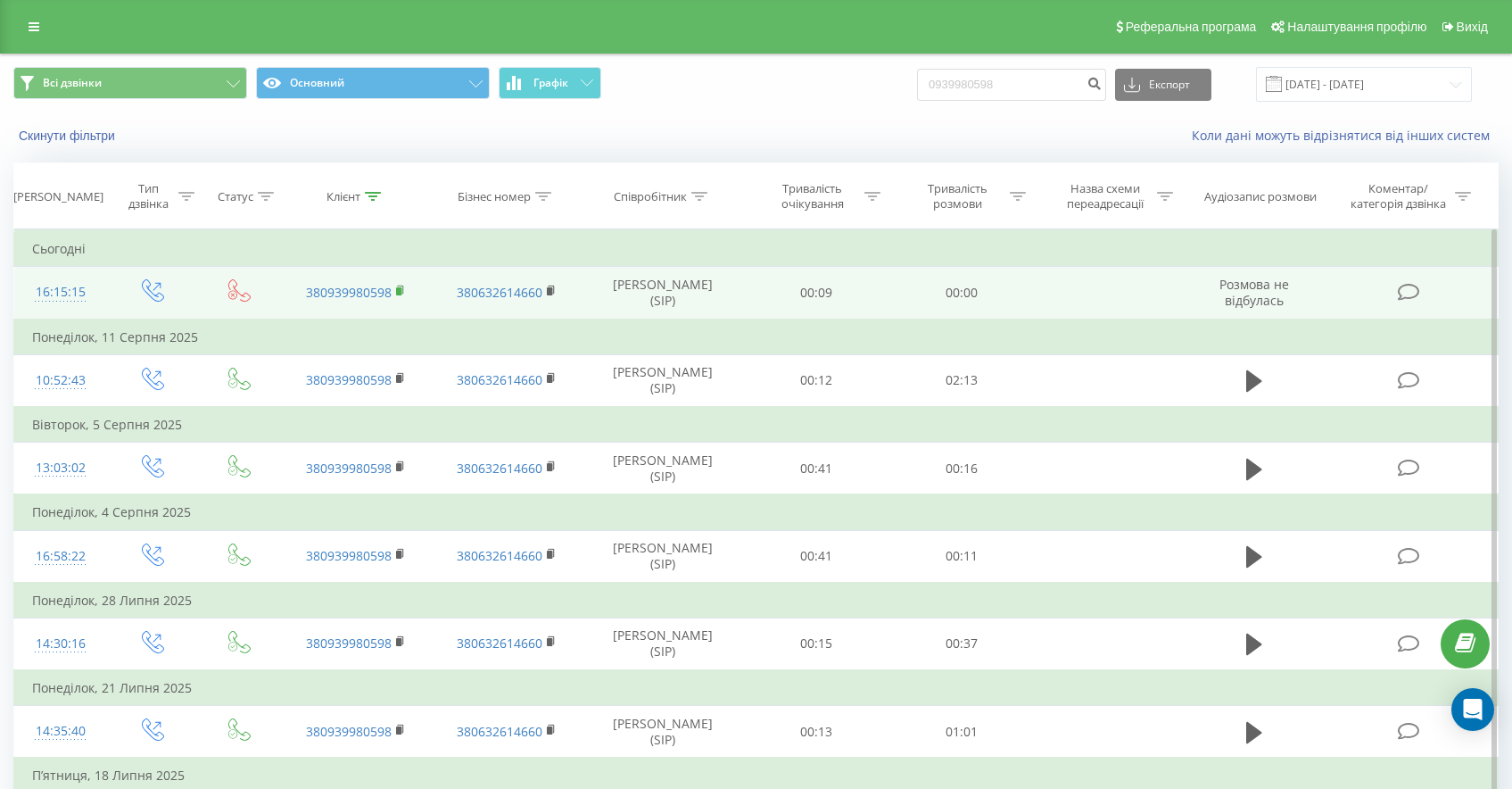
click at [397, 292] on rect at bounding box center [398, 291] width 5 height 8
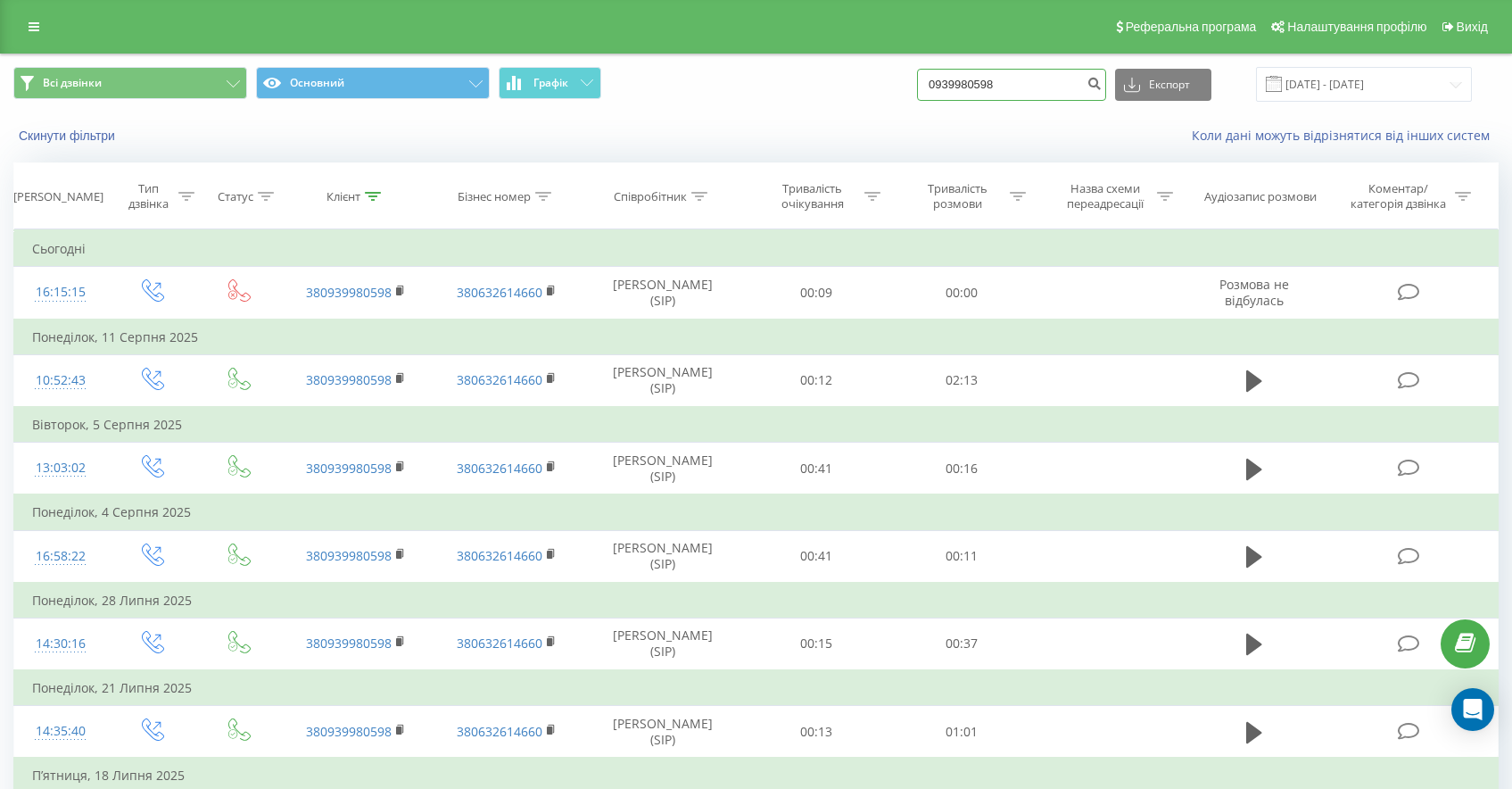
drag, startPoint x: 1054, startPoint y: 80, endPoint x: 735, endPoint y: 3, distance: 328.2
paste input "380664917897"
drag, startPoint x: 989, startPoint y: 81, endPoint x: 898, endPoint y: 65, distance: 92.4
click at [898, 65] on div "Всі дзвінки Основний Графік 380664917897 Експорт .csv .xls .xlsx [DATE] - [DATE]" at bounding box center [756, 84] width 1510 height 59
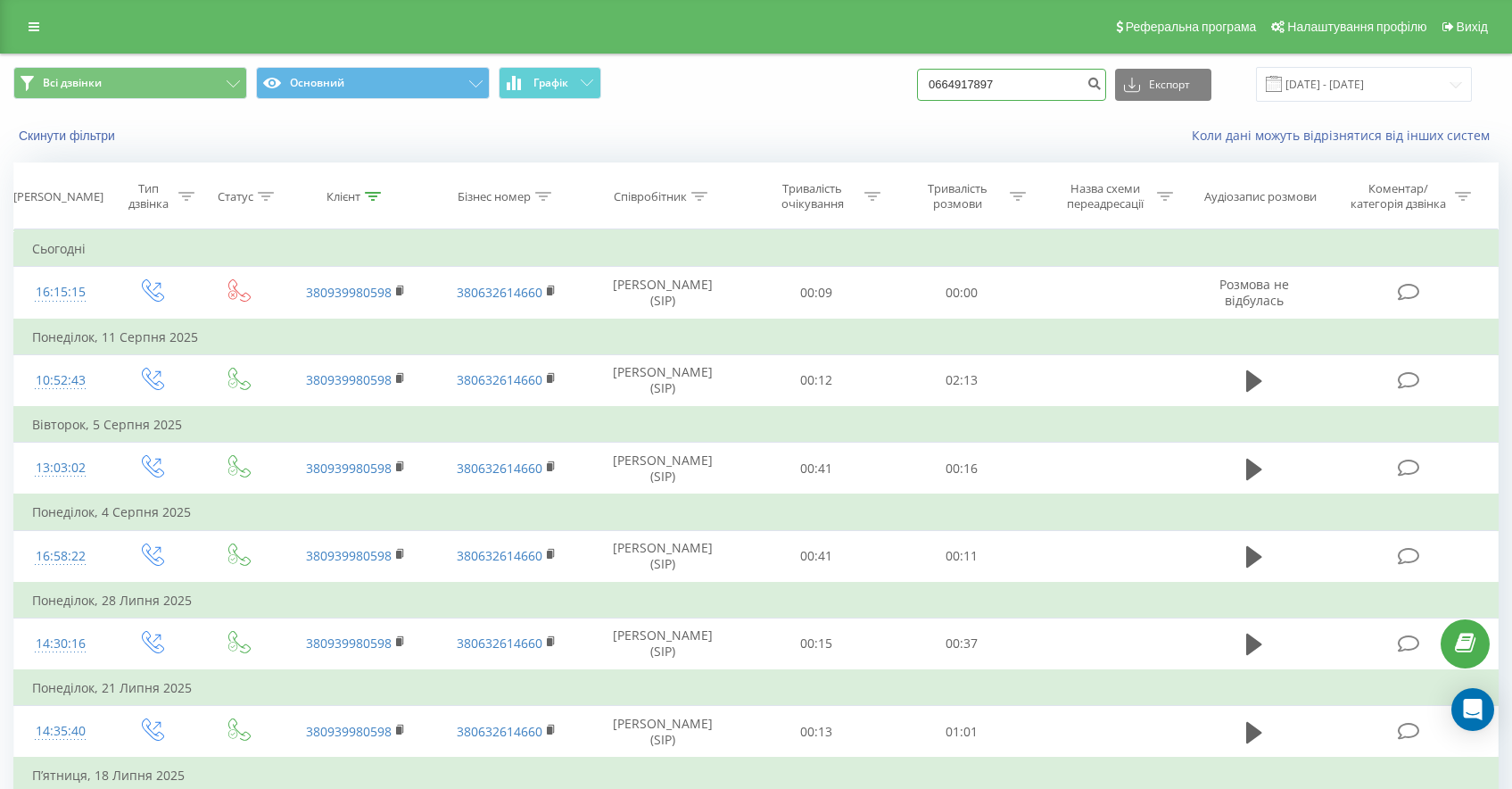
type input "0664917897"
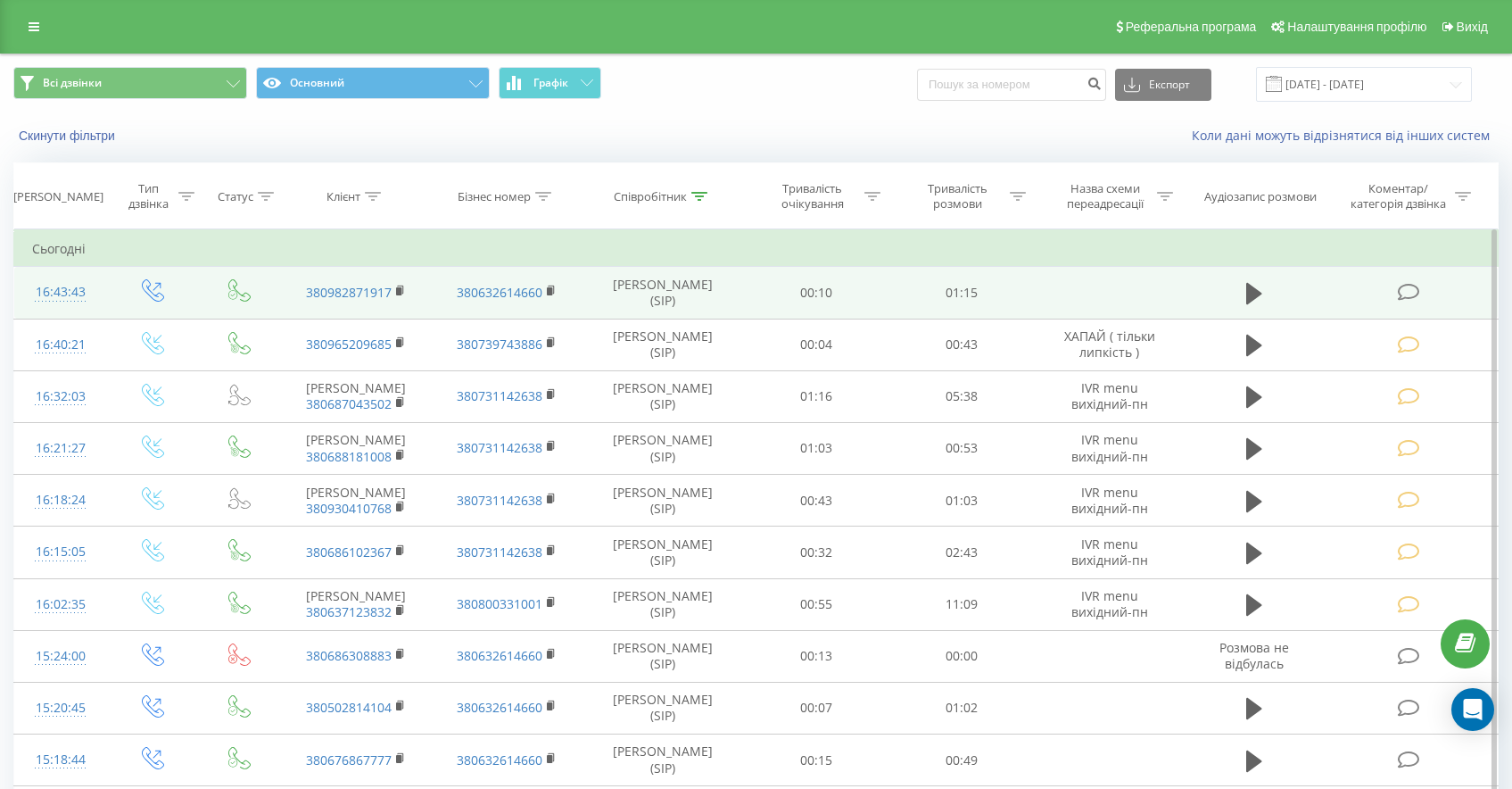
click at [1394, 294] on td at bounding box center [1411, 292] width 174 height 52
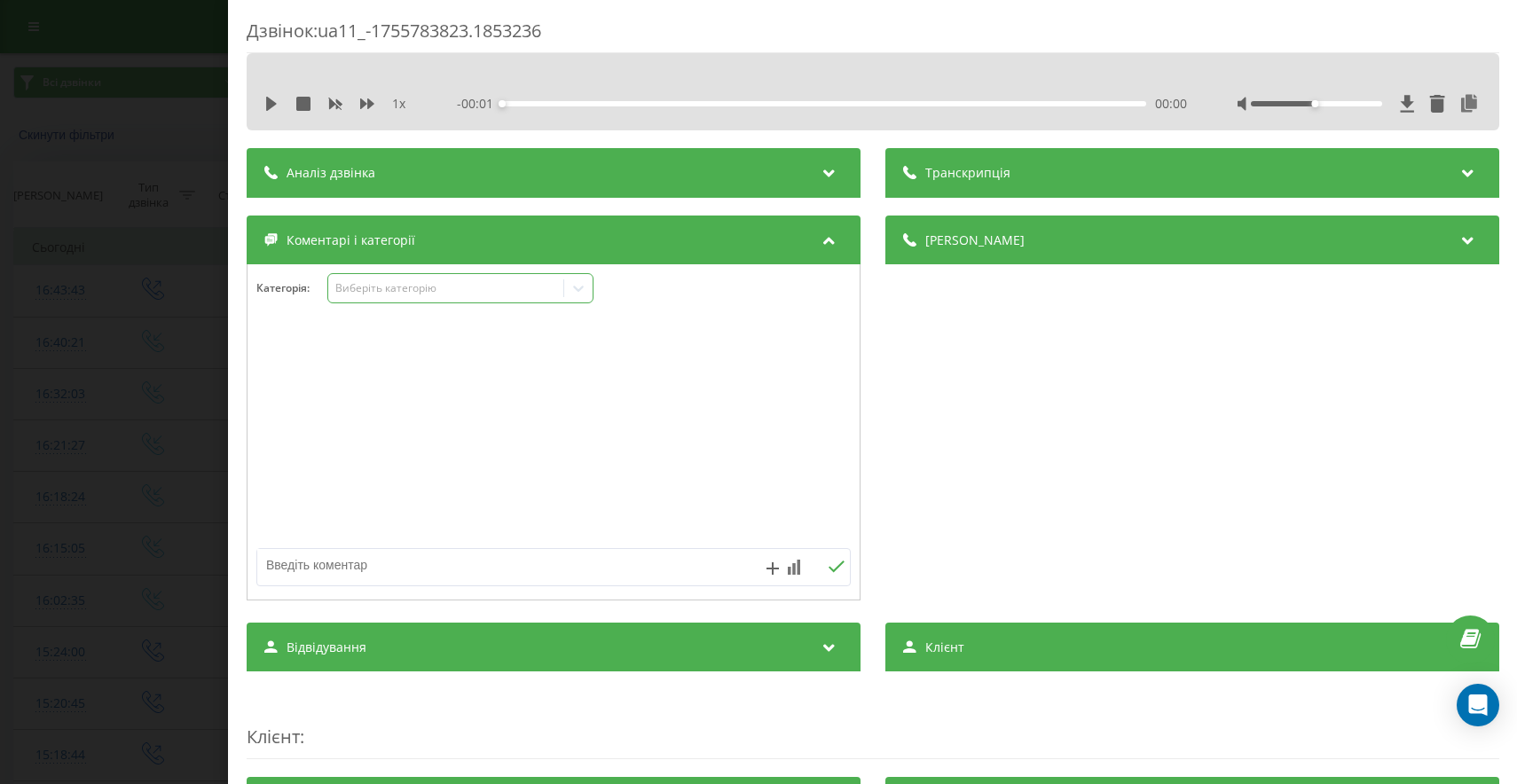
click at [458, 285] on div "Виберіть категорію" at bounding box center [444, 288] width 222 height 14
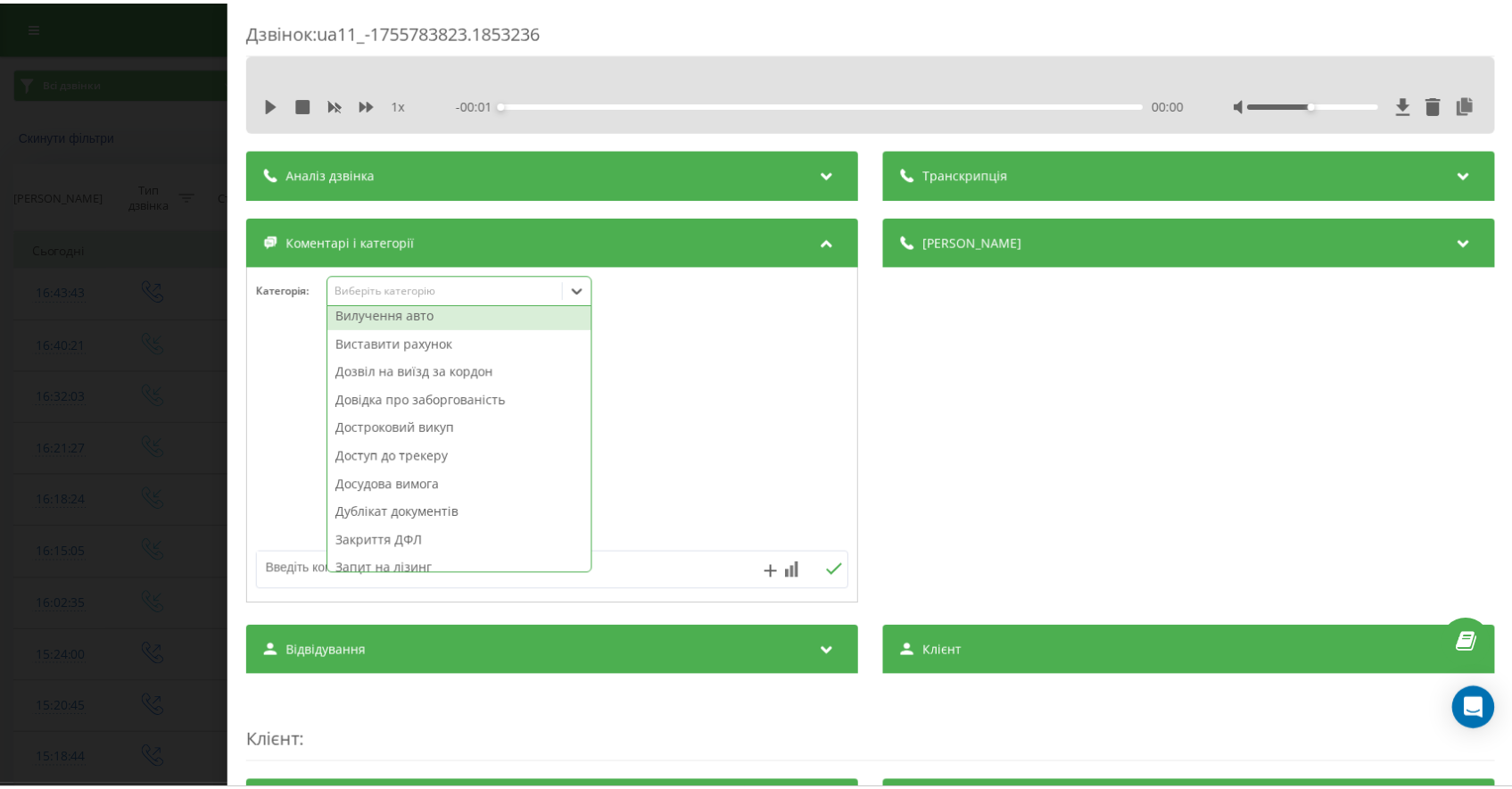
scroll to position [298, 0]
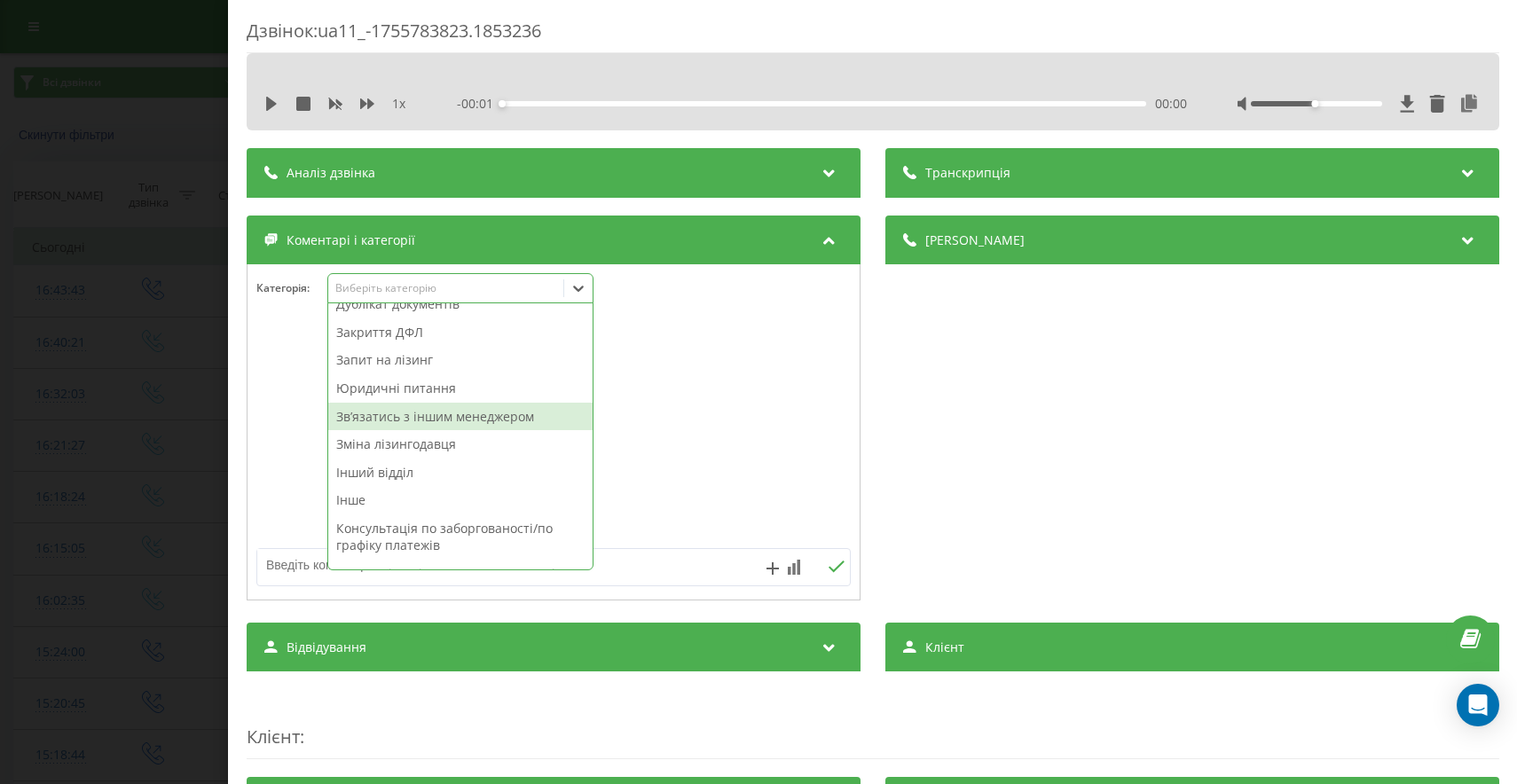
click at [502, 409] on div "Звʼязатись з іншим менеджером" at bounding box center [460, 417] width 264 height 29
click at [23, 446] on div "Дзвінок : ua11_-1755783823.1853236 1 x - 00:01 00:00 00:00 Транскрипція Для AI-…" at bounding box center [758, 392] width 1517 height 784
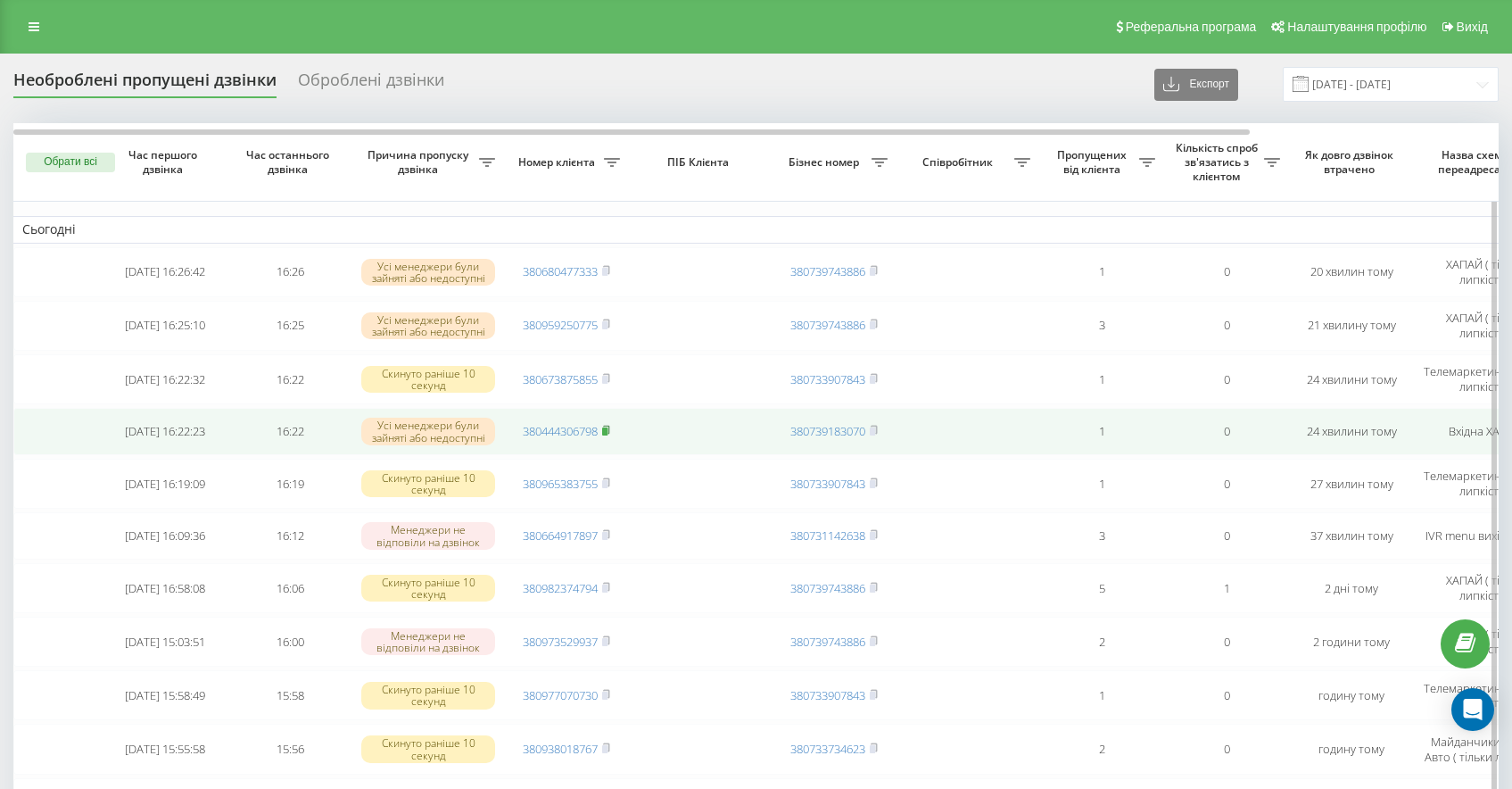
click at [604, 427] on icon at bounding box center [606, 429] width 6 height 8
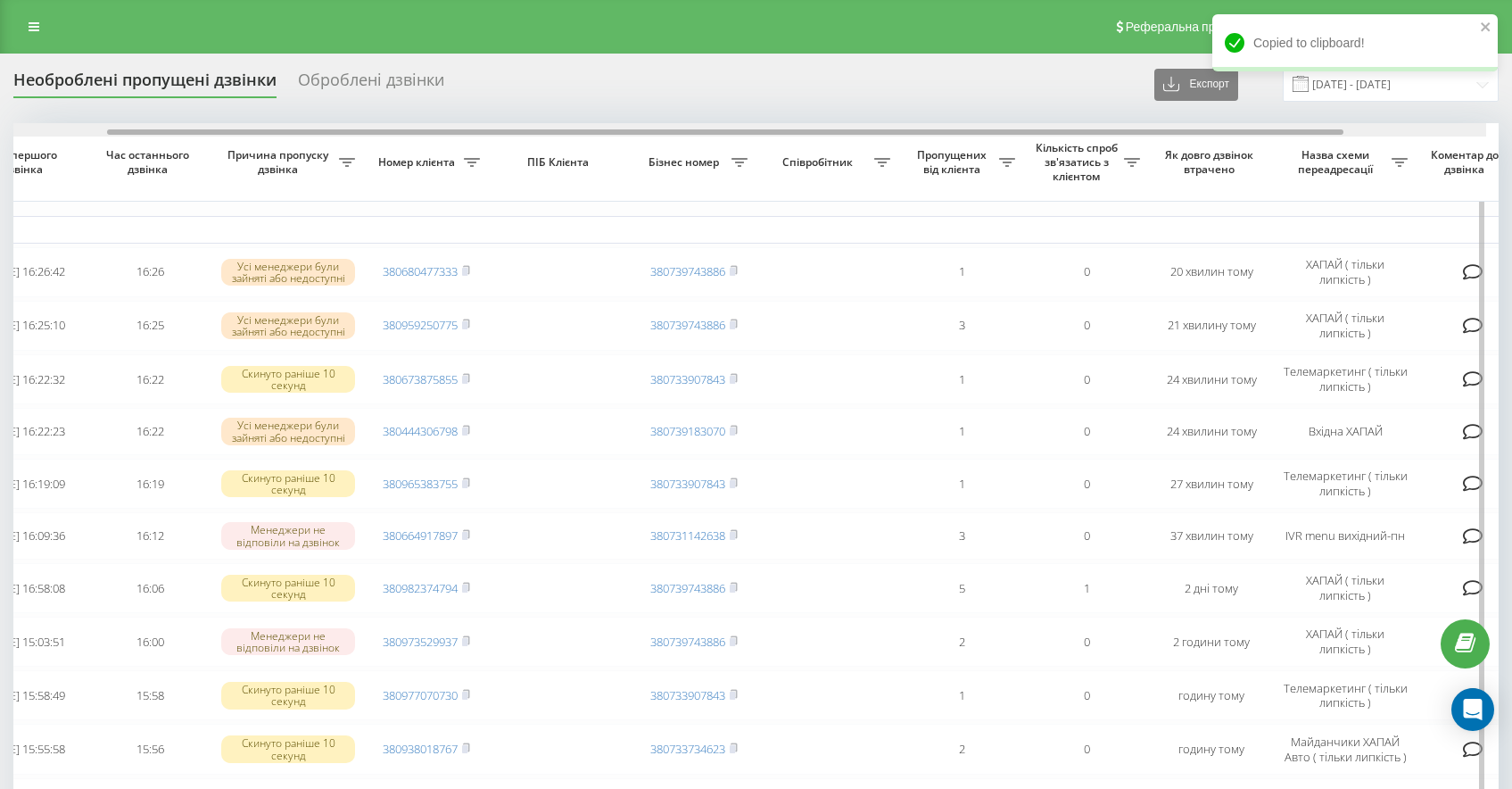
scroll to position [0, 142]
drag, startPoint x: 806, startPoint y: 133, endPoint x: 912, endPoint y: 142, distance: 106.4
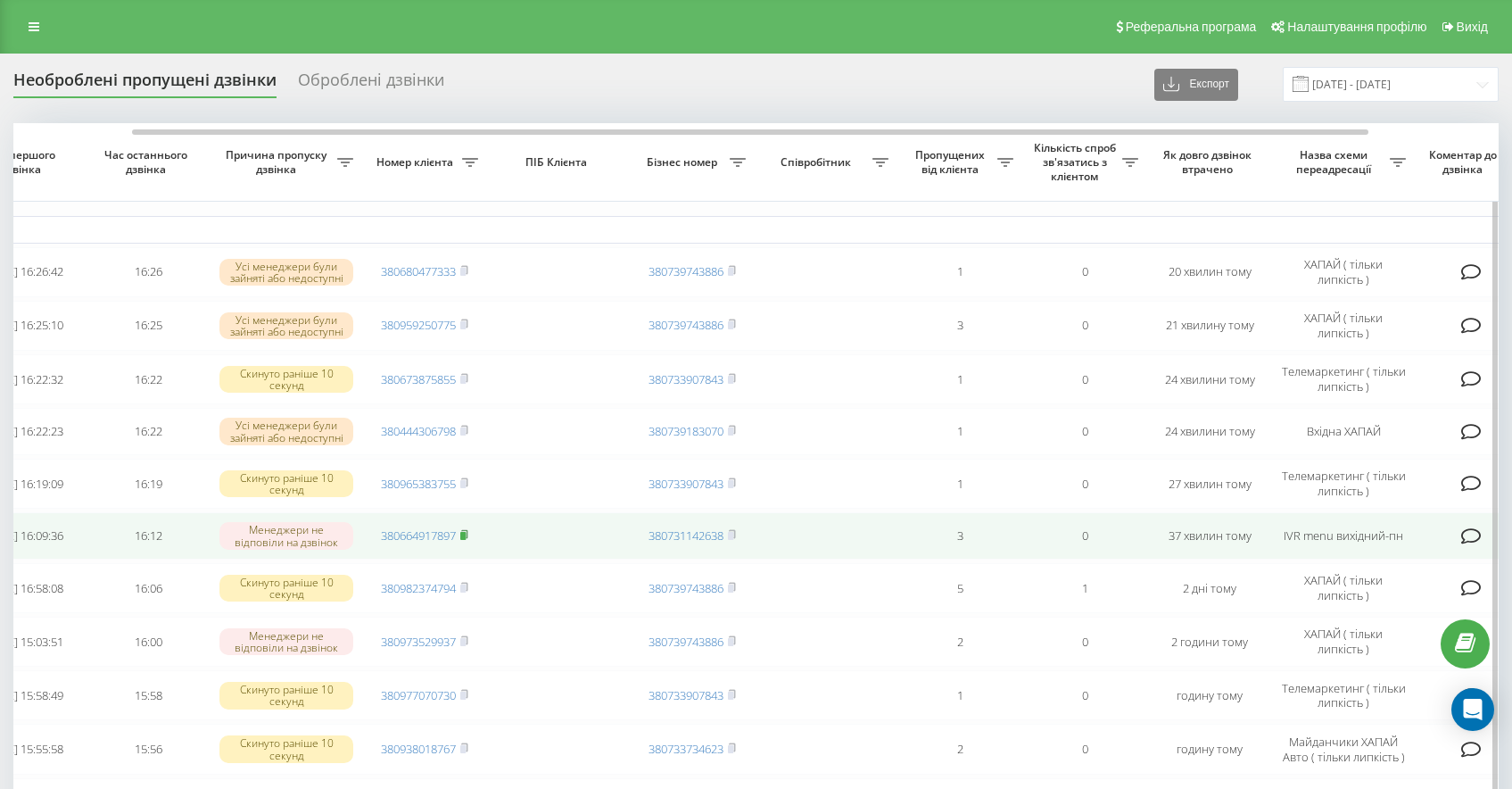
click at [466, 540] on rect at bounding box center [463, 536] width 5 height 8
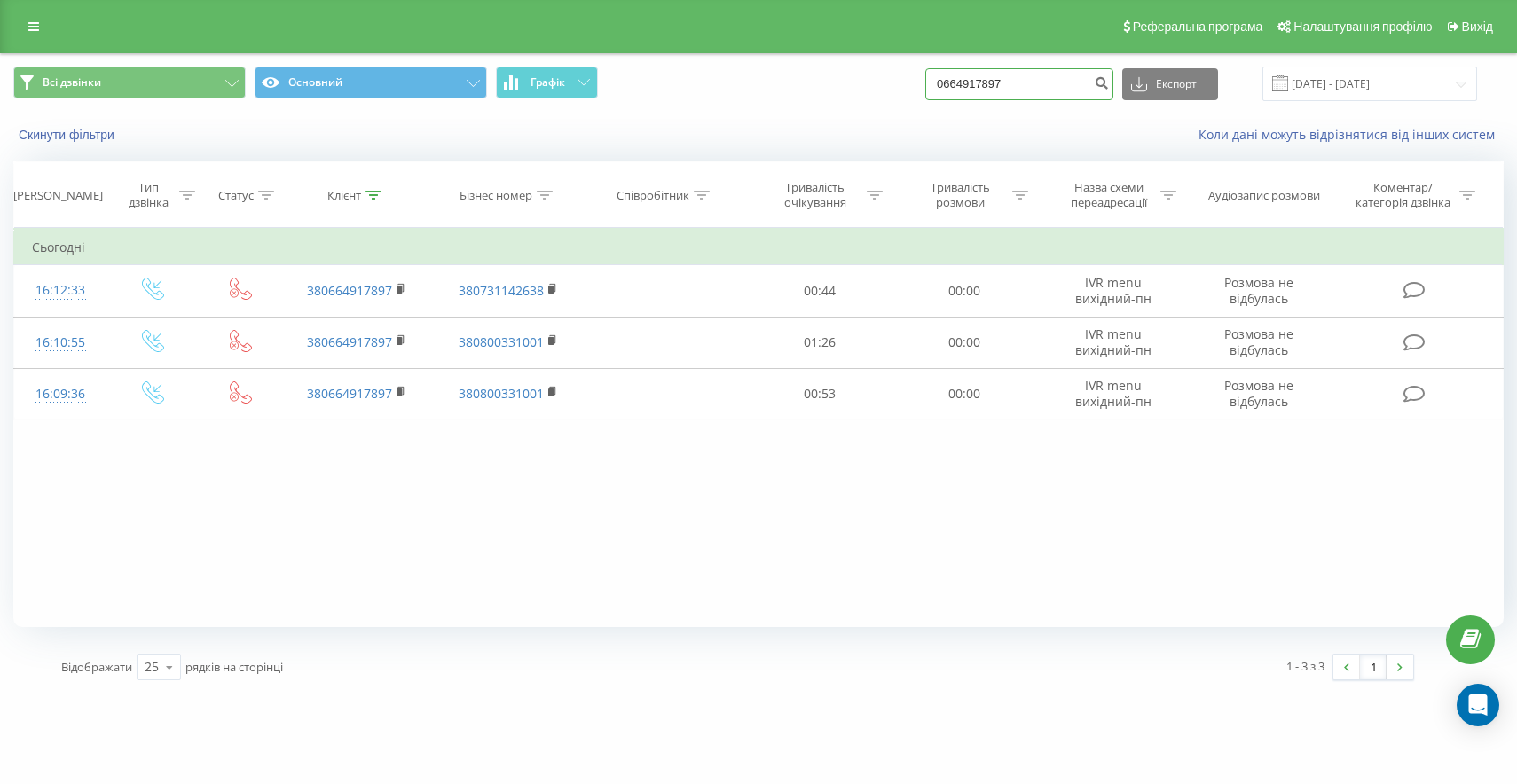
click at [1059, 91] on input "0664917897" at bounding box center [1019, 84] width 188 height 32
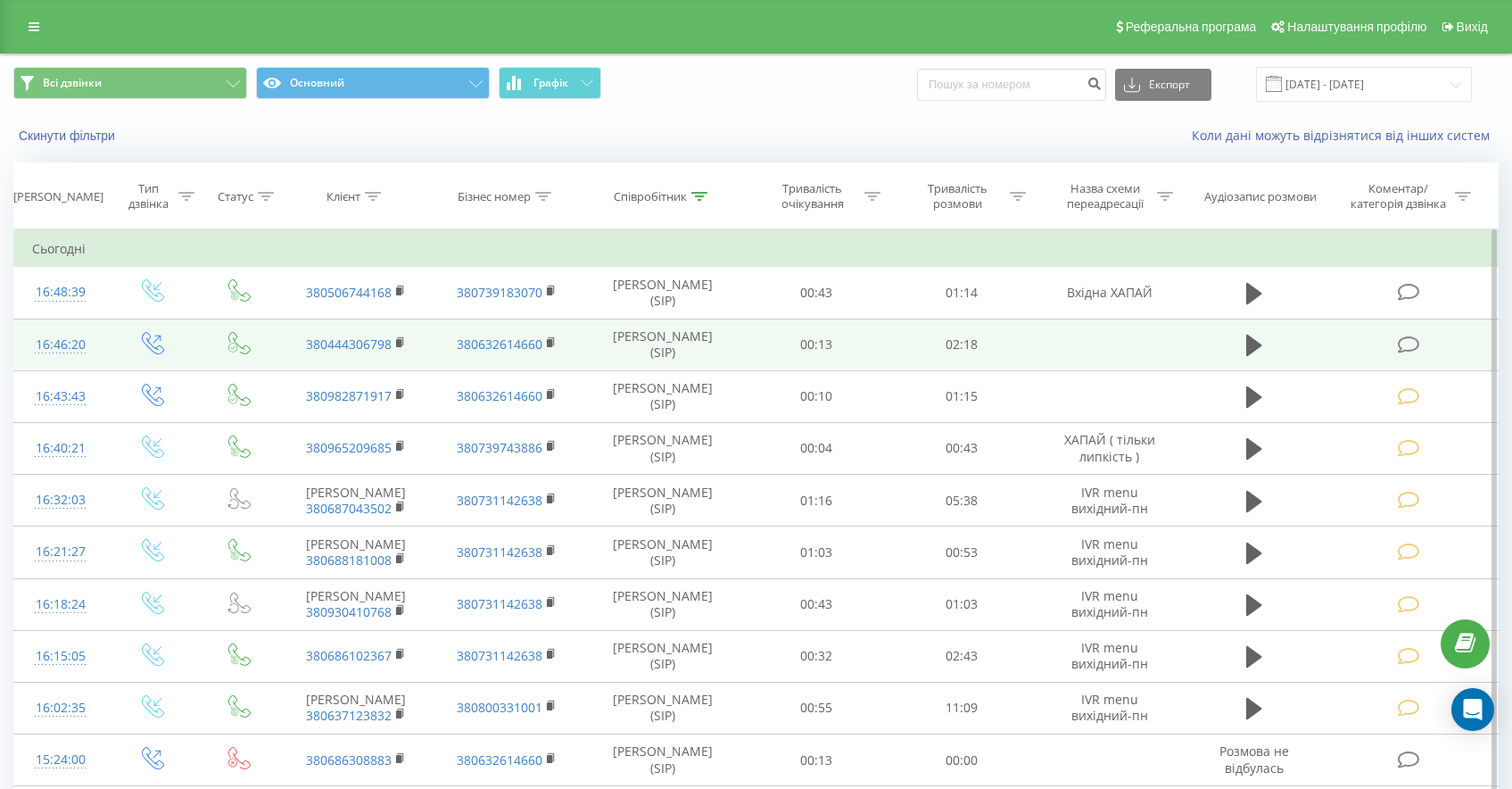
click at [1410, 344] on icon at bounding box center [1409, 345] width 23 height 19
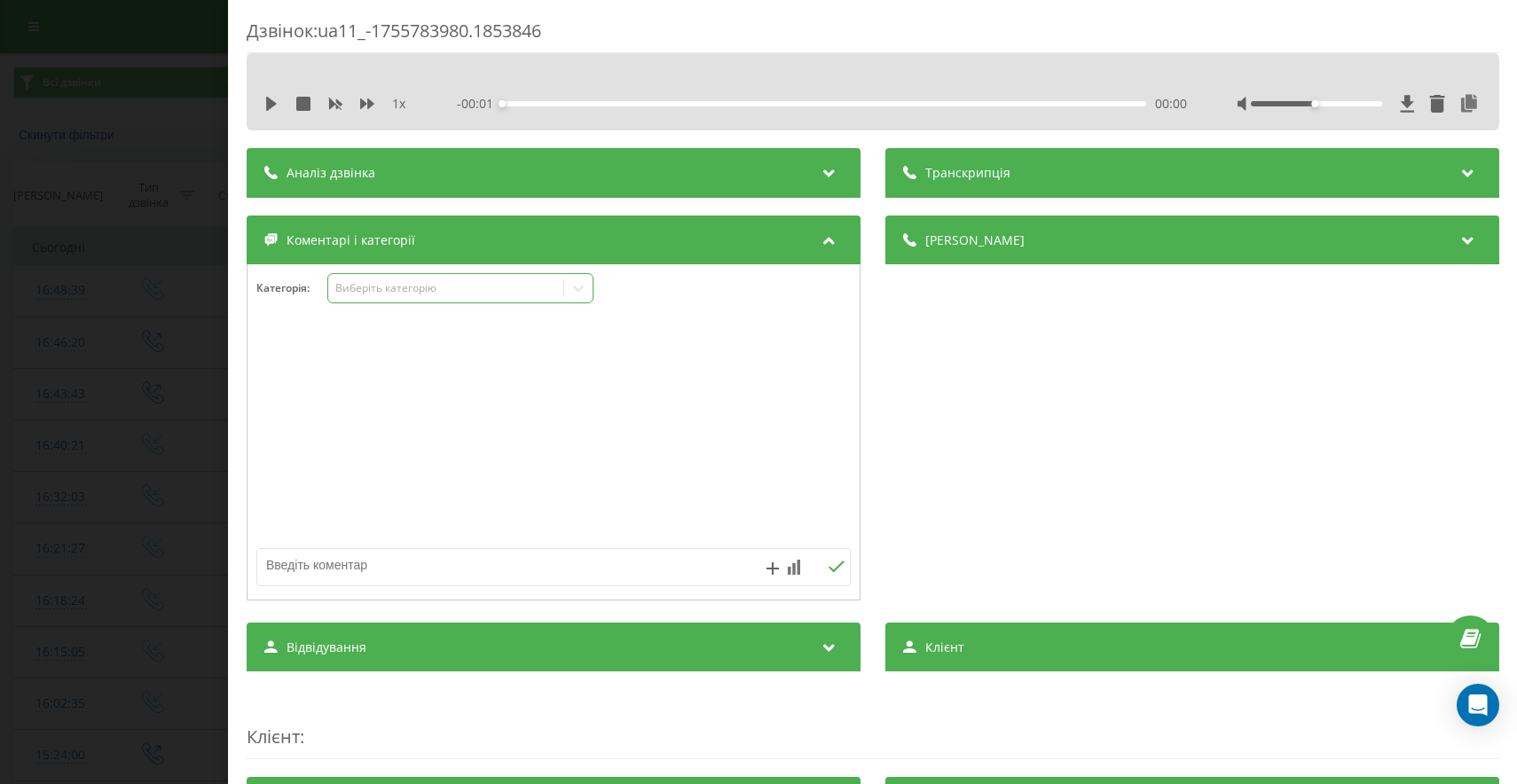
click at [418, 298] on div "Виберіть категорію" at bounding box center [460, 288] width 266 height 31
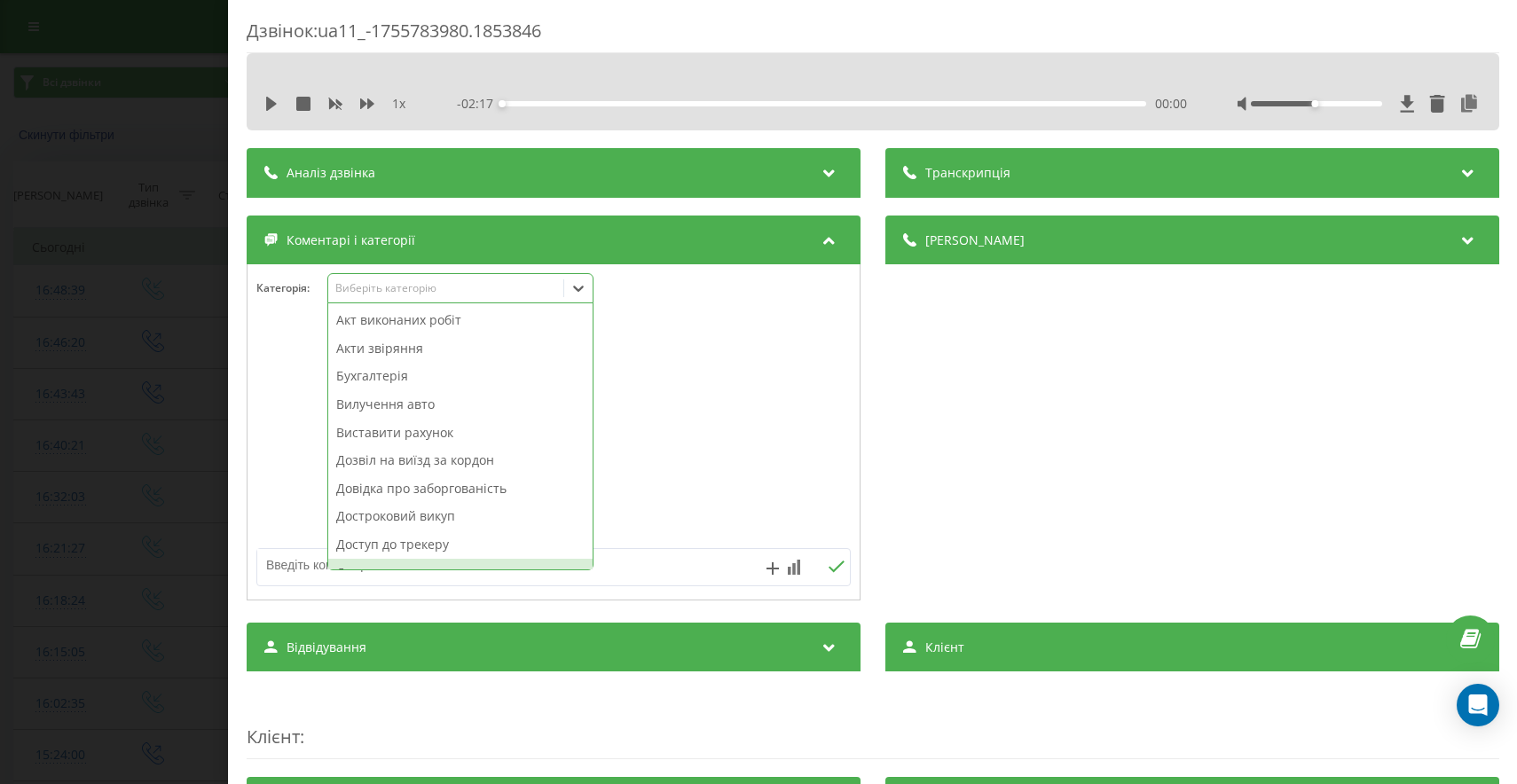
scroll to position [922, 0]
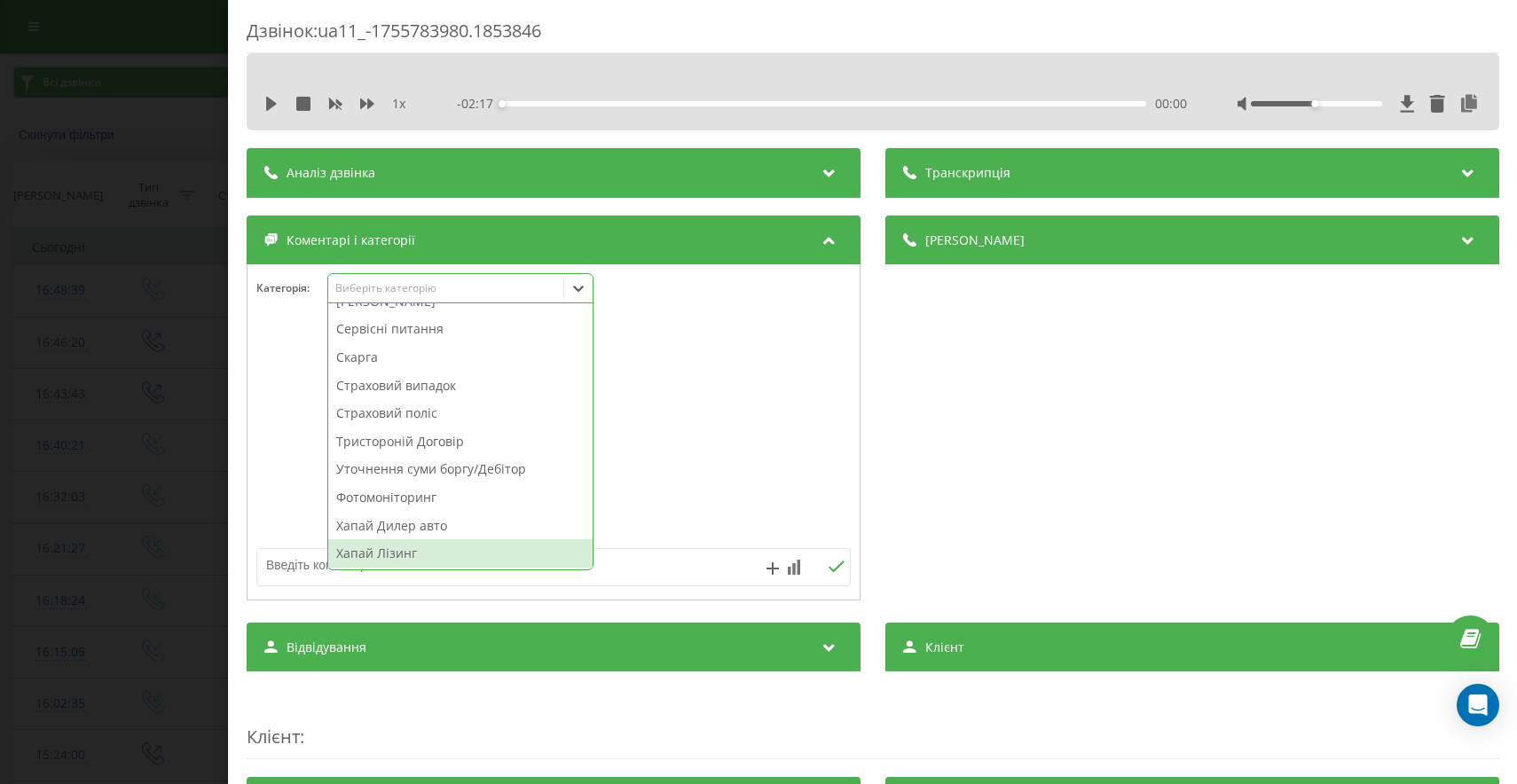
click at [393, 551] on div "Хапай Лізинг" at bounding box center [460, 553] width 264 height 29
click at [78, 533] on div "Дзвінок : ua11_-1755783980.1853846 1 x - 02:17 00:00 00:00 Транскрипція Для AI-…" at bounding box center [758, 392] width 1517 height 784
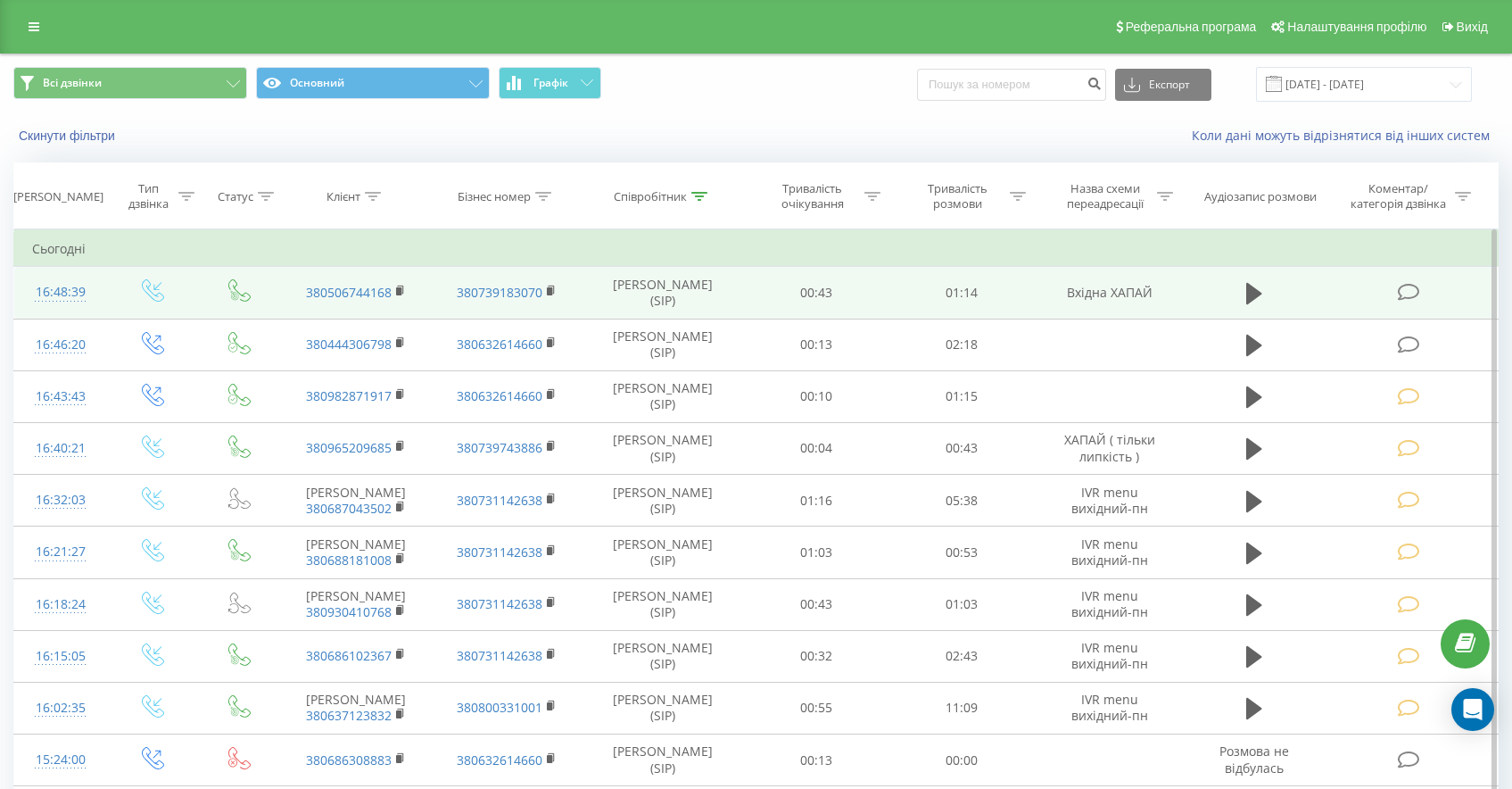
click at [1411, 295] on icon at bounding box center [1409, 291] width 23 height 19
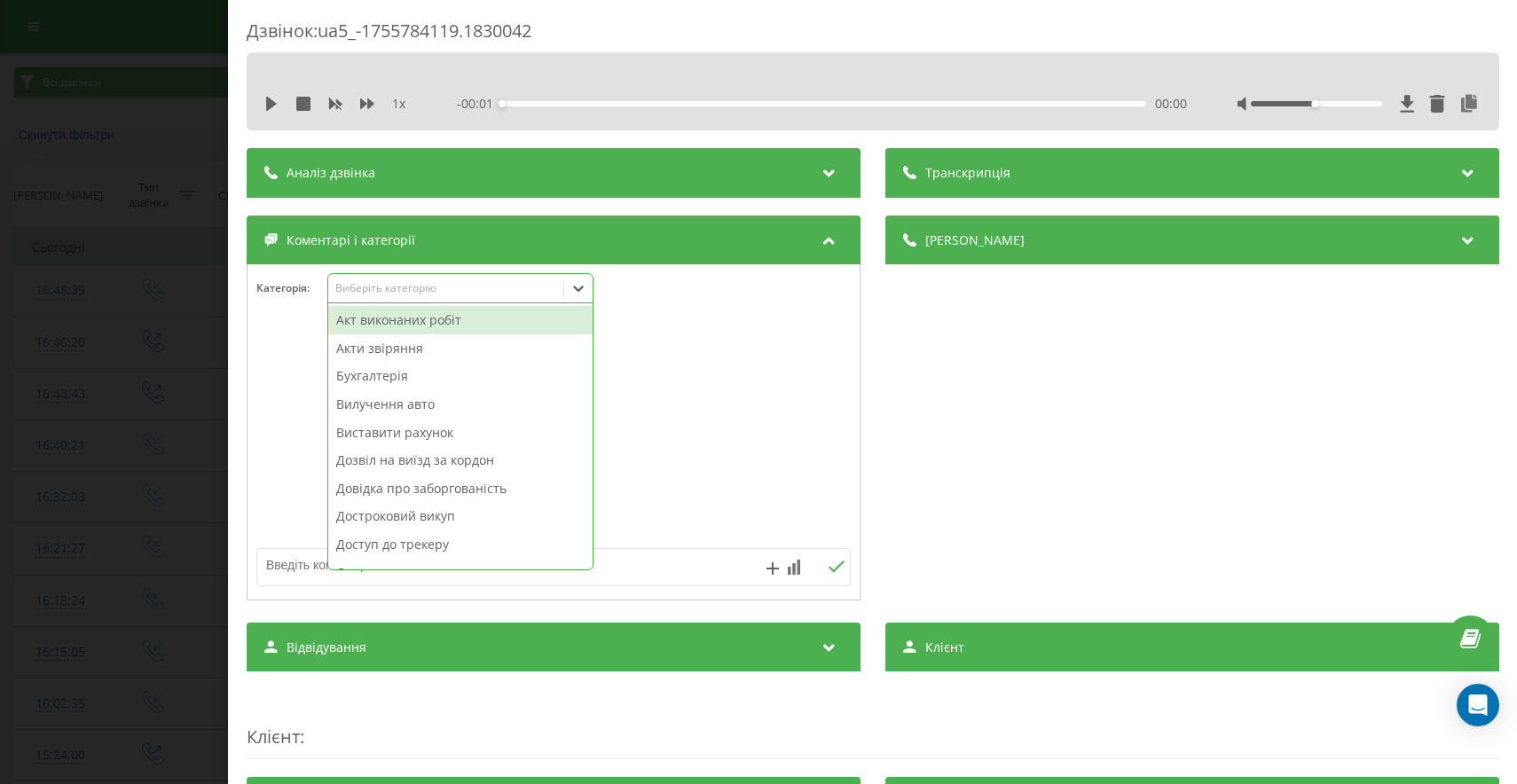
drag, startPoint x: 426, startPoint y: 295, endPoint x: 427, endPoint y: 322, distance: 27.0
click at [425, 295] on div "Виберіть категорію" at bounding box center [444, 288] width 222 height 14
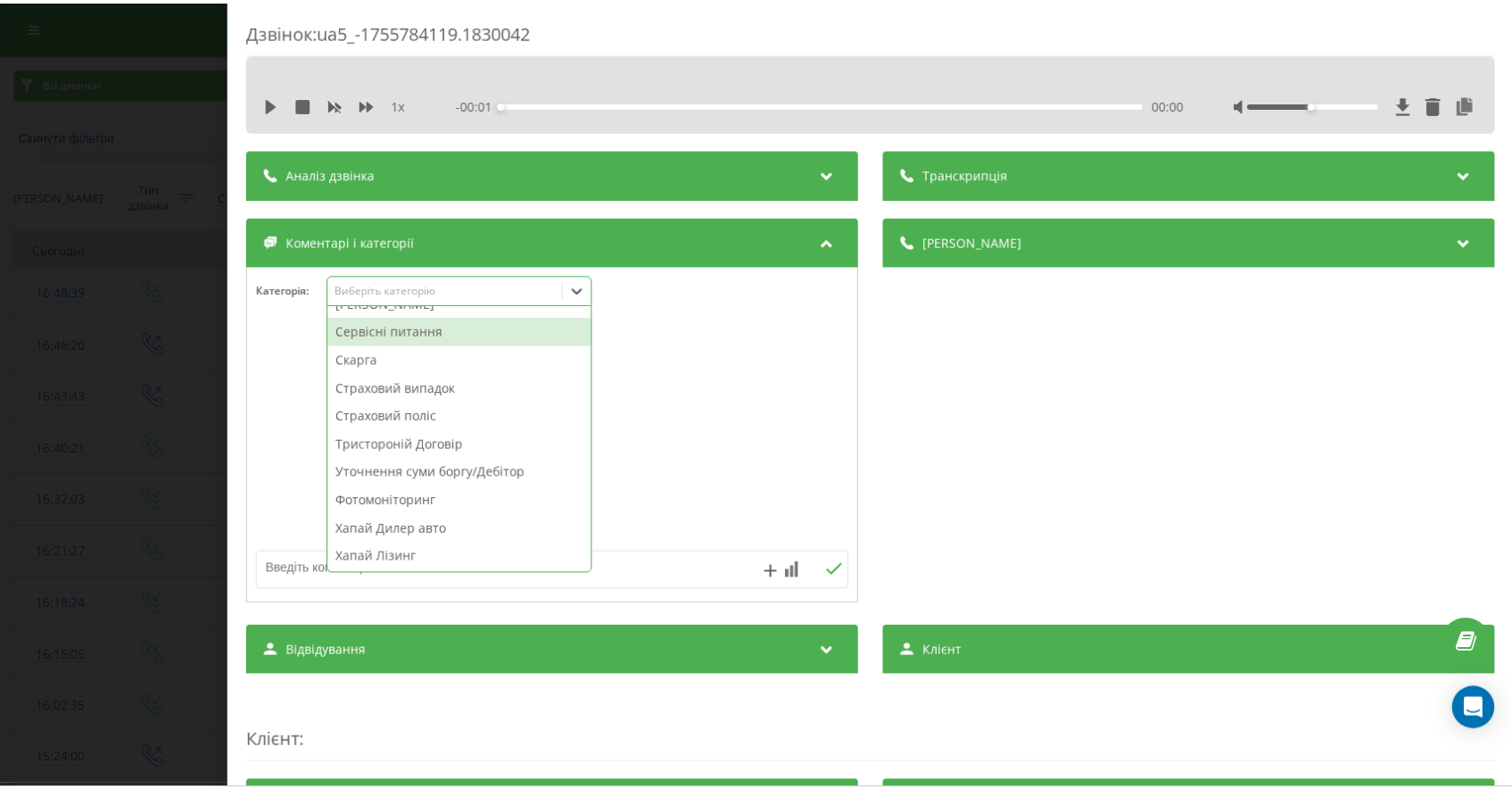
scroll to position [928, 0]
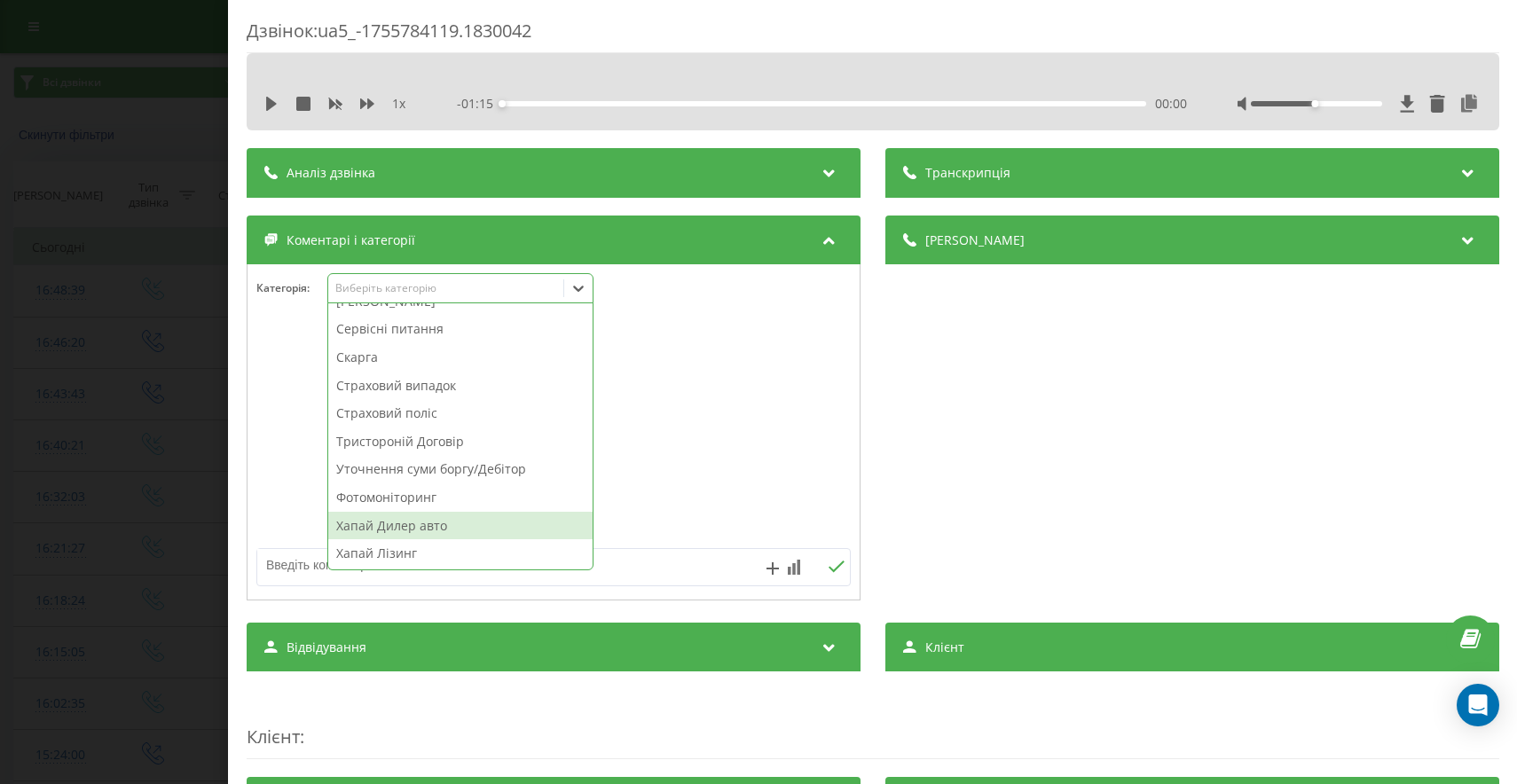
click at [422, 531] on div "Хапай Дилер авто" at bounding box center [460, 526] width 264 height 29
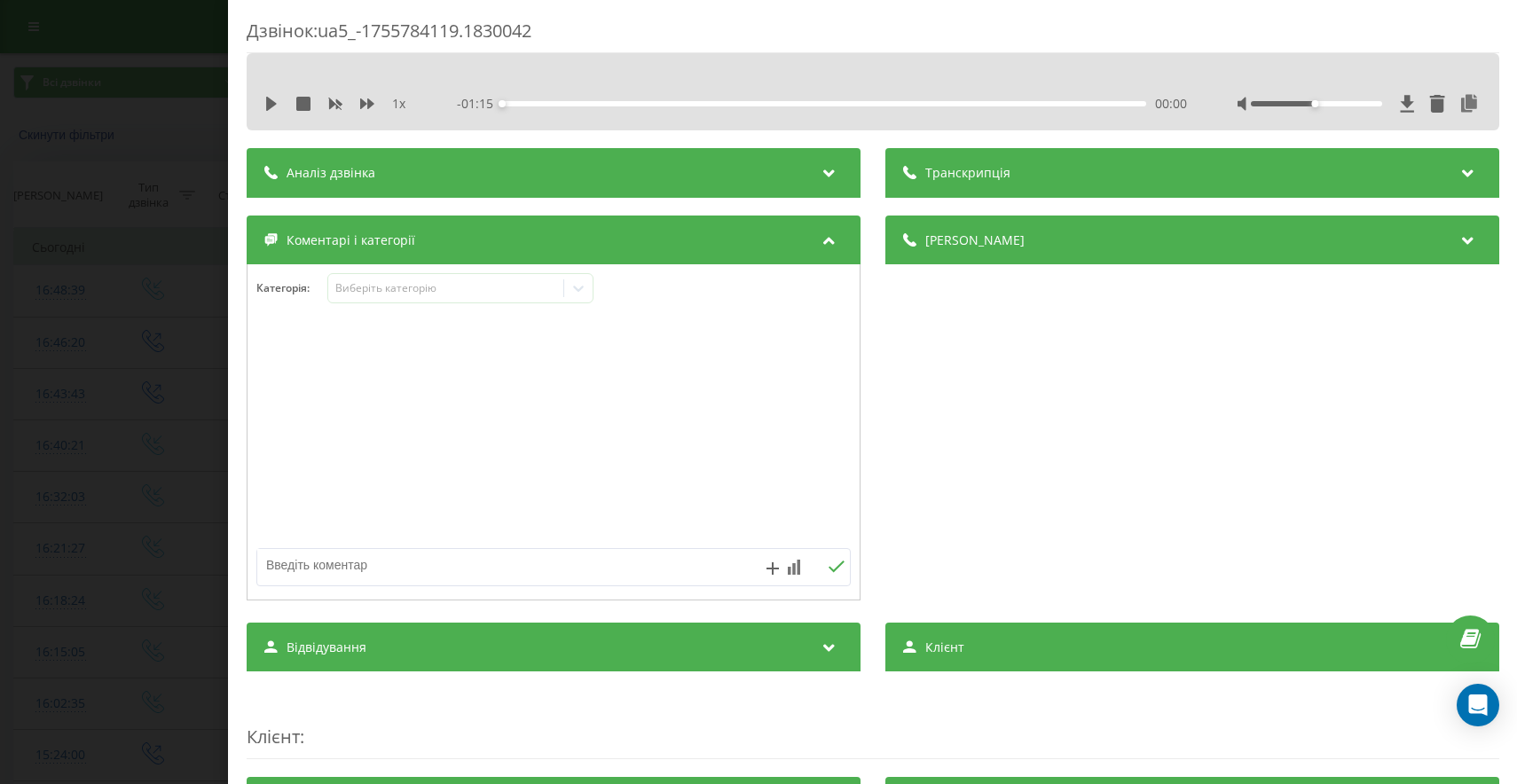
click at [81, 541] on div "Дзвінок : ua5_-1755784119.1830042 1 x - 01:15 00:00 00:00 Транскрипція Для AI-а…" at bounding box center [758, 392] width 1517 height 784
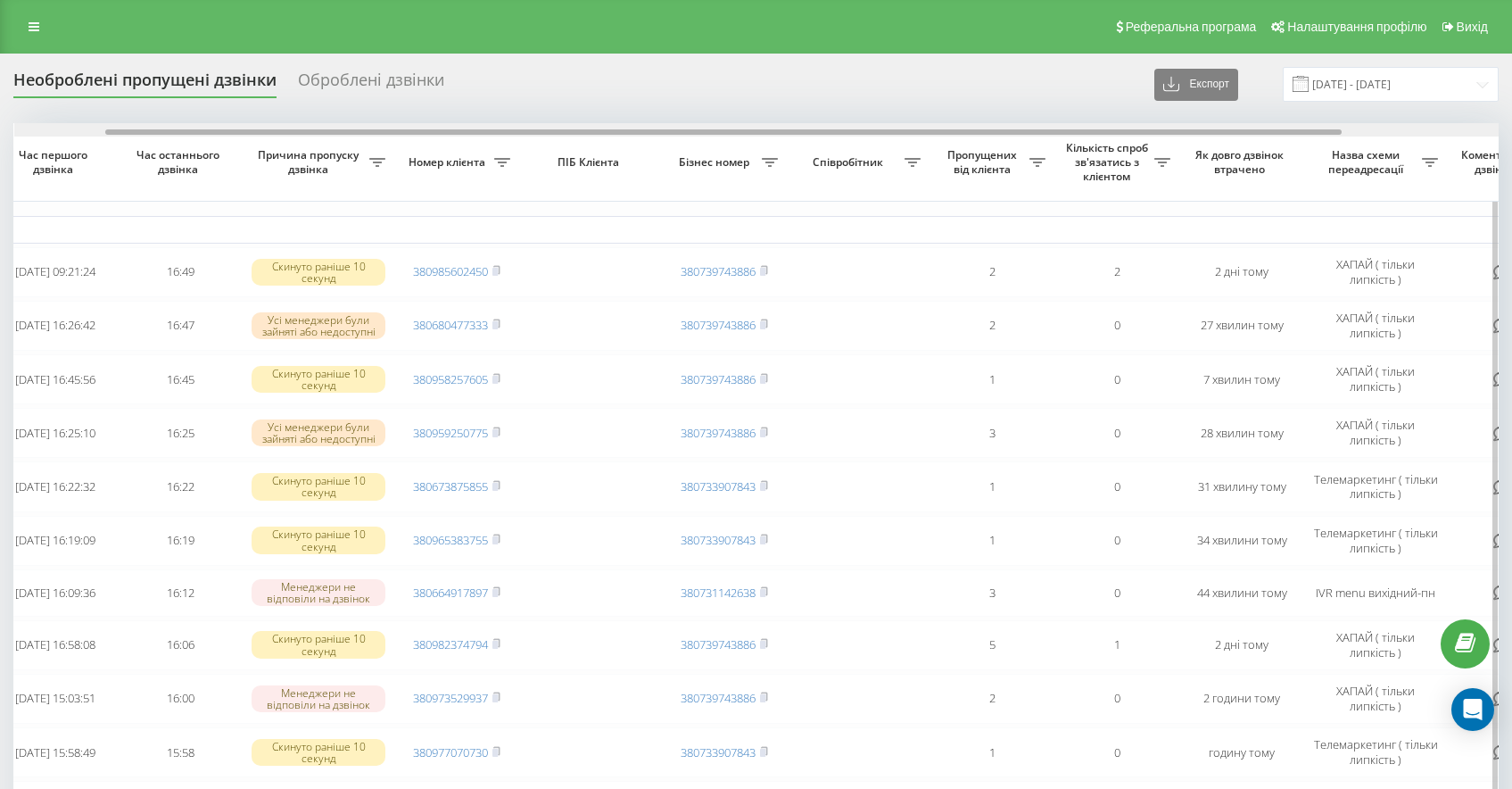
scroll to position [0, 114]
drag, startPoint x: 842, startPoint y: 130, endPoint x: 937, endPoint y: 137, distance: 95.3
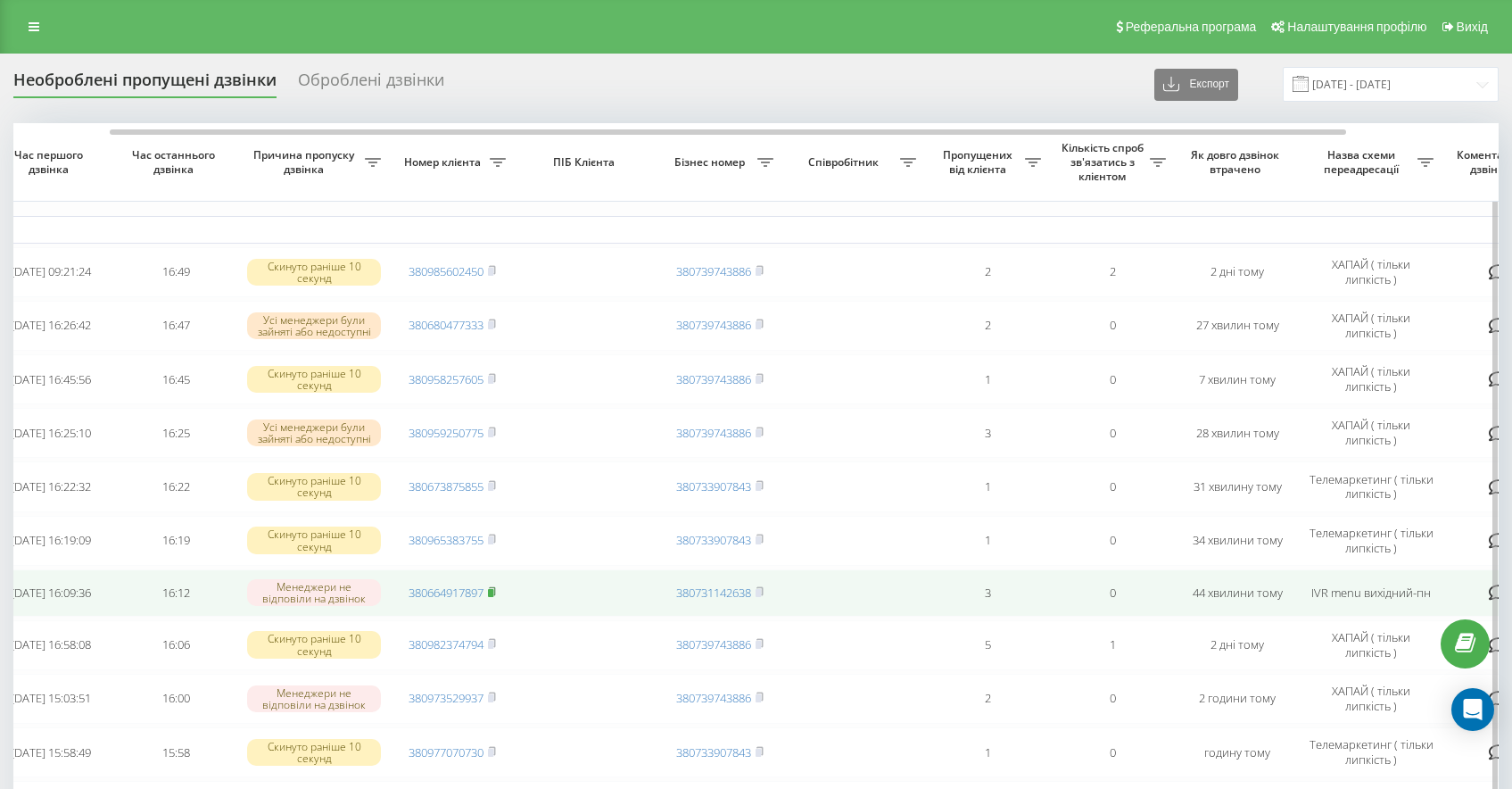
click at [493, 592] on rect at bounding box center [490, 593] width 5 height 8
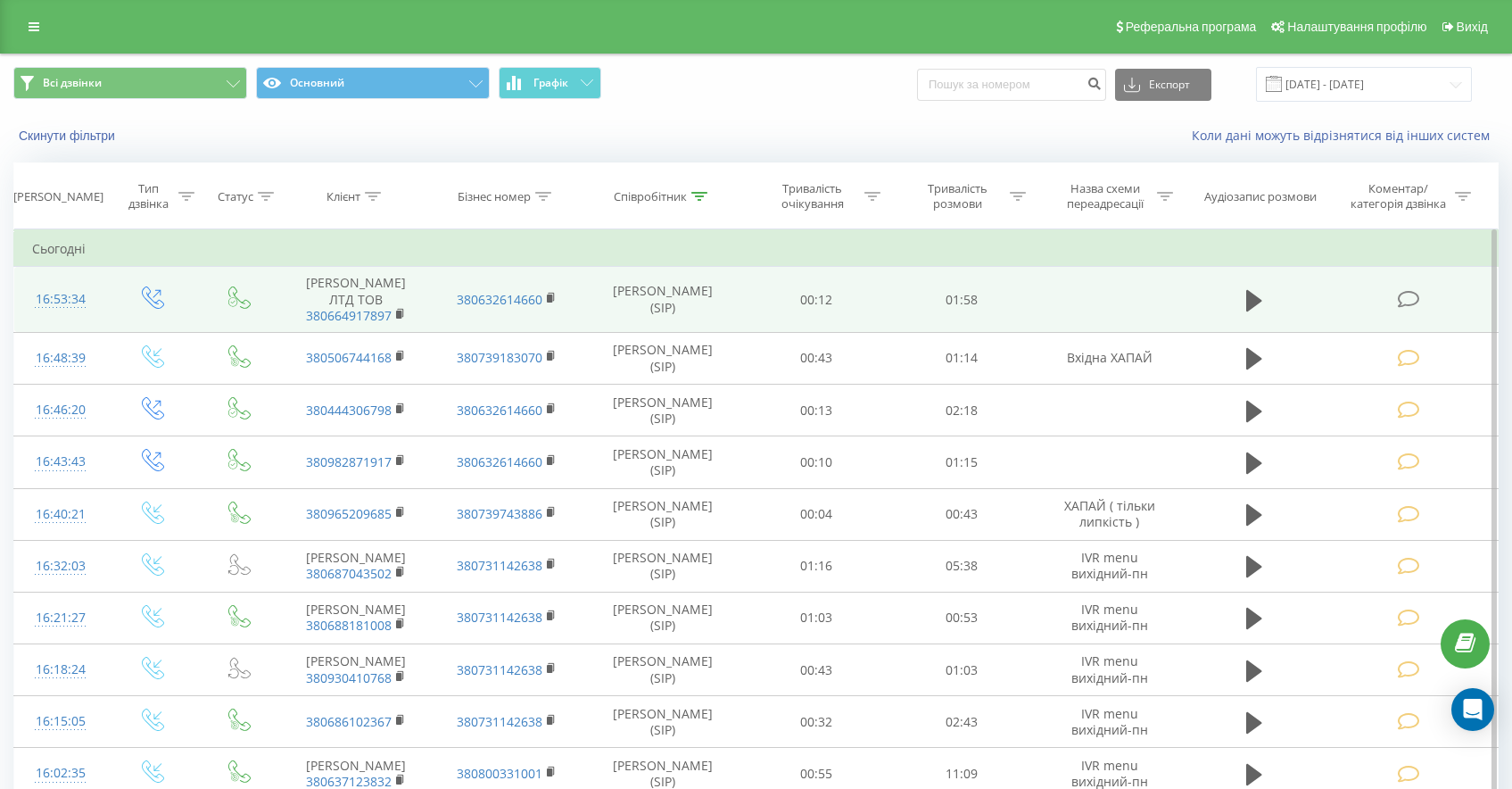
click at [1409, 292] on icon at bounding box center [1409, 299] width 23 height 19
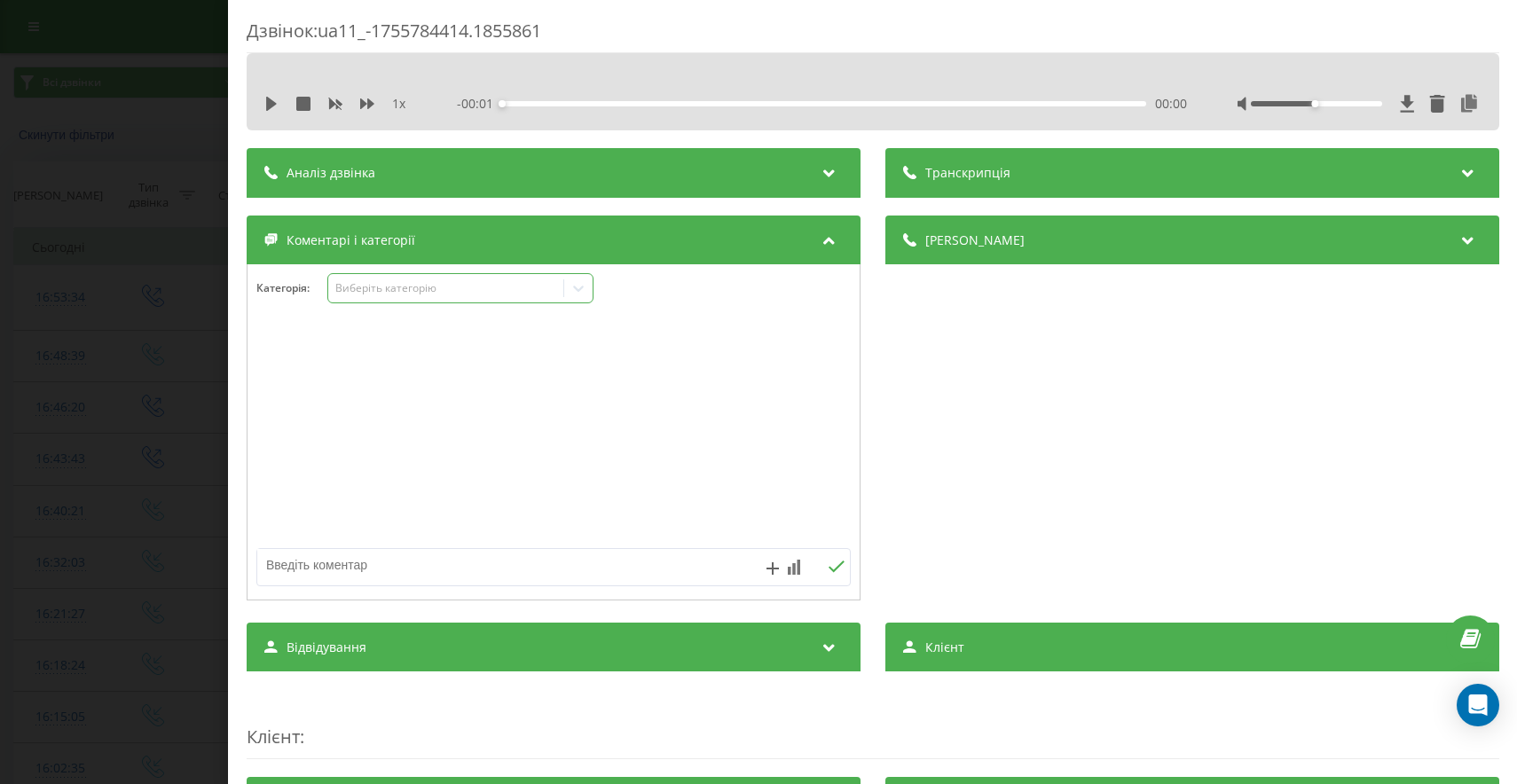
click at [455, 298] on div "Виберіть категорію" at bounding box center [460, 288] width 266 height 31
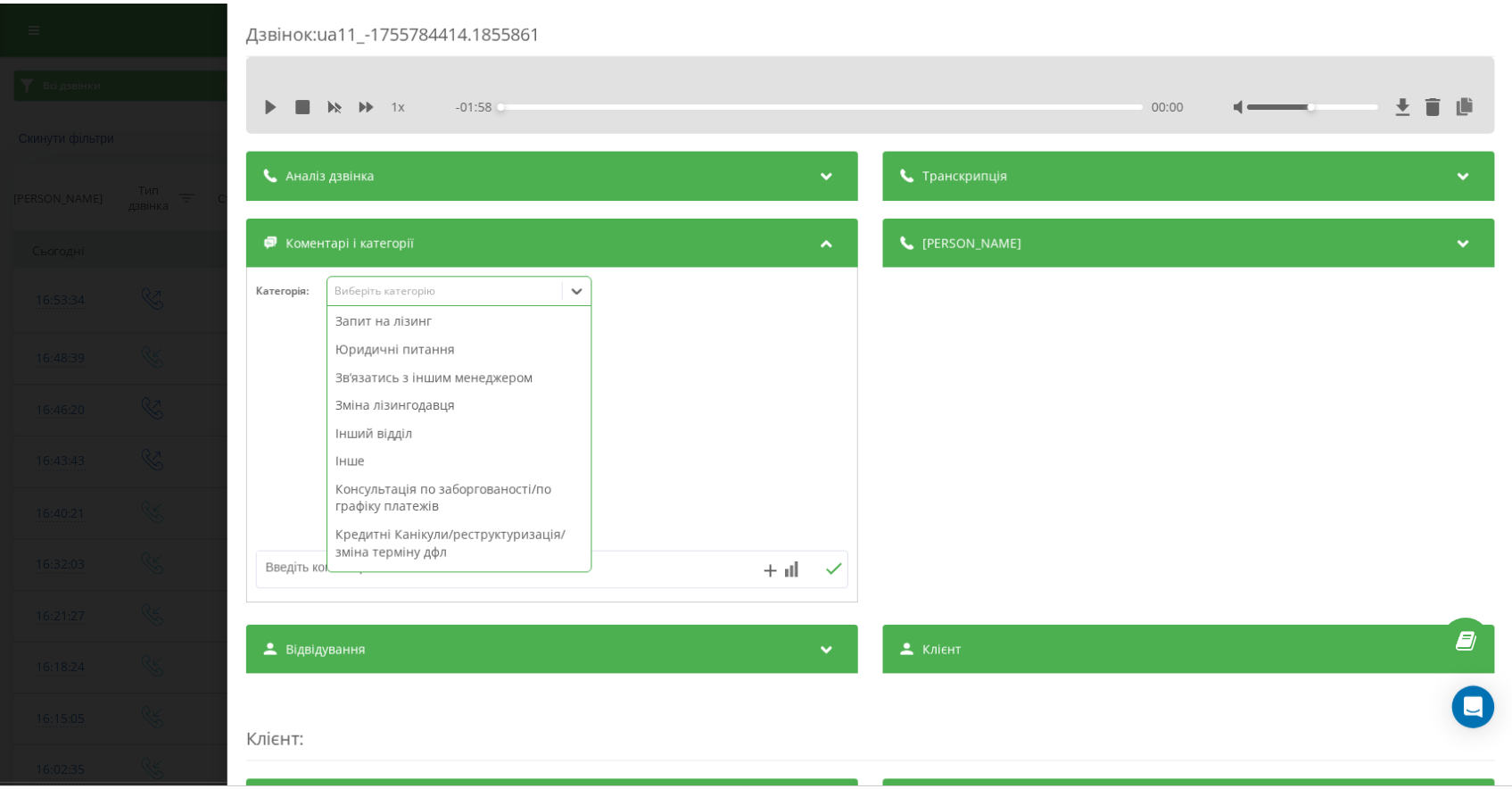
scroll to position [656, 0]
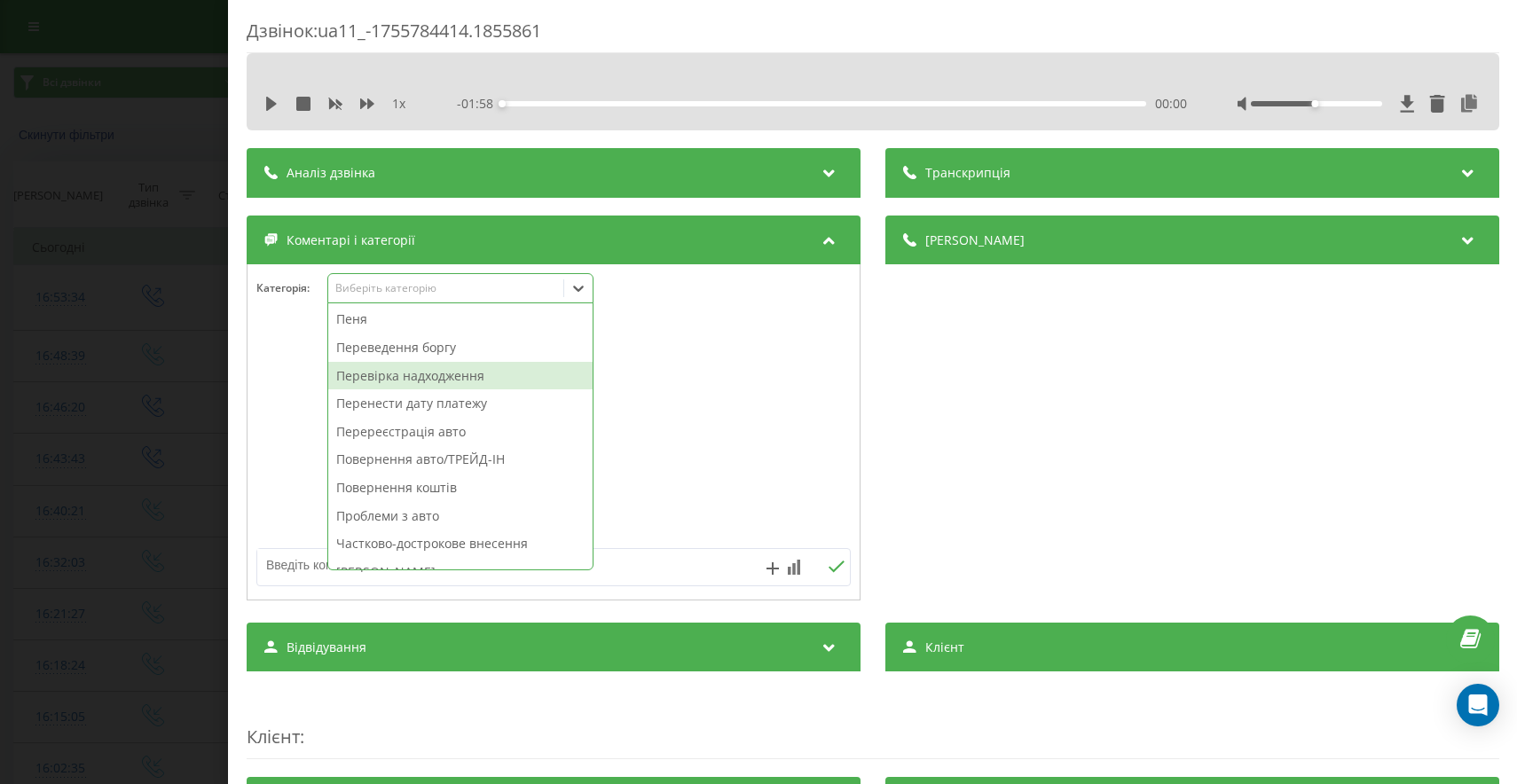
click at [426, 371] on div "Перевірка надходження" at bounding box center [460, 375] width 264 height 29
click at [165, 394] on div "Дзвінок : ua11_-1755784414.1855861 1 x - 01:58 00:00 00:00 Транскрипція Для AI-…" at bounding box center [758, 392] width 1517 height 784
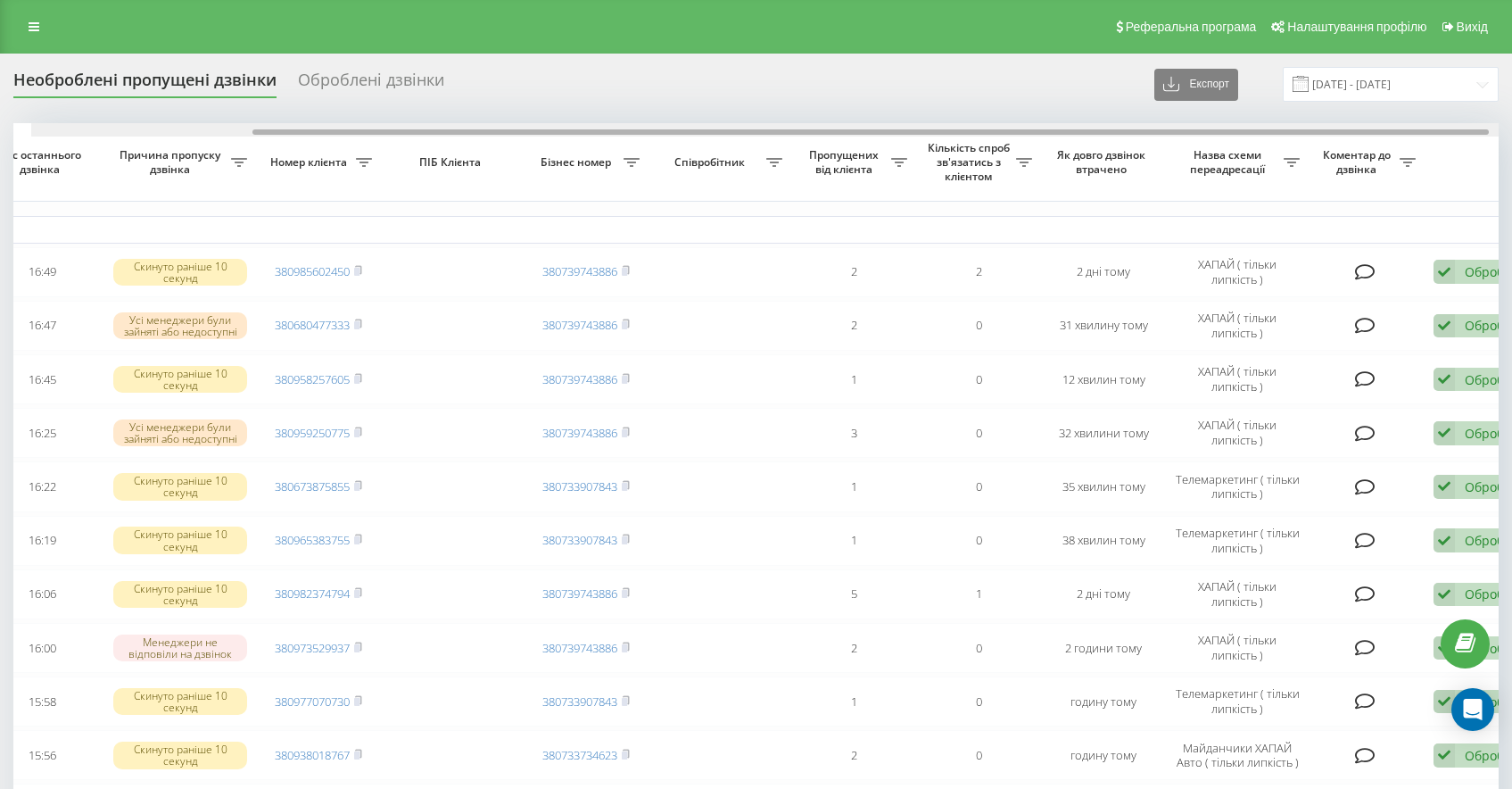
scroll to position [0, 299]
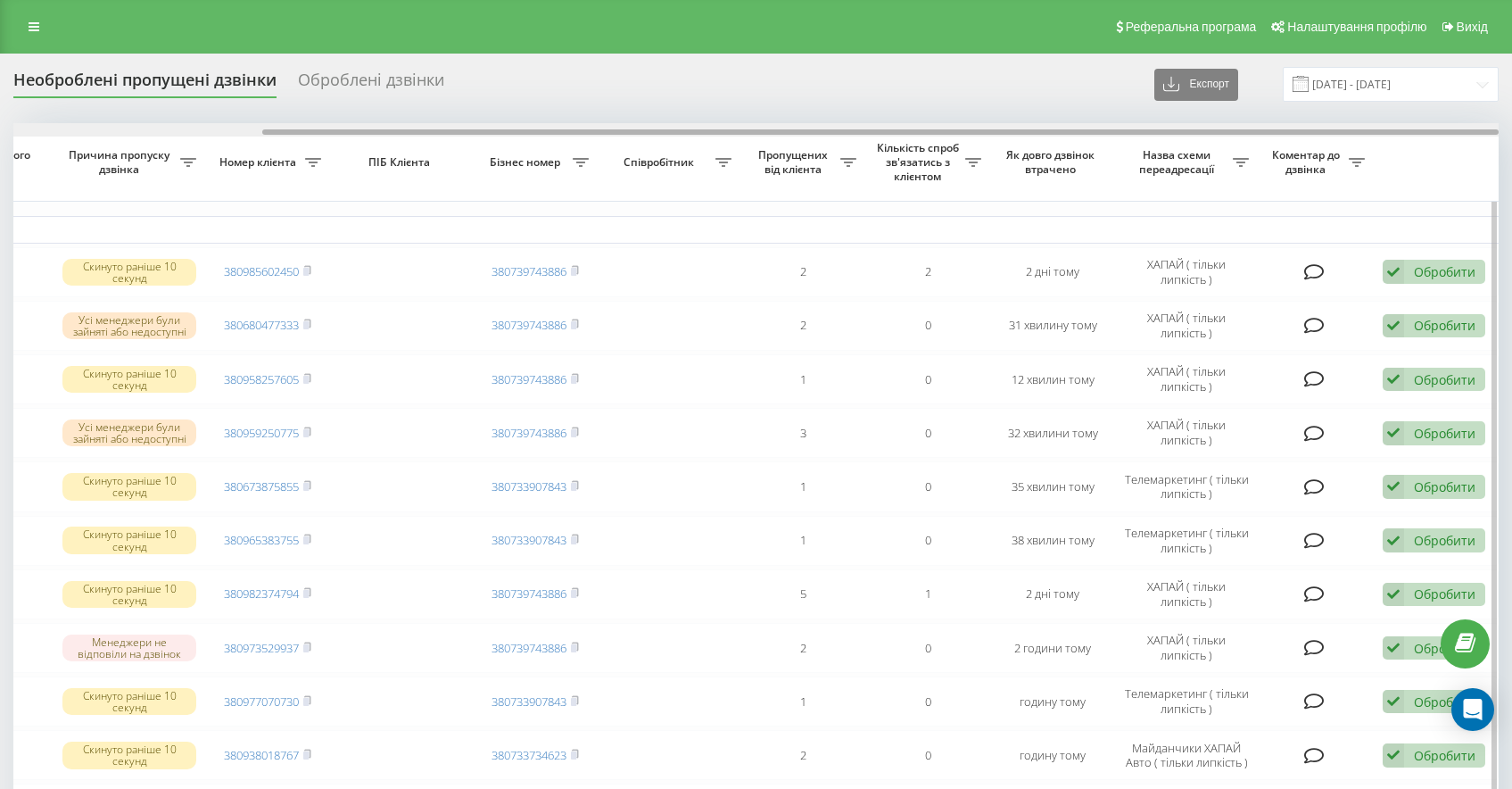
drag, startPoint x: 685, startPoint y: 131, endPoint x: 1002, endPoint y: 173, distance: 319.8
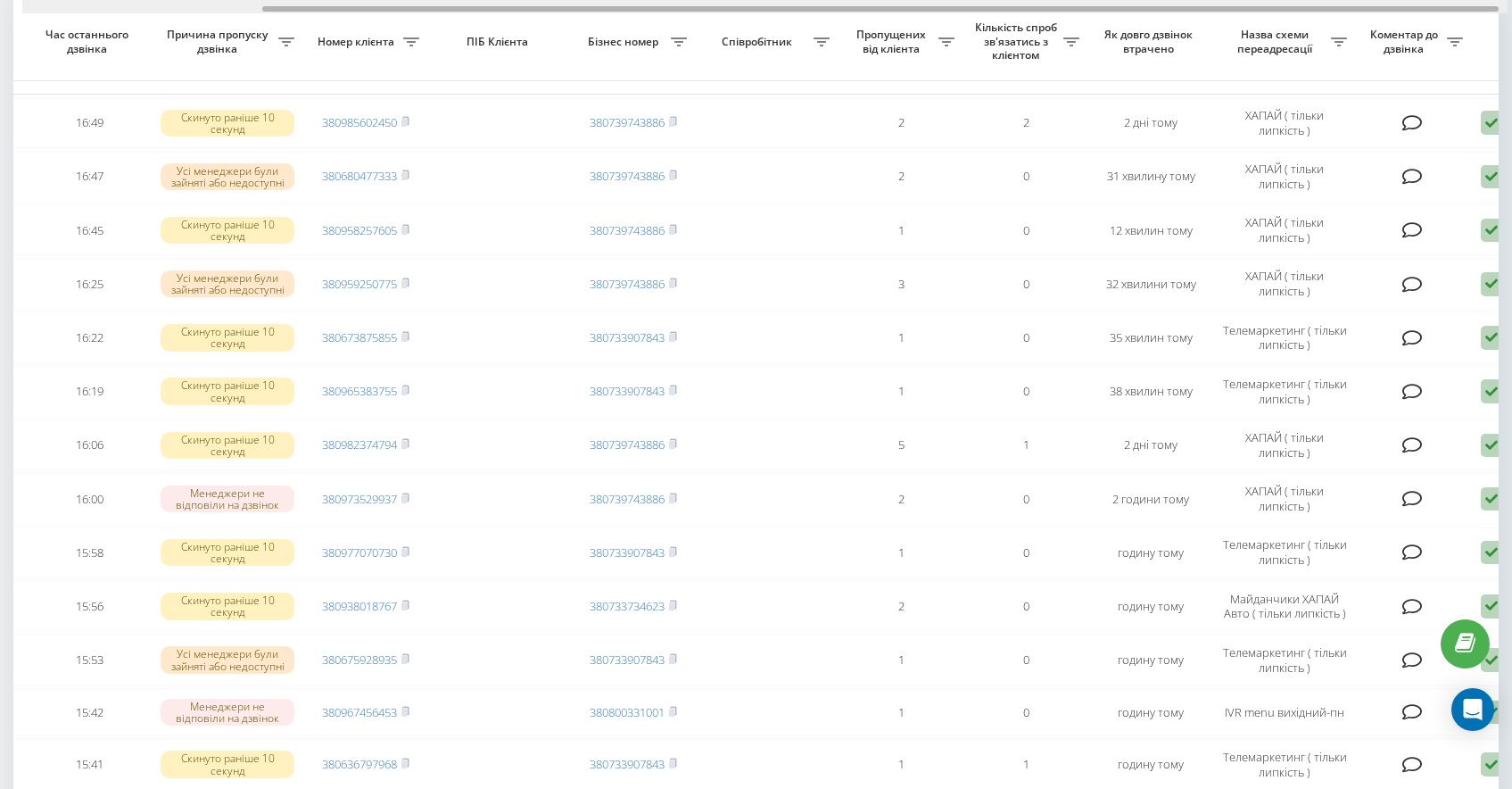
scroll to position [0, 0]
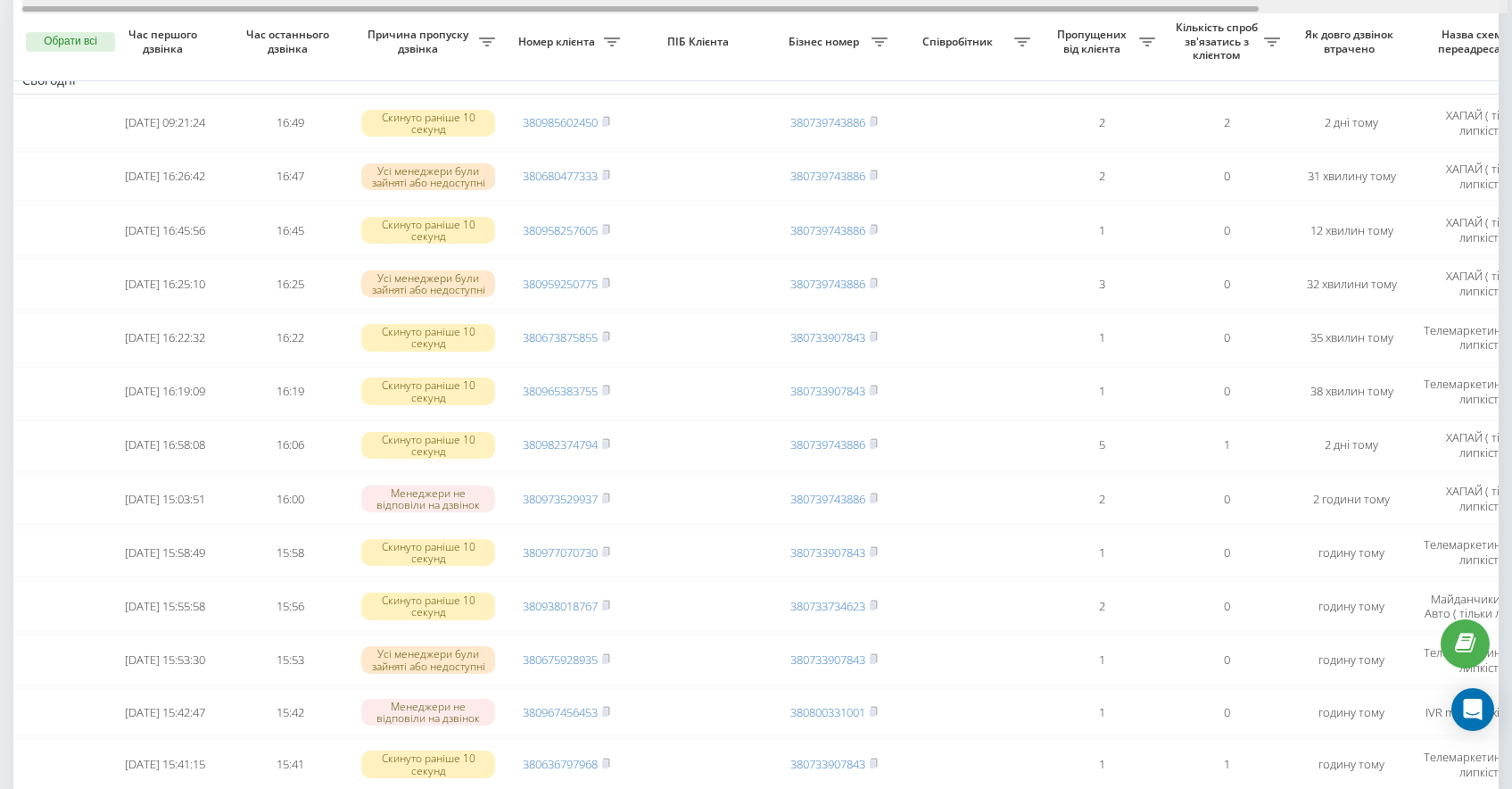
drag, startPoint x: 847, startPoint y: 6, endPoint x: 377, endPoint y: -17, distance: 470.6
click at [377, 0] on html "[DOMAIN_NAME] Проекти [DOMAIN_NAME] Дашборд Центр звернень Журнал дзвінків Журн…" at bounding box center [756, 246] width 1512 height 789
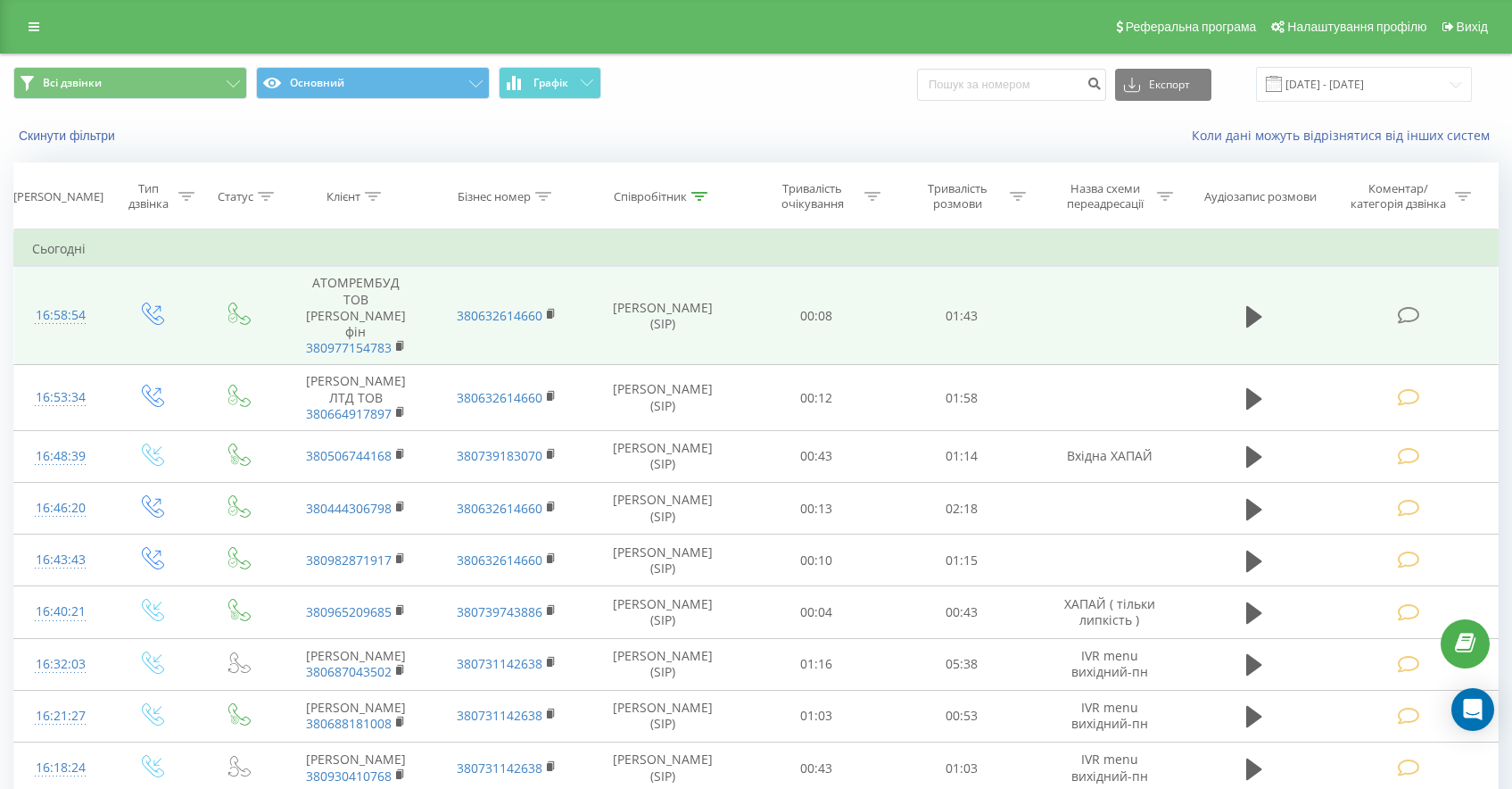
click at [1394, 286] on td at bounding box center [1411, 315] width 174 height 98
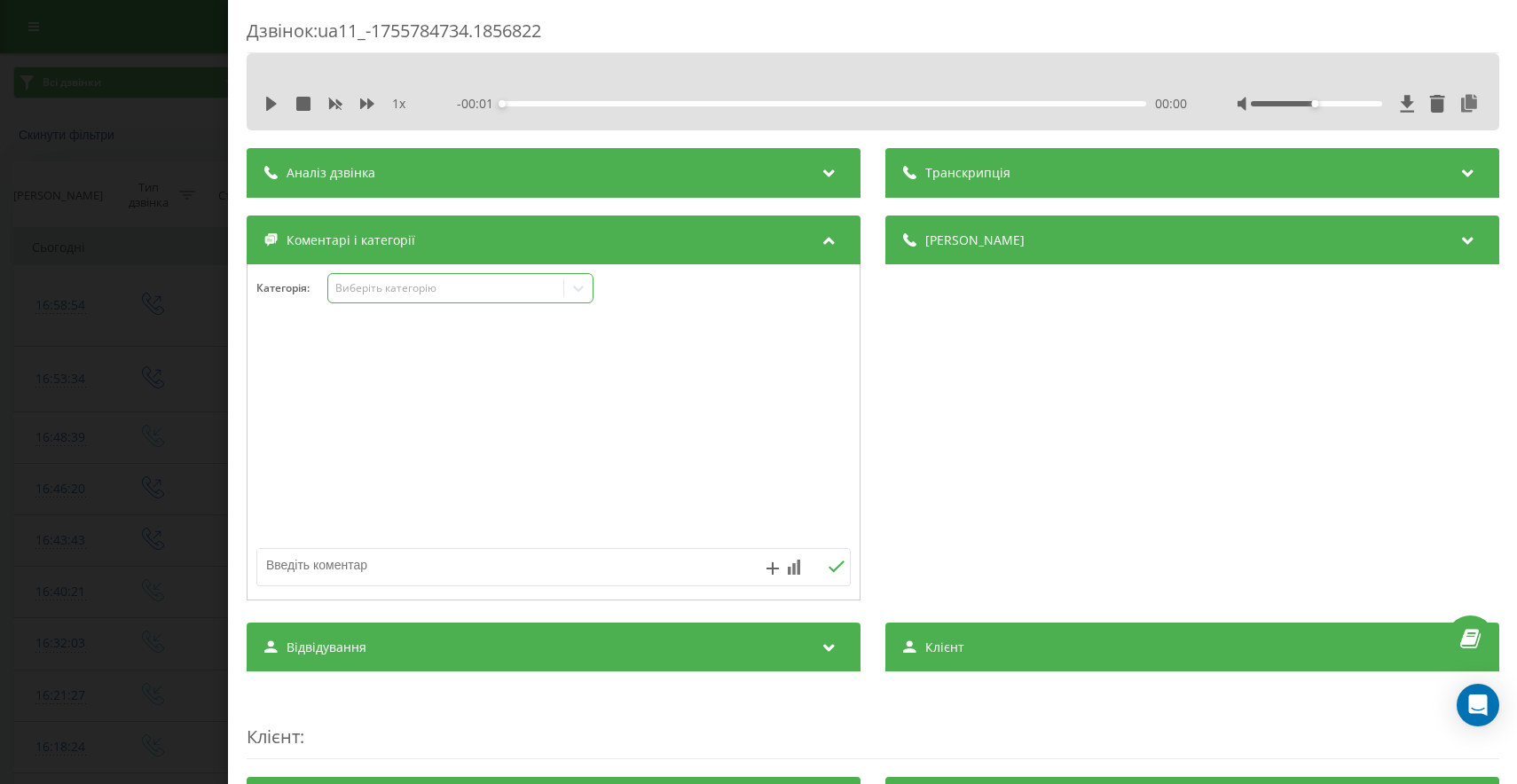
click at [401, 289] on div "Виберіть категорію" at bounding box center [444, 288] width 222 height 14
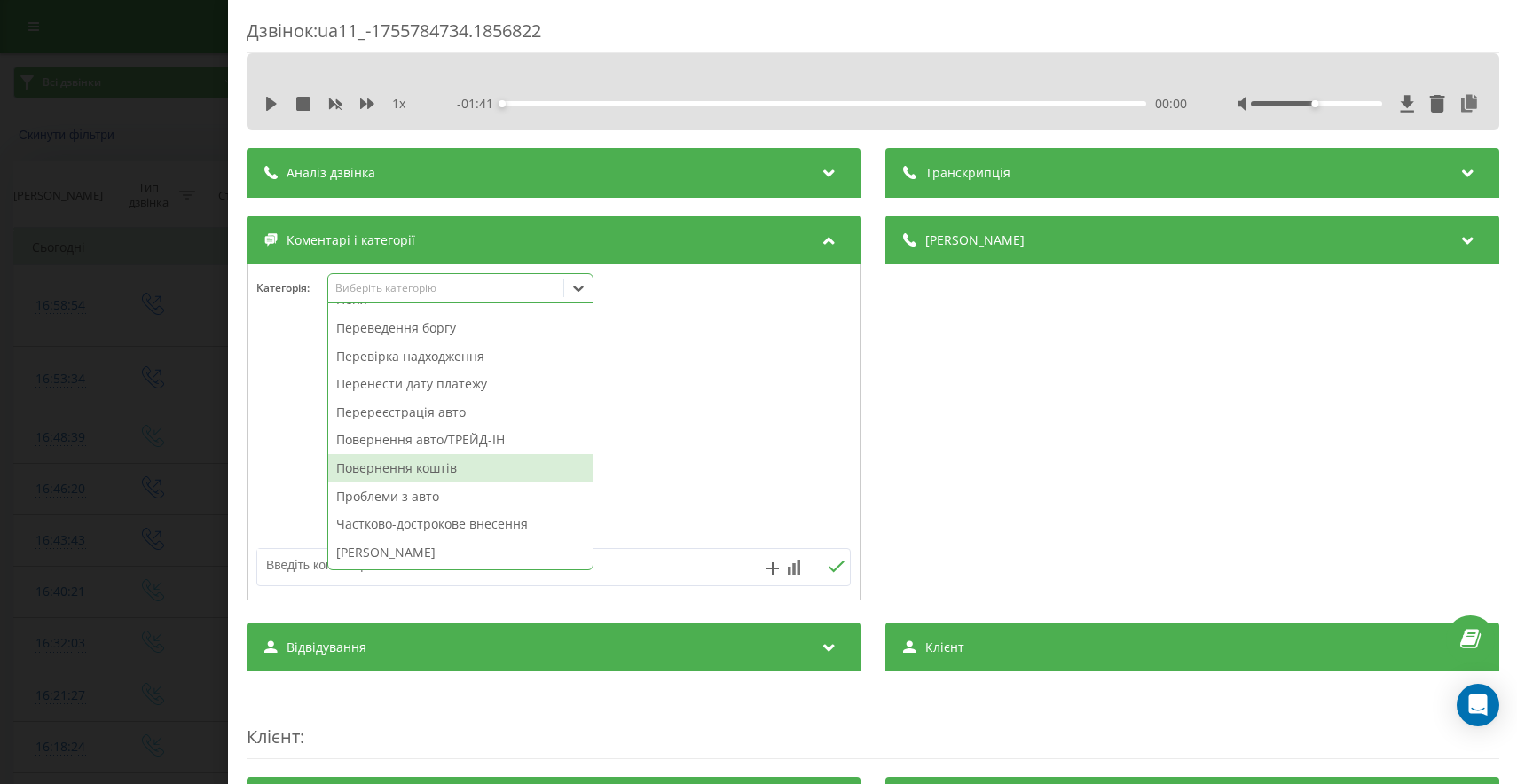
scroll to position [671, 0]
click at [394, 324] on div "Переведення боргу" at bounding box center [460, 329] width 264 height 29
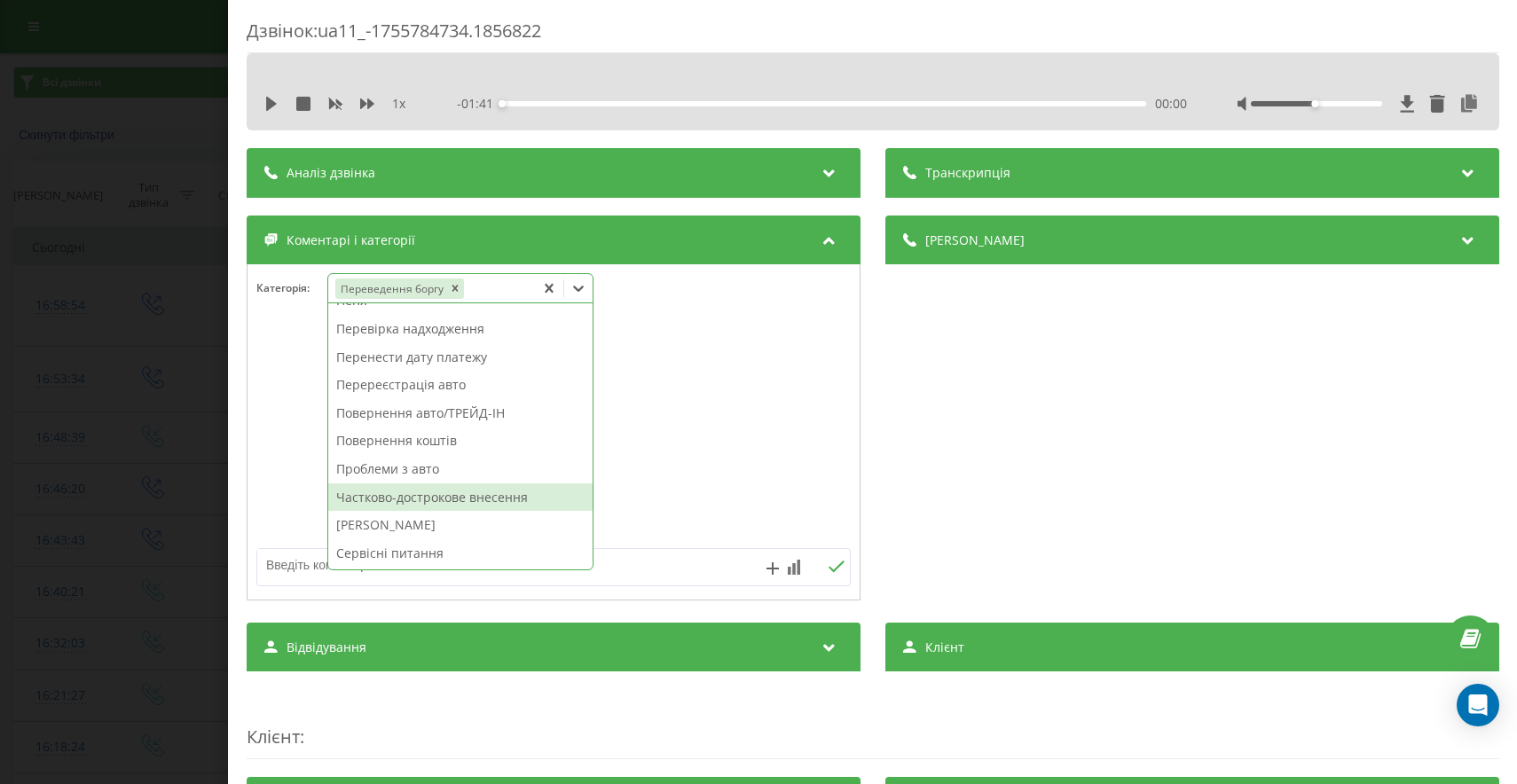
click at [484, 494] on div "Частково-дострокове внесення" at bounding box center [460, 497] width 264 height 29
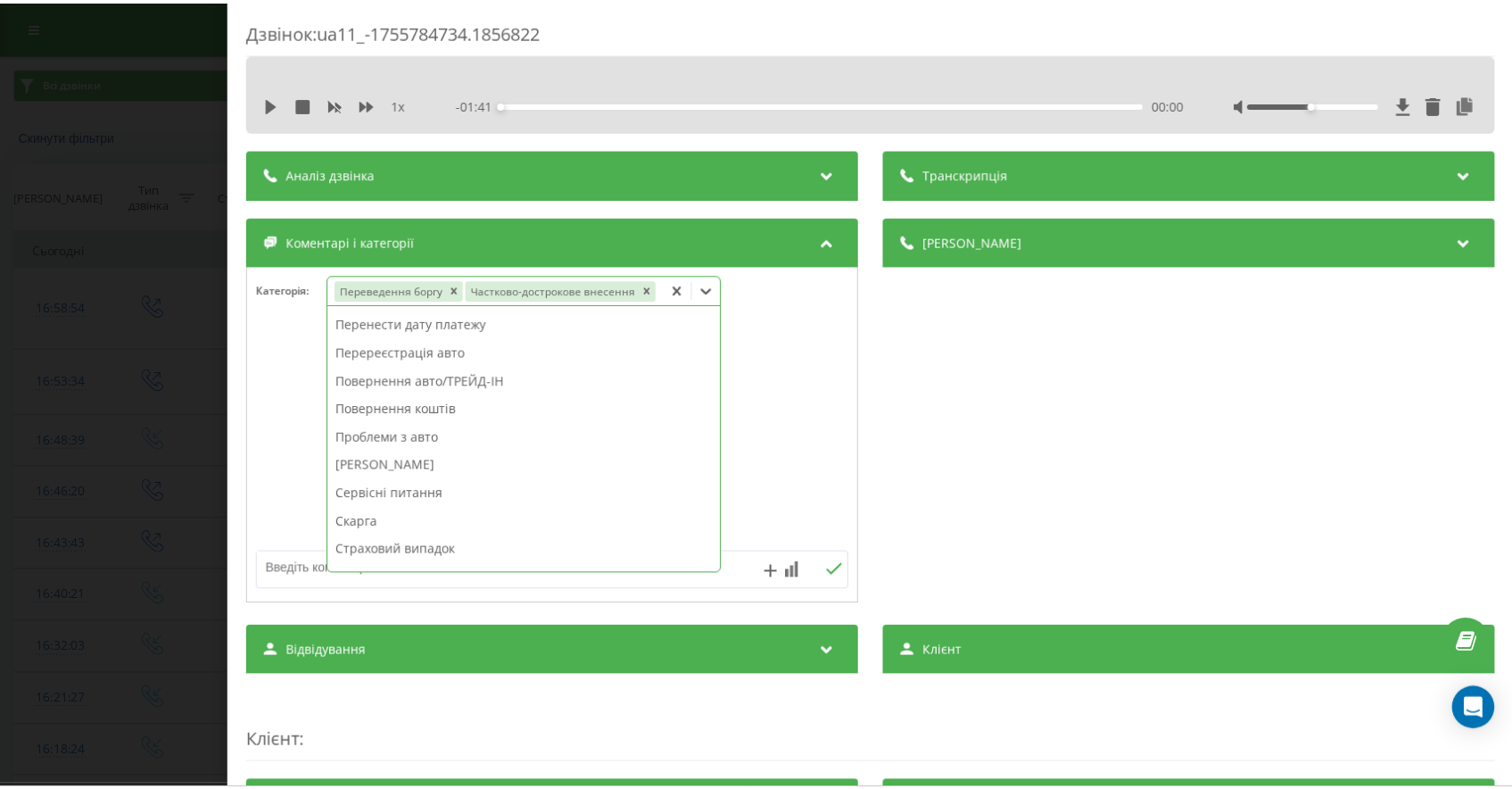
scroll to position [639, 0]
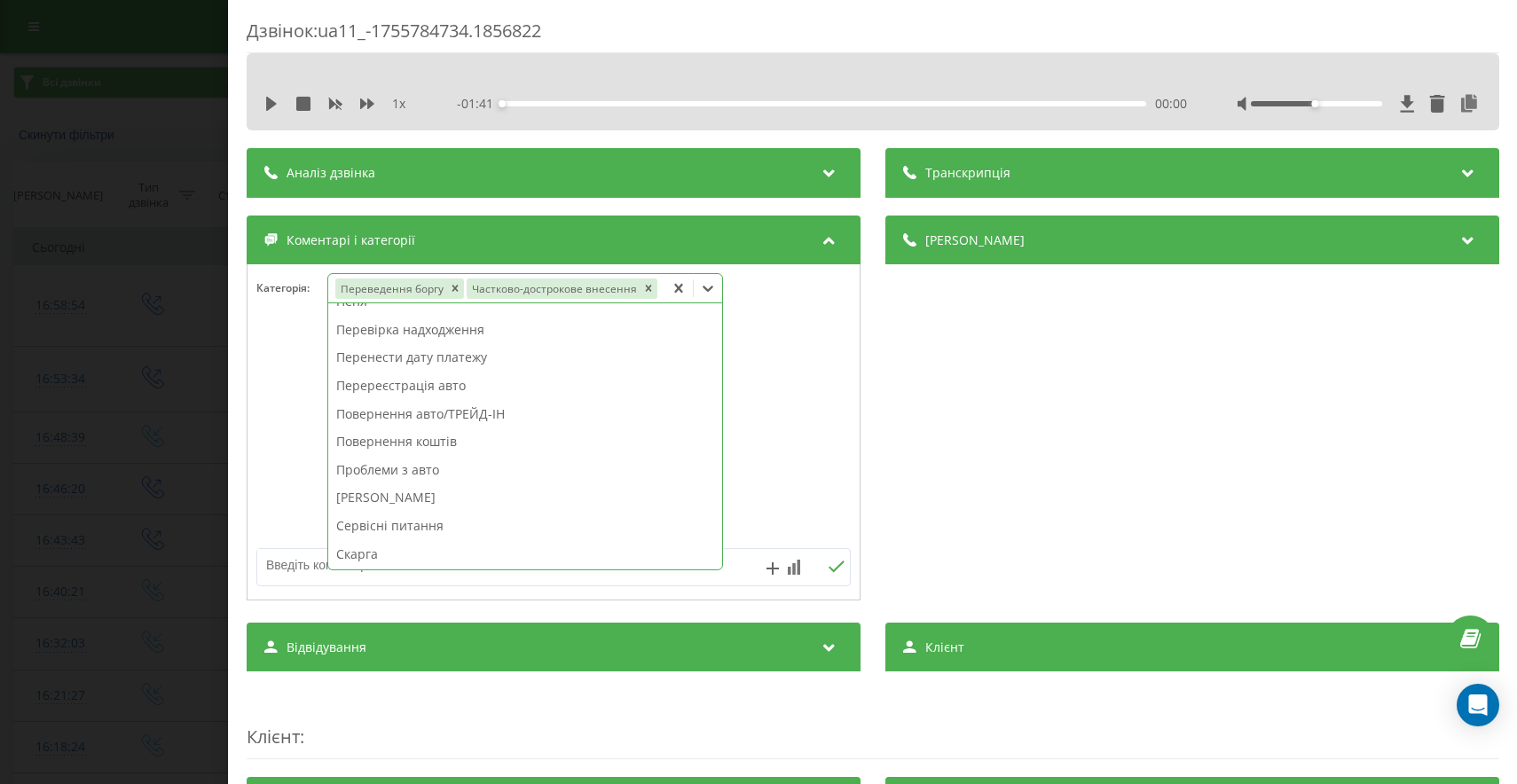
click at [91, 516] on div "Дзвінок : ua11_-1755784734.1856822 1 x - 01:41 00:00 00:00 Транскрипція Для AI-…" at bounding box center [758, 392] width 1517 height 784
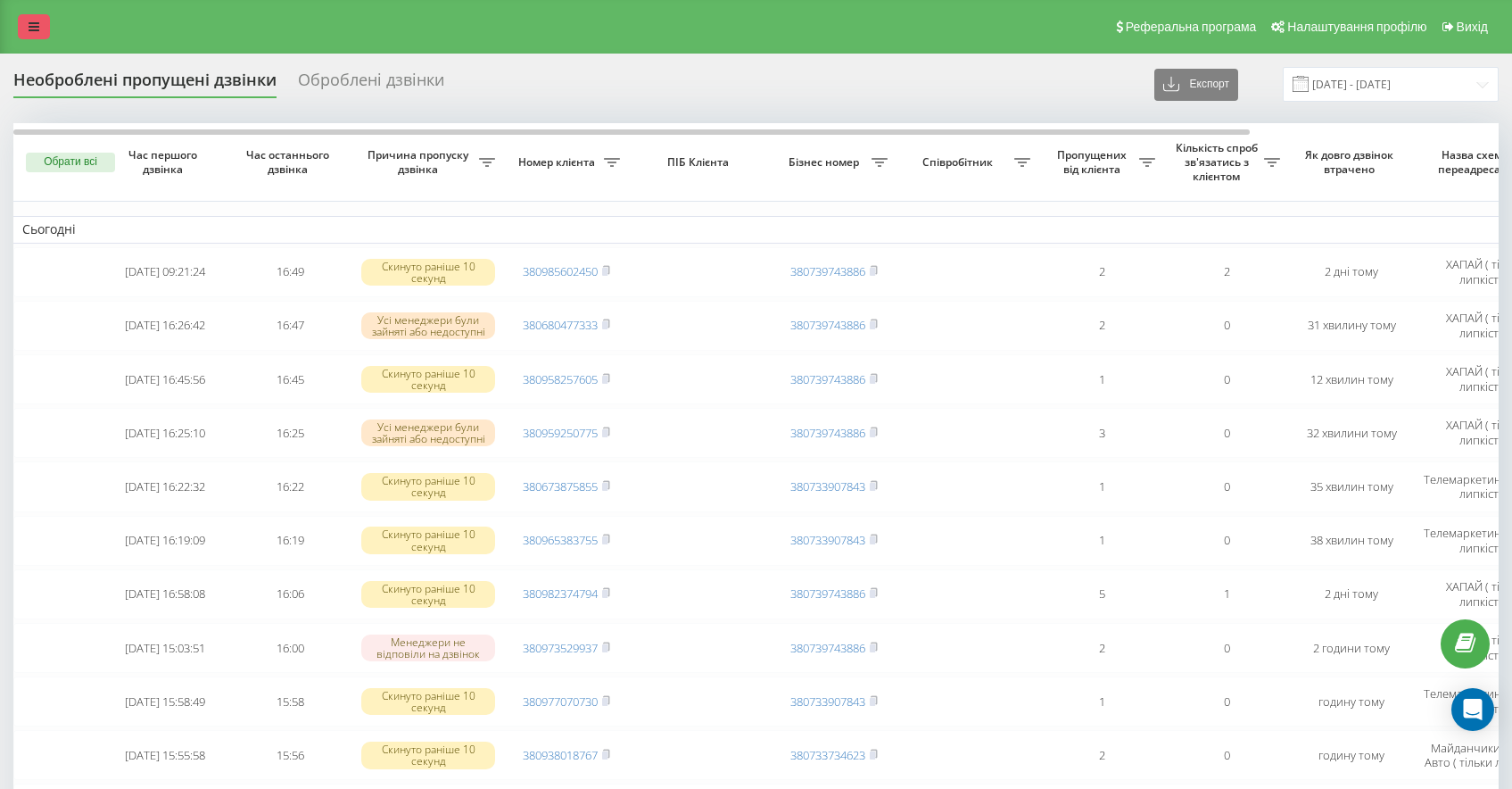
drag, startPoint x: 28, startPoint y: 23, endPoint x: 45, endPoint y: 35, distance: 20.8
click at [27, 23] on link at bounding box center [34, 26] width 32 height 25
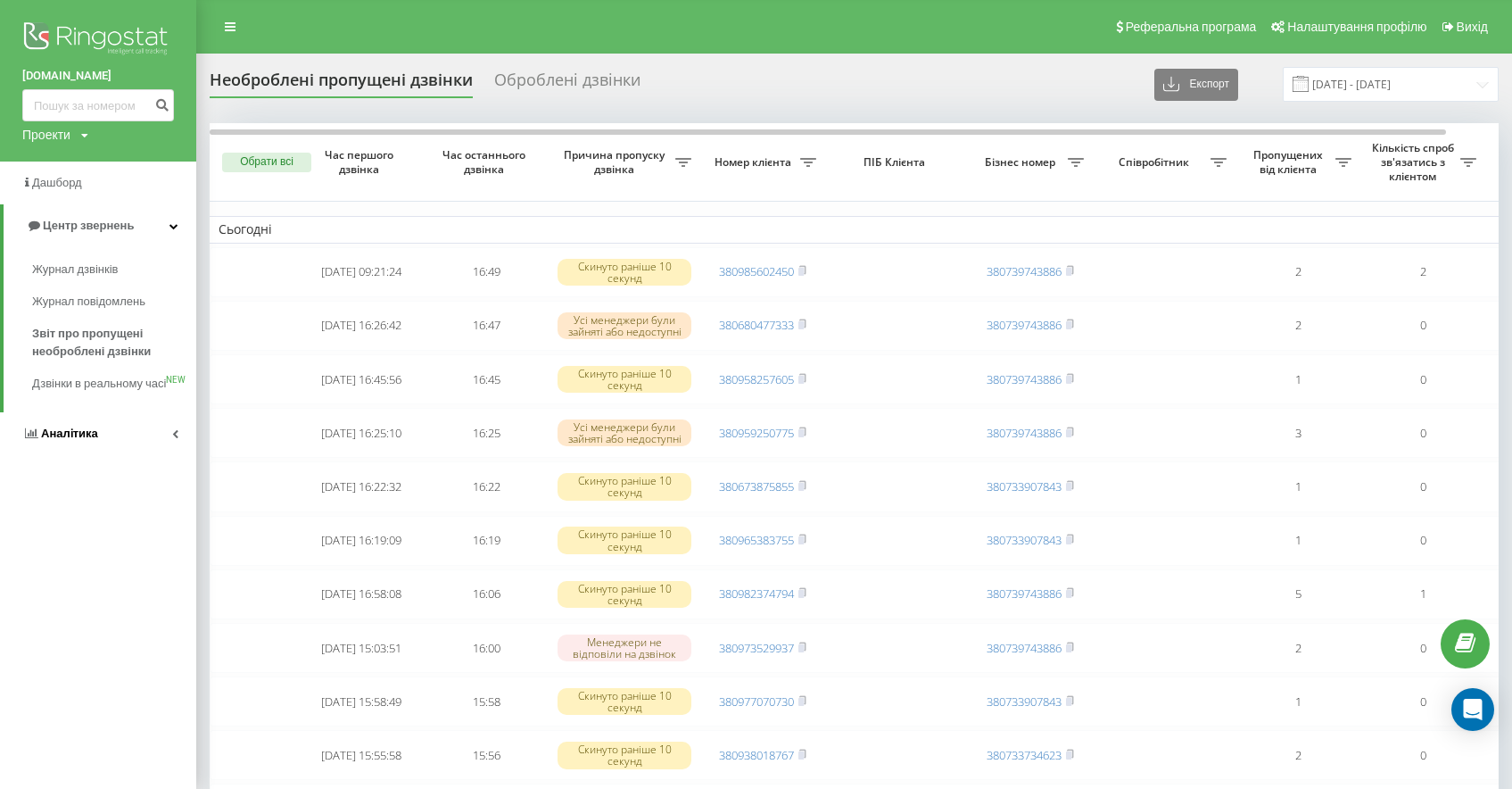
click at [55, 442] on link "Аналiтика" at bounding box center [98, 433] width 196 height 43
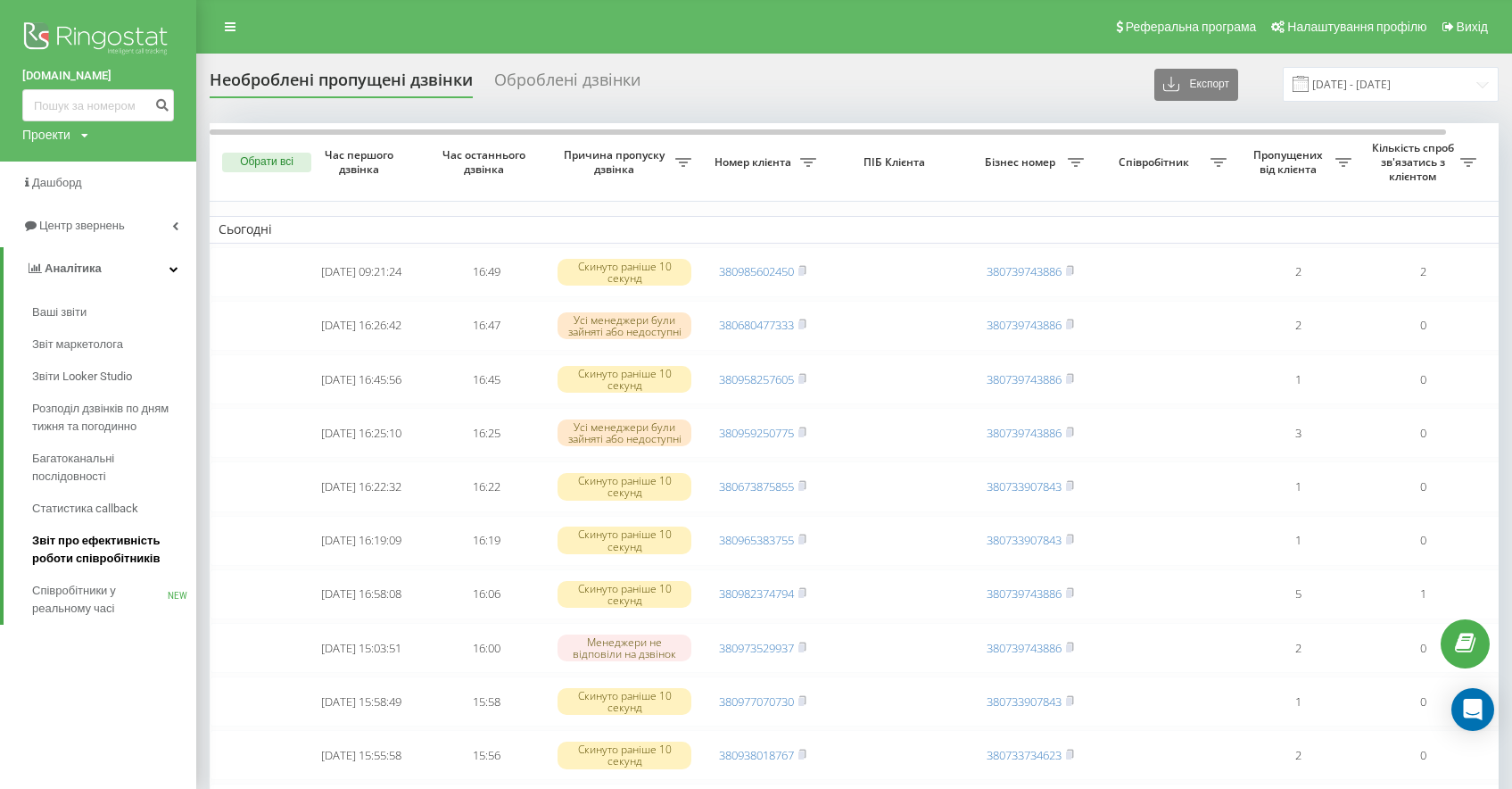
click at [87, 563] on span "Звіт про ефективність роботи співробітників" at bounding box center [109, 550] width 156 height 36
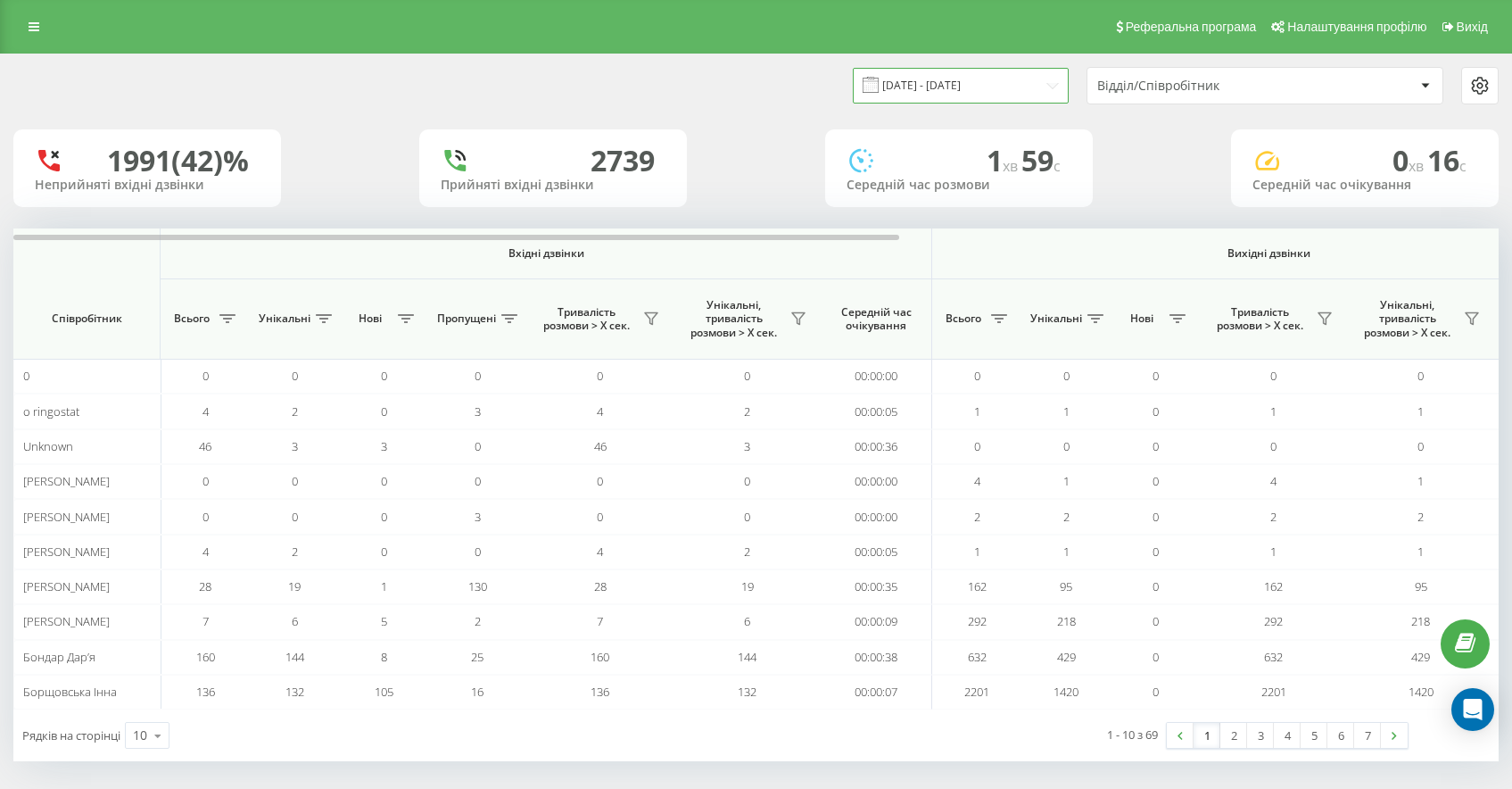
click at [1035, 92] on input "[DATE] - [DATE]" at bounding box center [961, 84] width 216 height 35
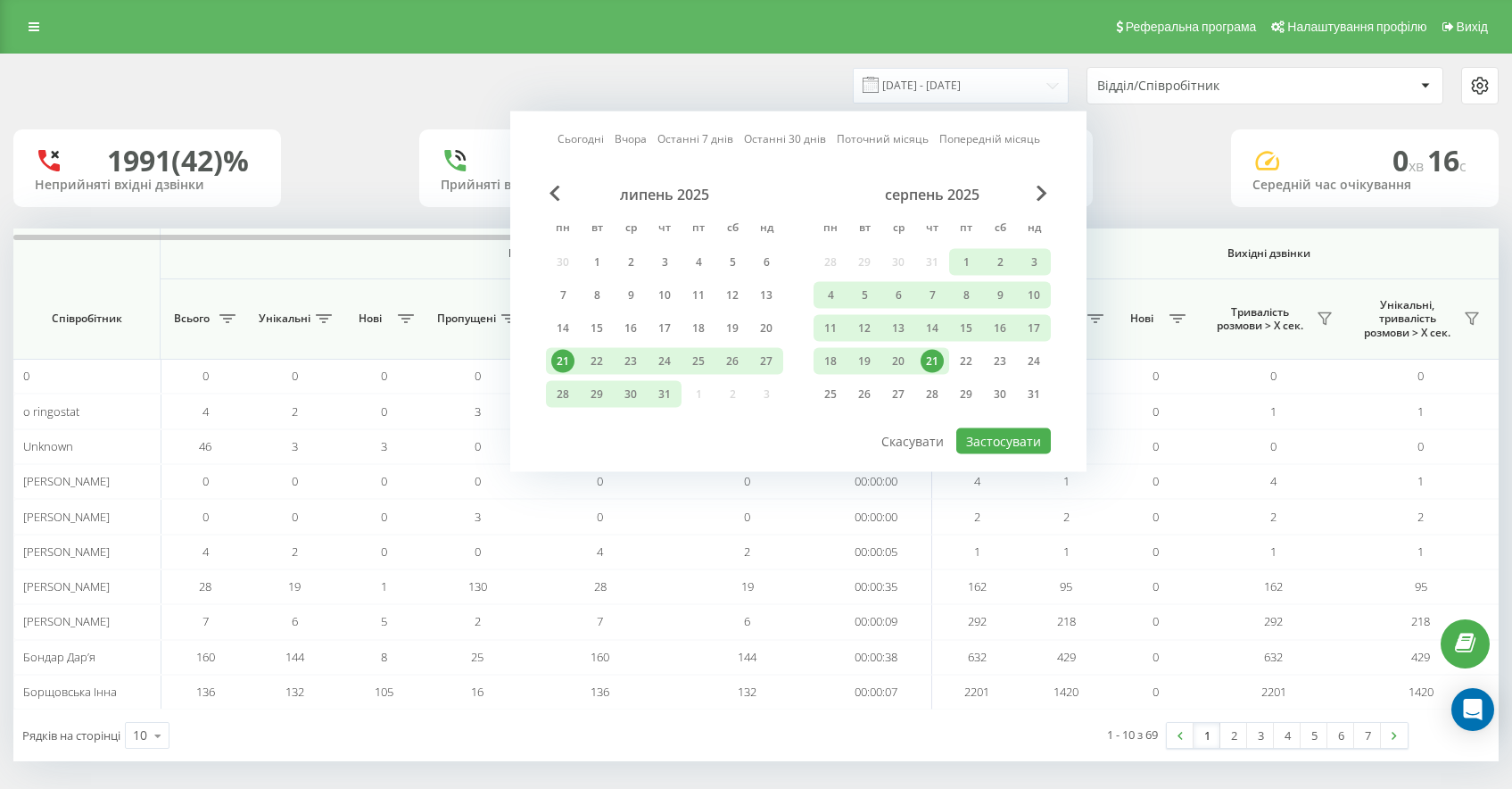
click at [582, 138] on link "Сьогодні" at bounding box center [581, 138] width 47 height 17
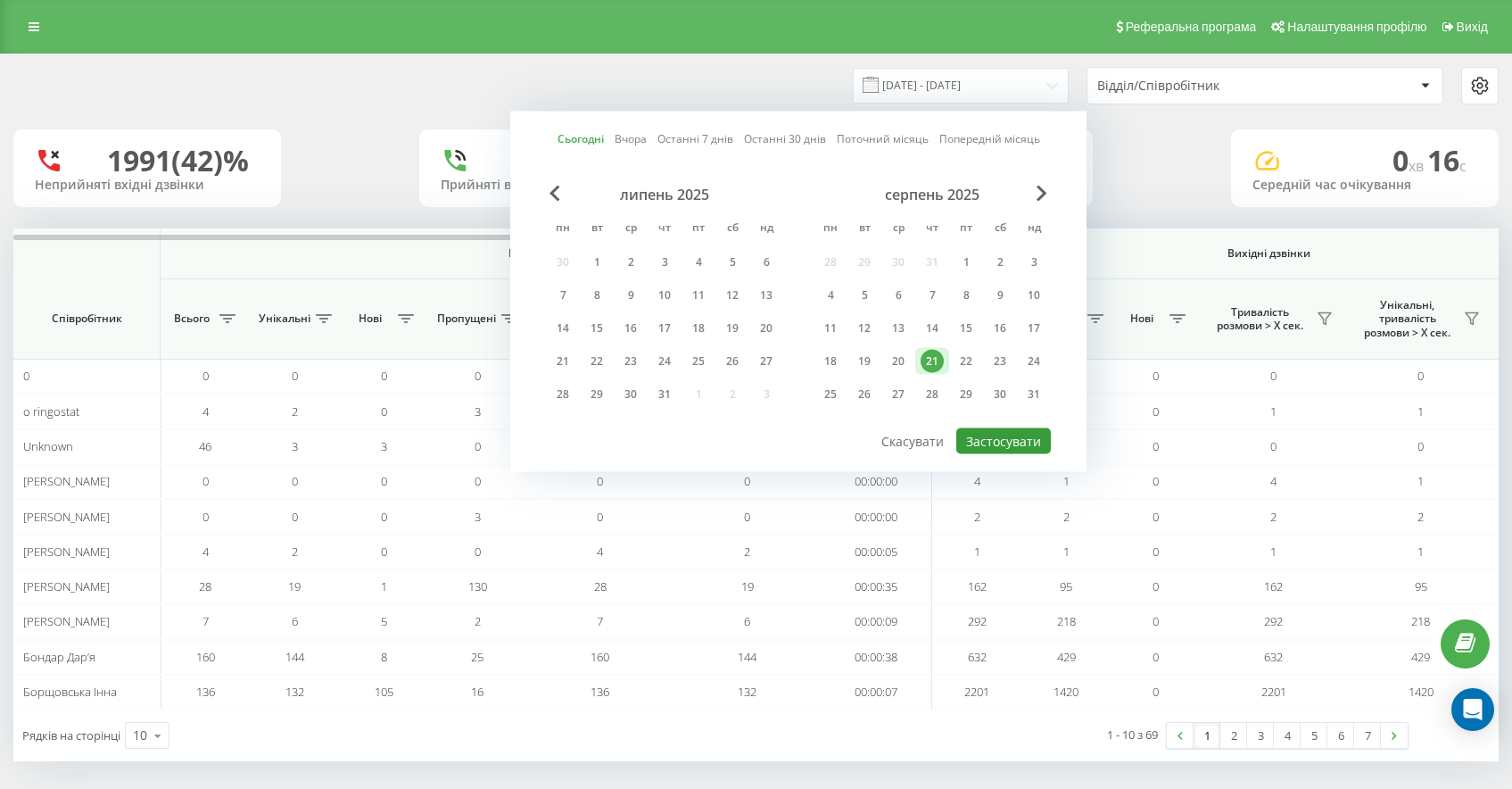
click at [1001, 438] on button "Застосувати" at bounding box center [1003, 441] width 94 height 26
type input "[DATE] - [DATE]"
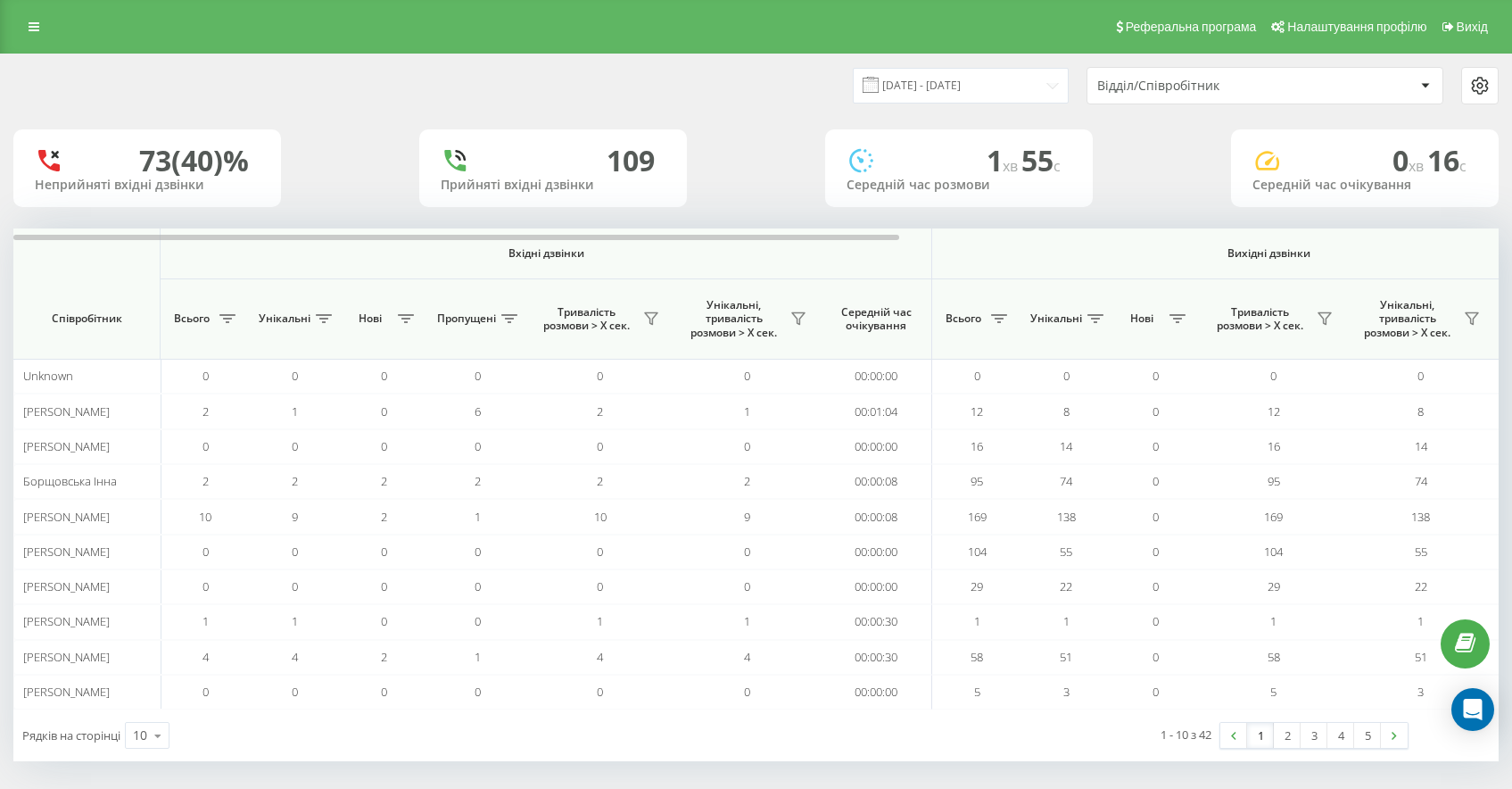
click at [1276, 71] on div "Відділ/Співробітник" at bounding box center [1265, 85] width 355 height 36
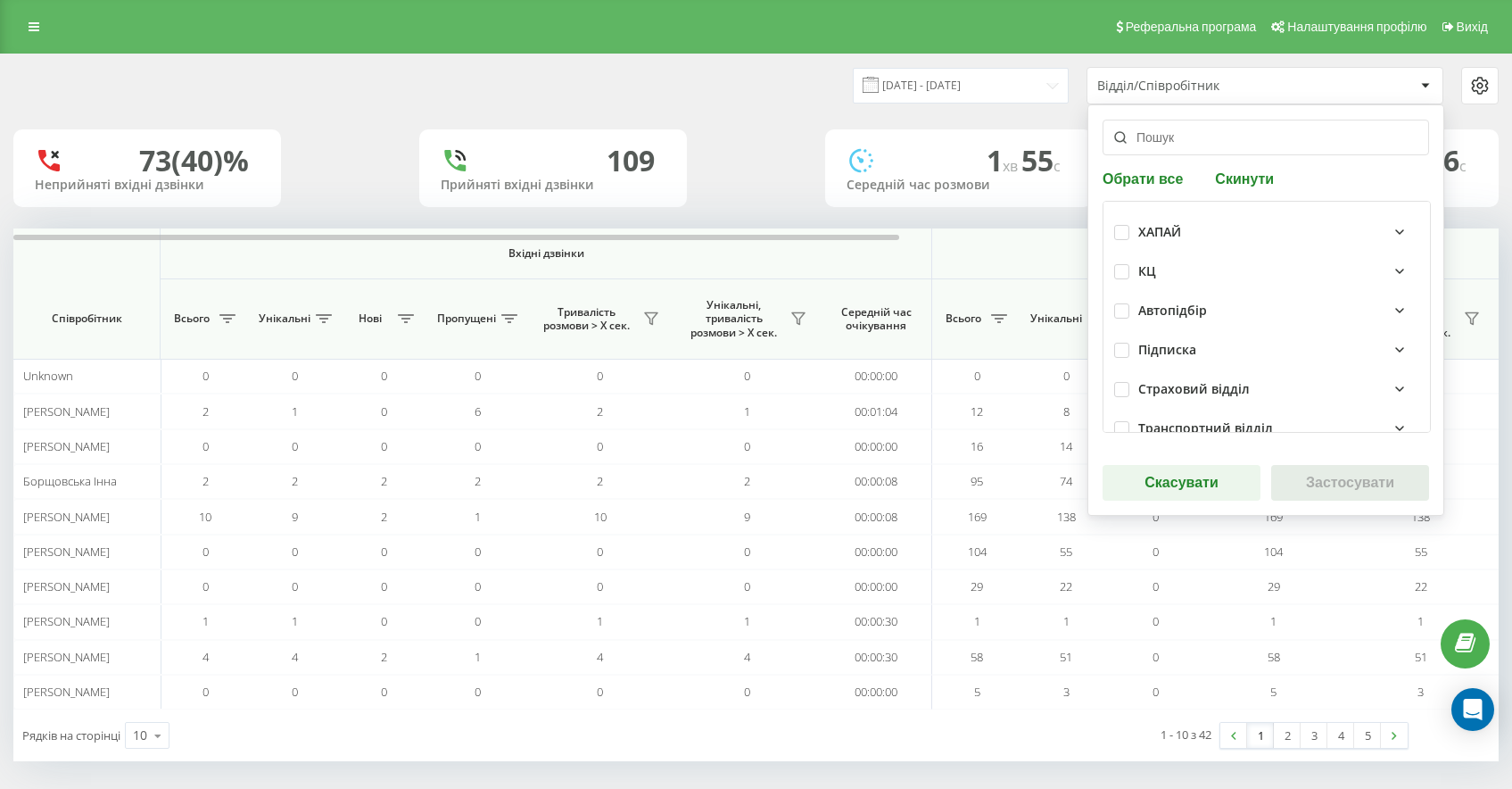
click at [1316, 76] on div "Відділ/Співробітник" at bounding box center [1265, 85] width 355 height 36
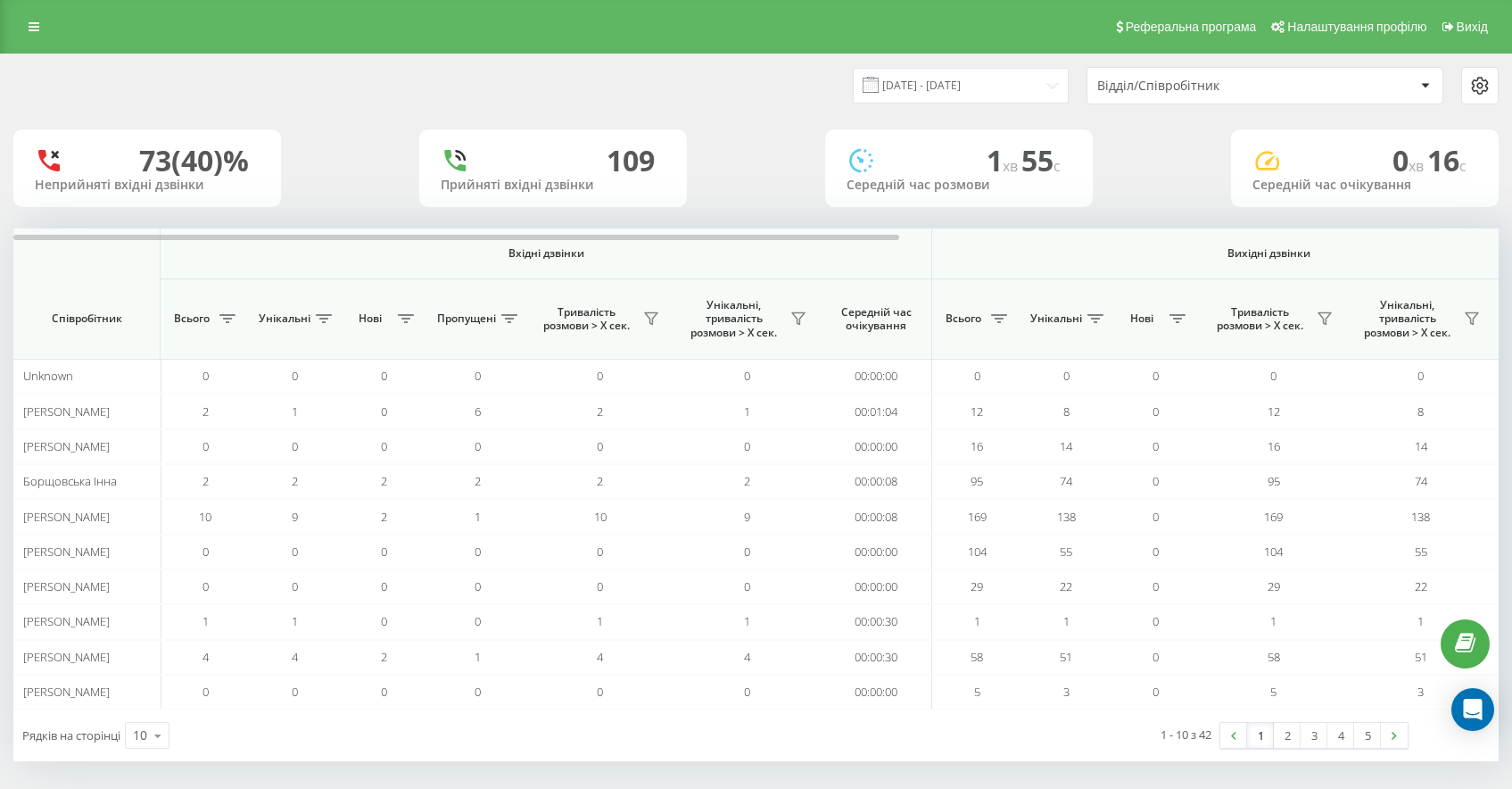
click at [1239, 81] on div "Відділ/Співробітник" at bounding box center [1203, 85] width 213 height 15
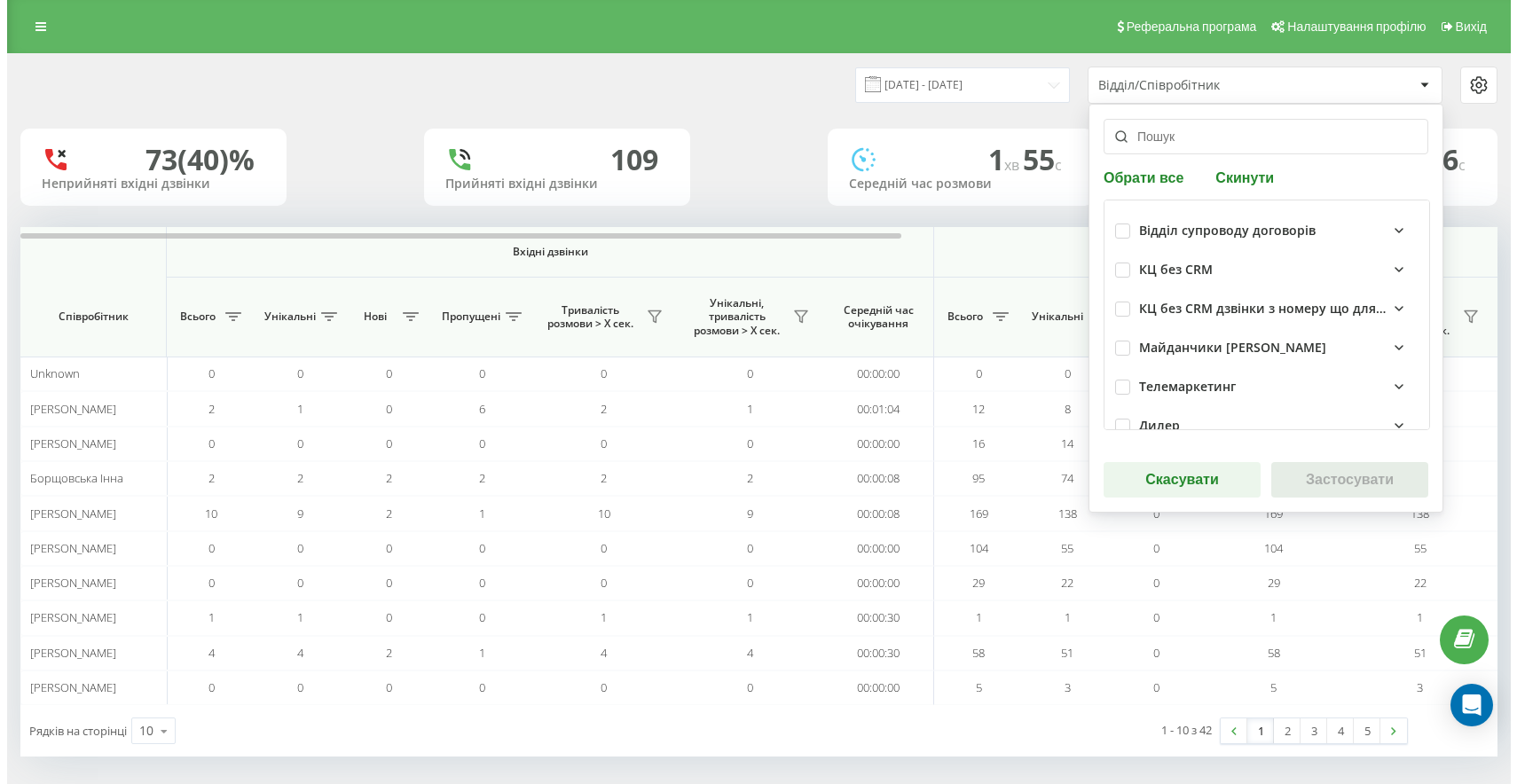
scroll to position [291, 0]
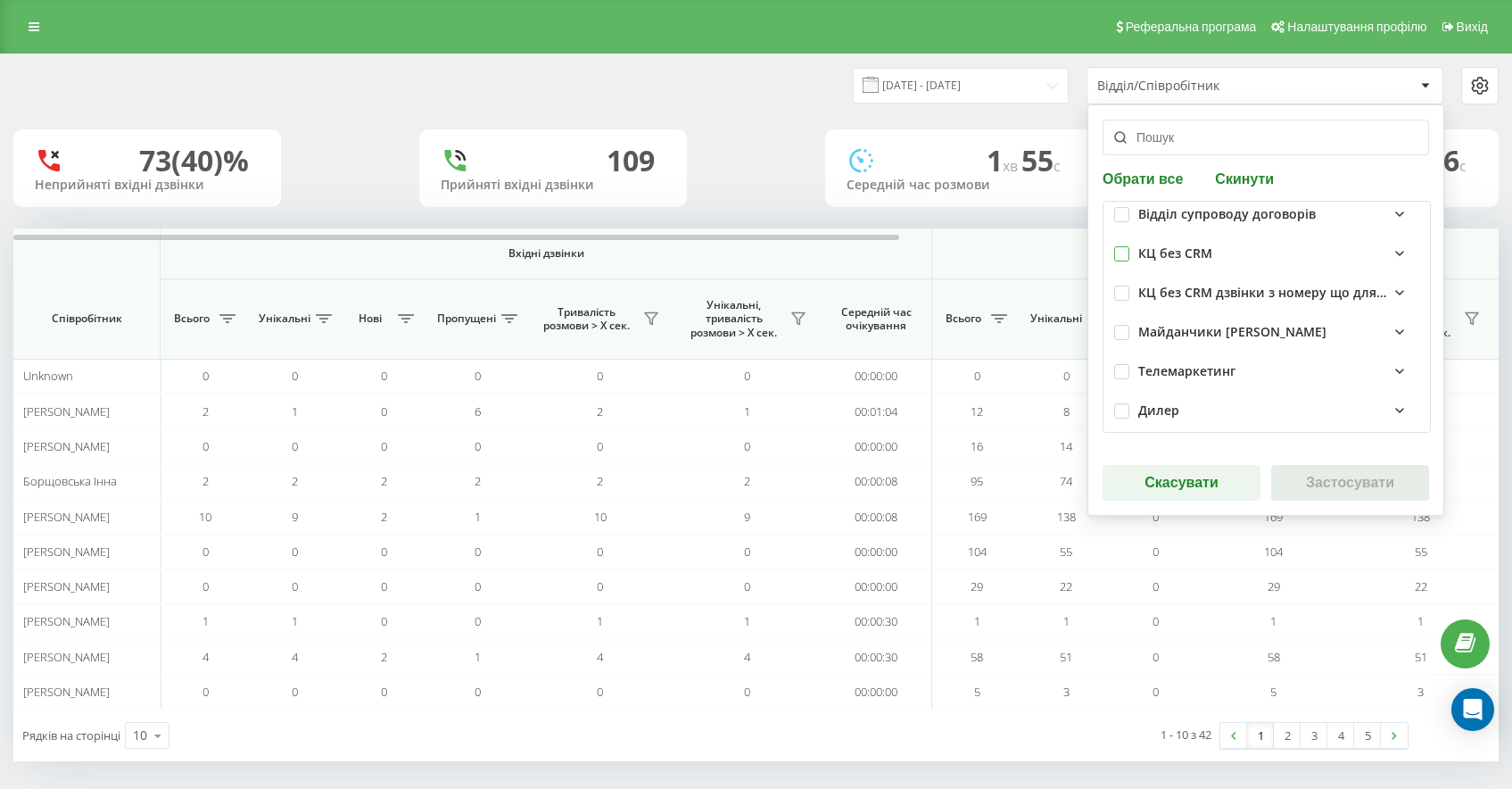
click at [1124, 247] on label at bounding box center [1122, 247] width 15 height 0
checkbox input "true"
click at [1358, 488] on button "Застосувати" at bounding box center [1350, 483] width 158 height 36
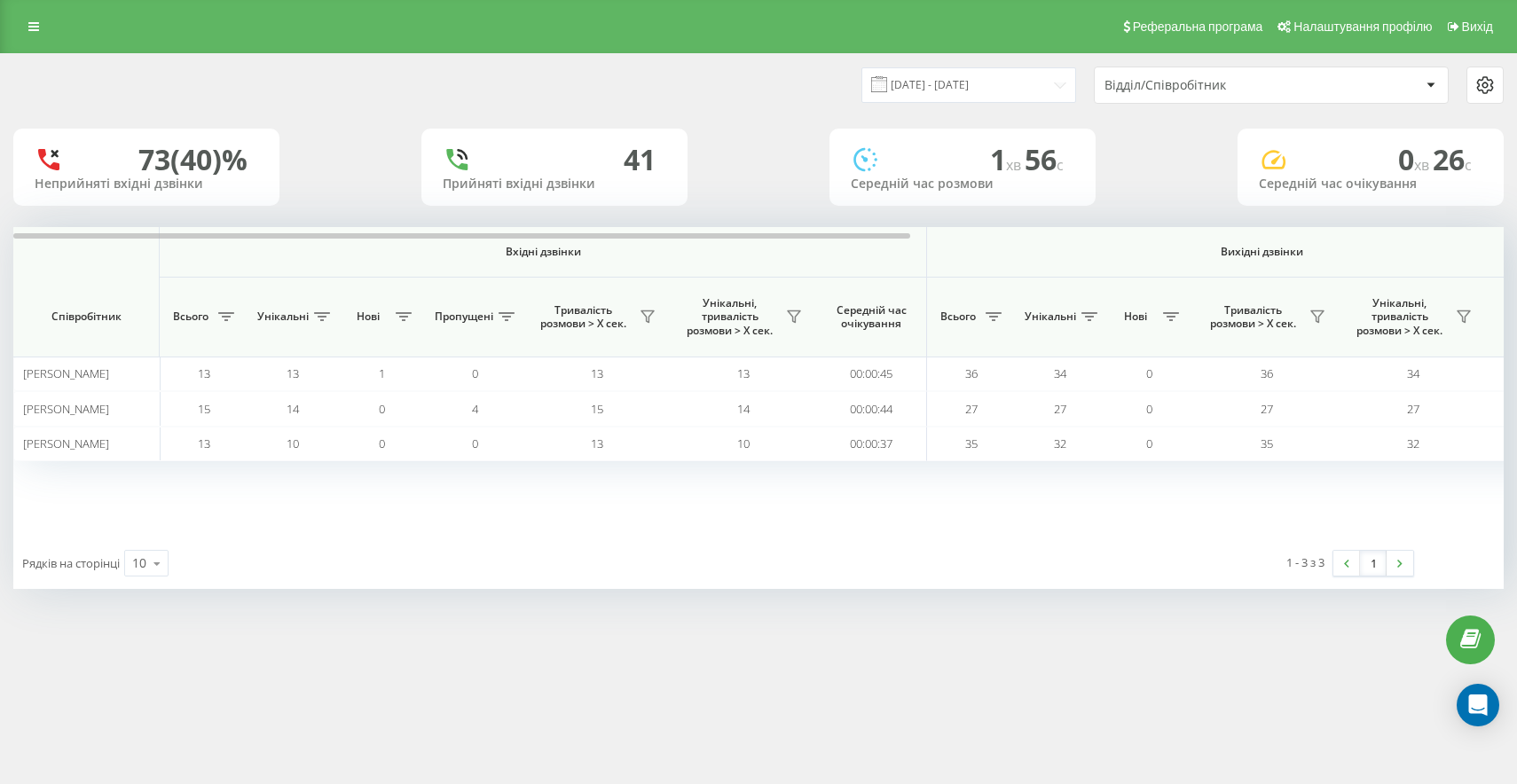
click at [1333, 261] on th "Вихідні дзвінки" at bounding box center [1262, 252] width 670 height 50
drag, startPoint x: 1352, startPoint y: 250, endPoint x: 831, endPoint y: 289, distance: 522.5
click at [877, 291] on thead "Вхідні дзвінки Вихідні дзвінки Всі дзвінки Співробітник Всього Унікальні Нові П…" at bounding box center [1251, 293] width 2474 height 130
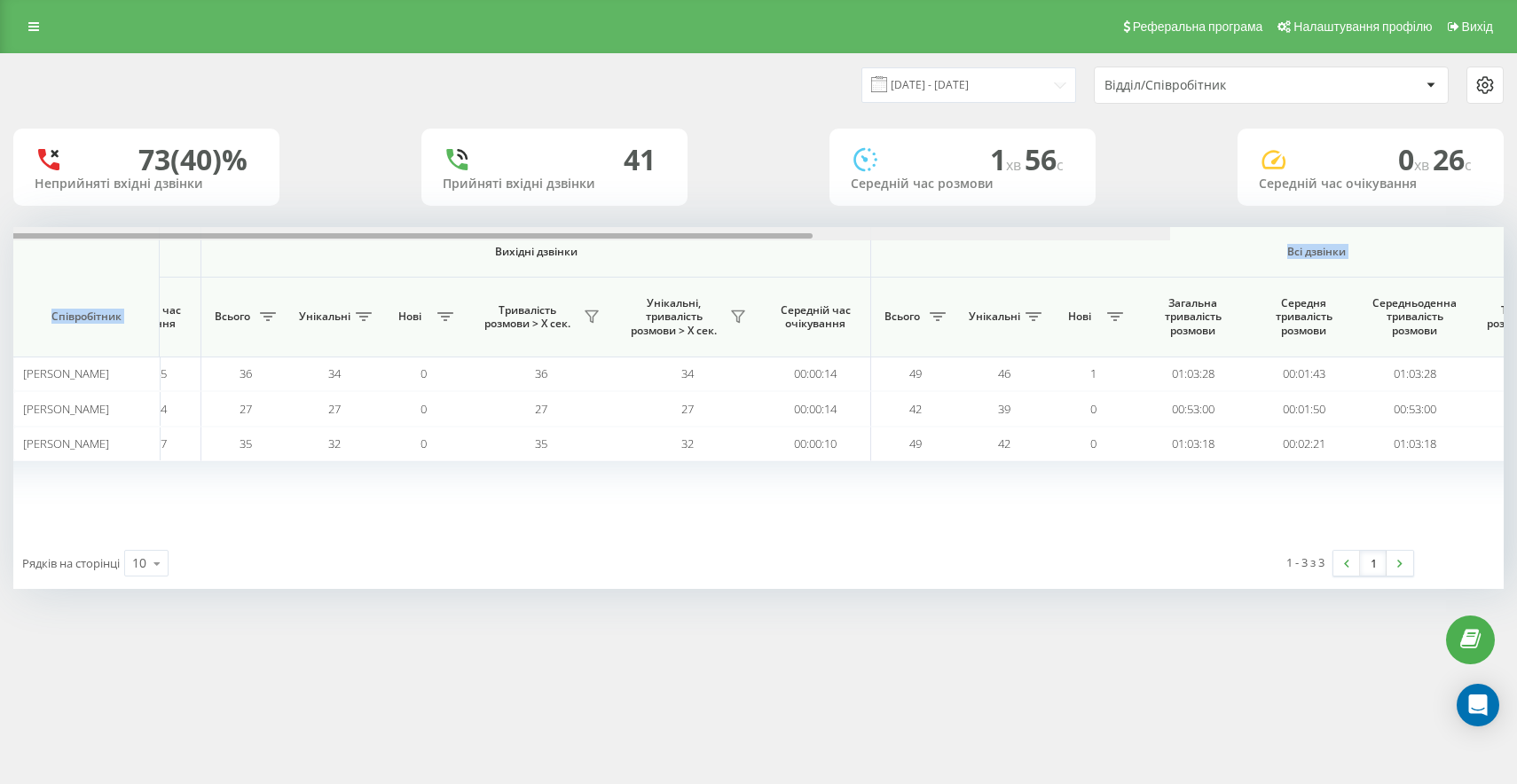
scroll to position [0, 984]
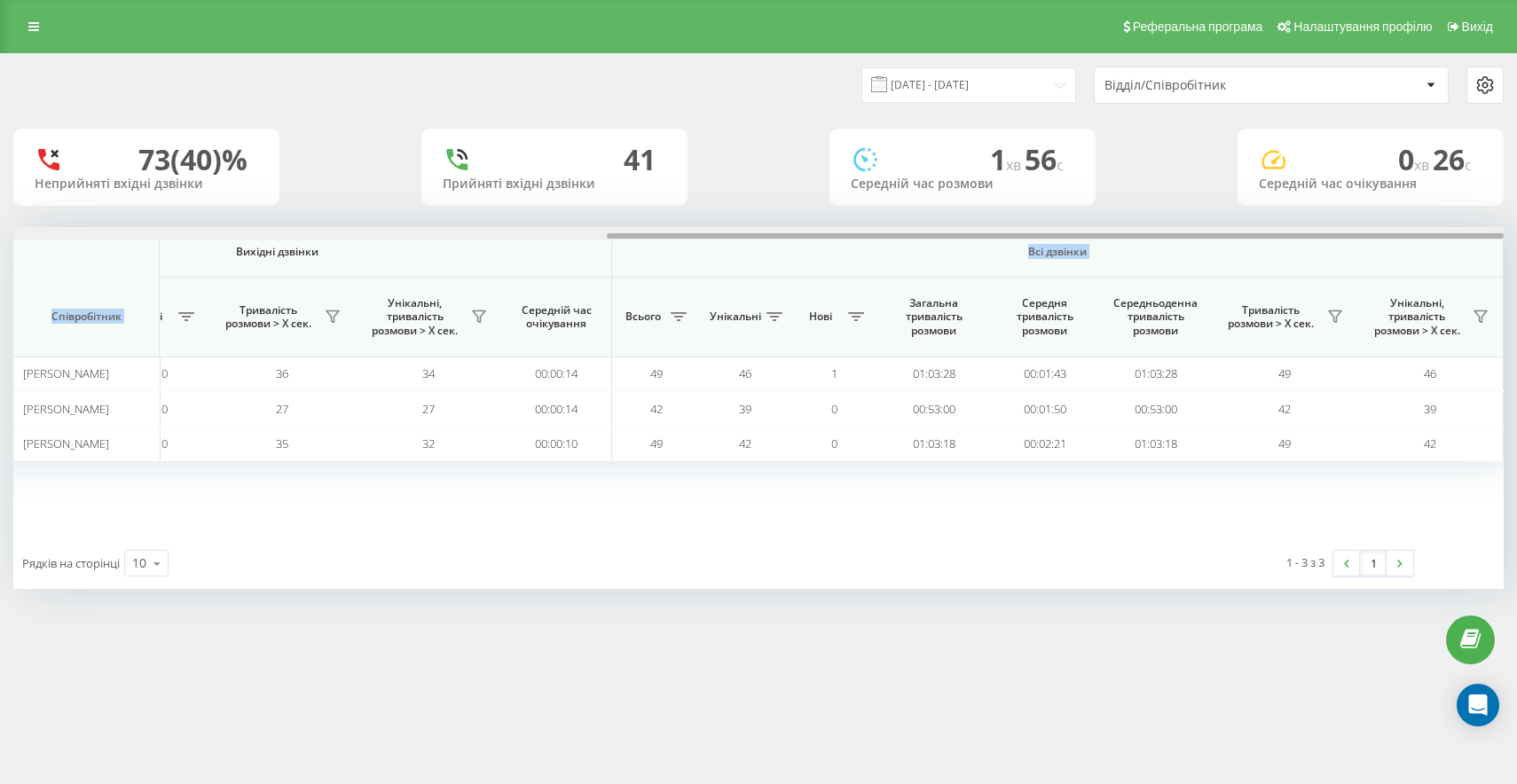
drag, startPoint x: 798, startPoint y: 233, endPoint x: 1485, endPoint y: 217, distance: 687.2
click at [1485, 217] on div "[DATE] - [DATE] Відділ/Співробітник 73 (40)% Неприйняті вхідні дзвінки 41 Прийн…" at bounding box center [758, 321] width 1490 height 535
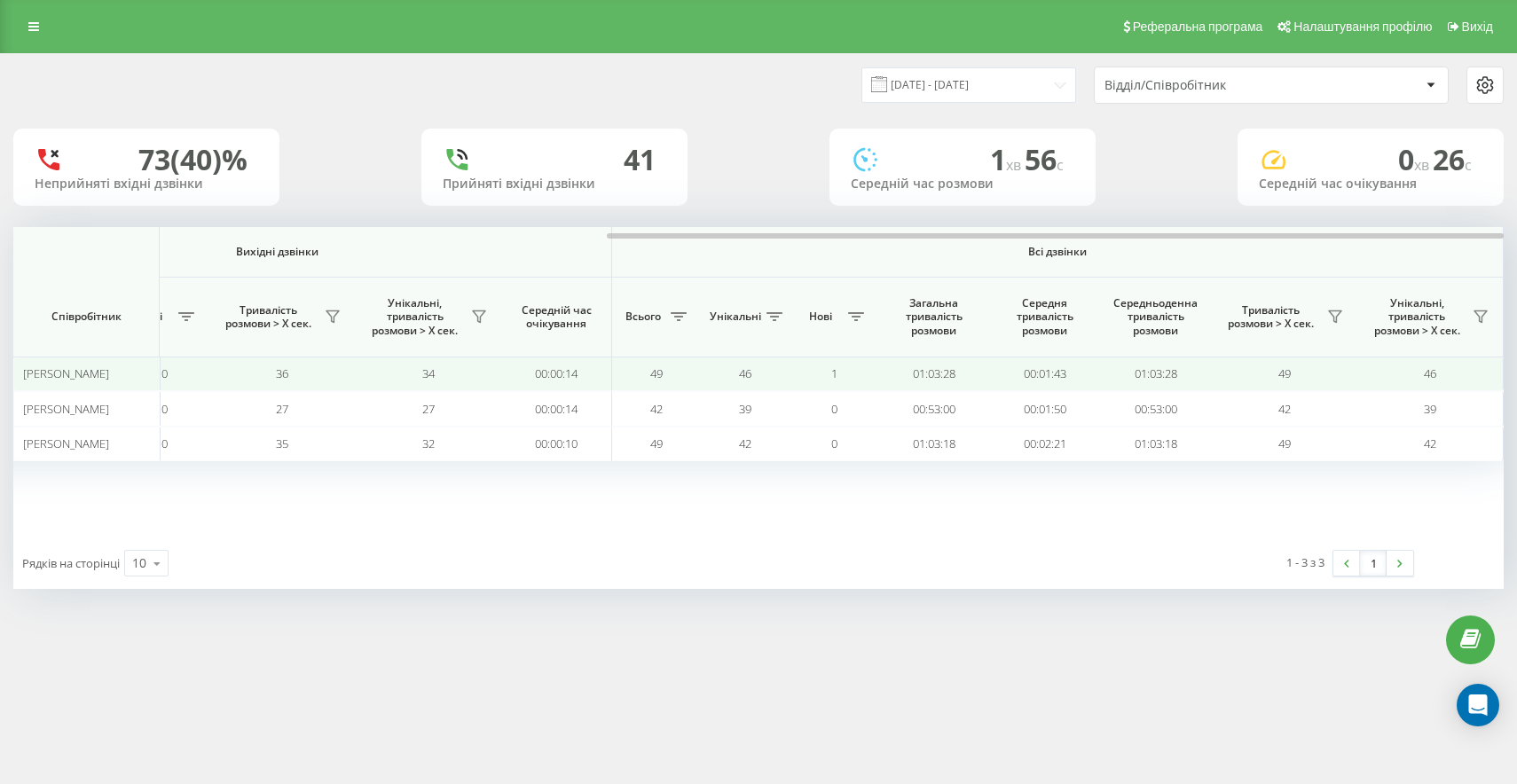
click at [1228, 361] on td "49" at bounding box center [1284, 373] width 147 height 34
